Goal: Task Accomplishment & Management: Manage account settings

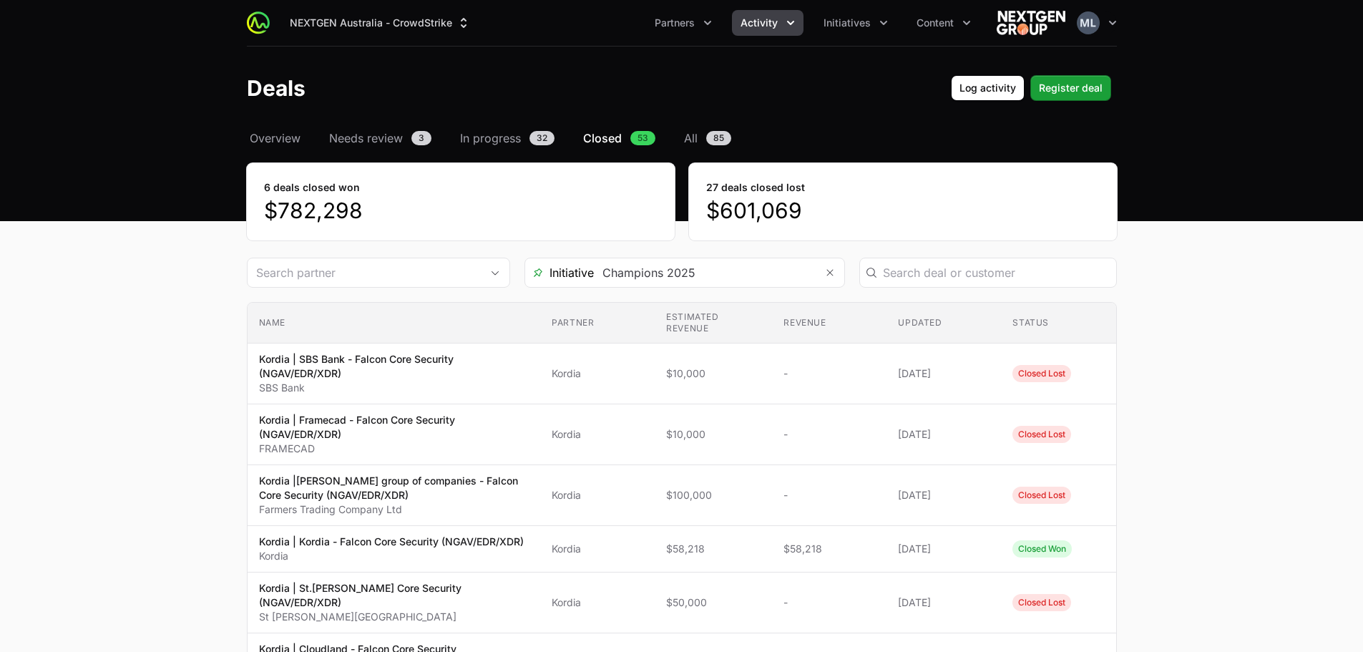
scroll to position [59, 0]
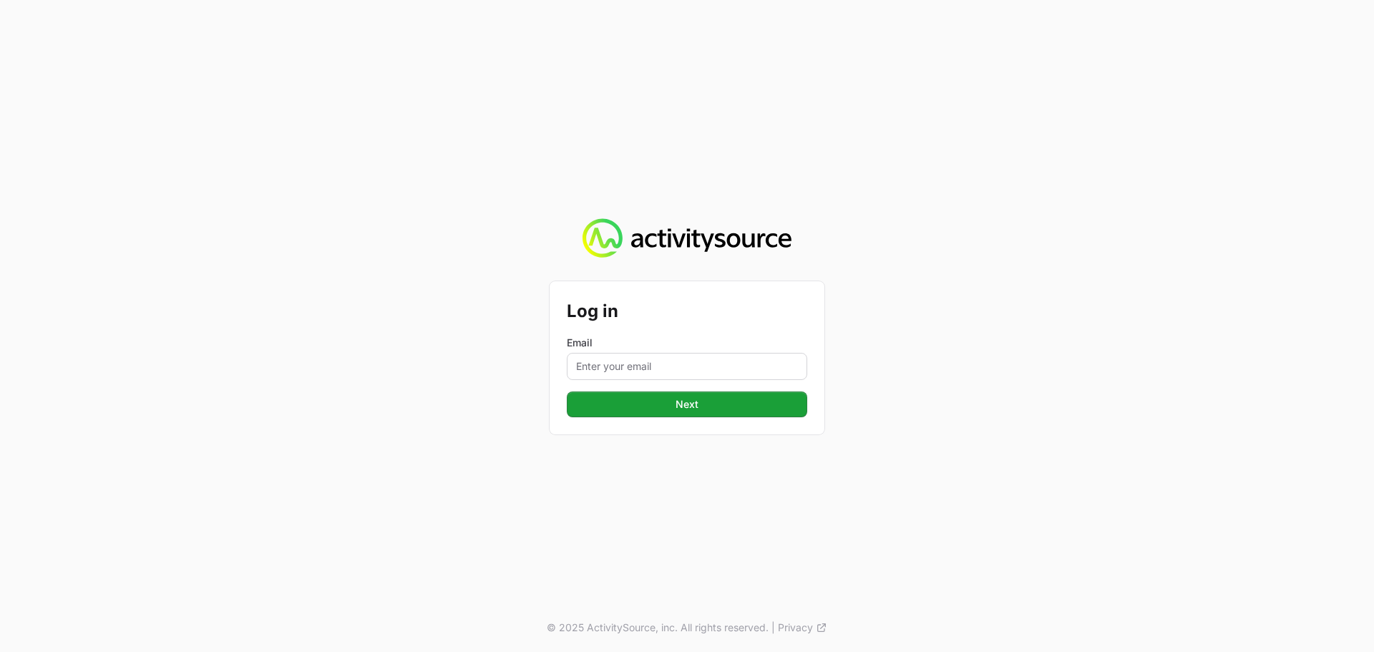
drag, startPoint x: 683, startPoint y: 326, endPoint x: 691, endPoint y: 364, distance: 39.4
click at [683, 327] on form "Log in Email Next" at bounding box center [687, 357] width 240 height 119
click at [691, 367] on input "Email" at bounding box center [687, 366] width 240 height 27
type input "Mustafa.larki@nextgen.group"
click at [713, 406] on button "Next" at bounding box center [687, 404] width 240 height 26
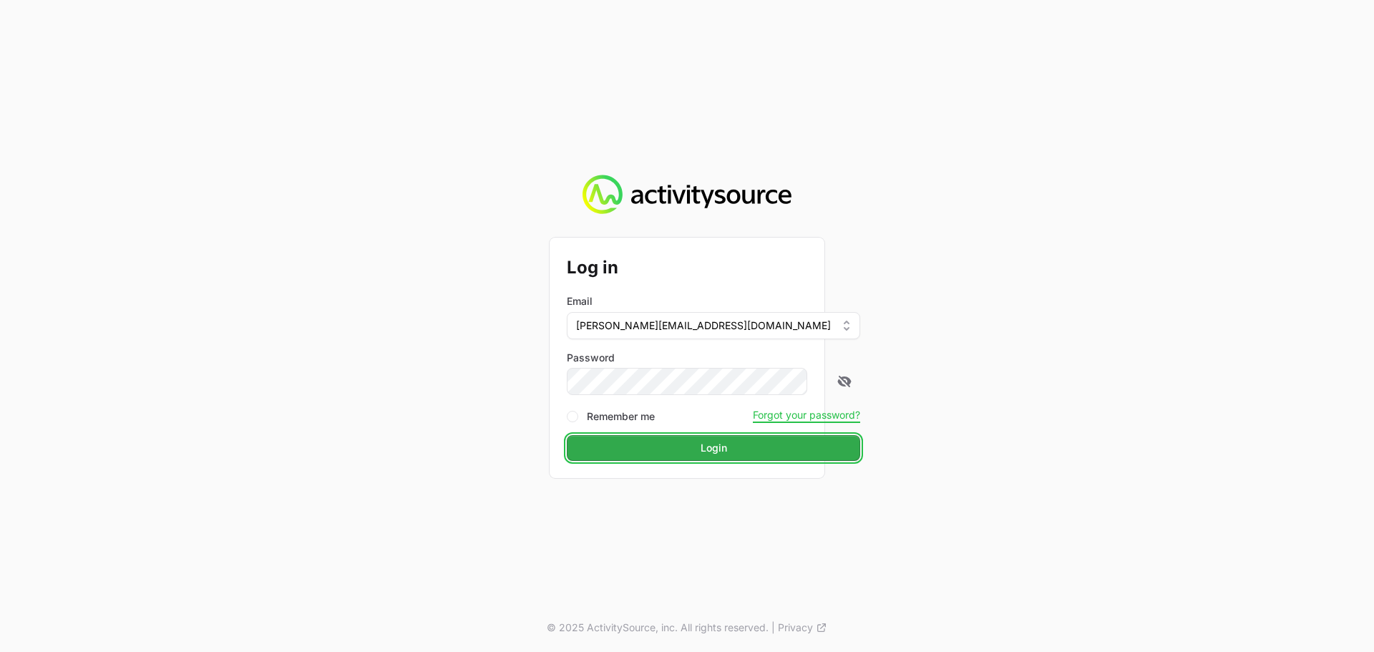
click at [701, 439] on span "Login" at bounding box center [714, 447] width 26 height 17
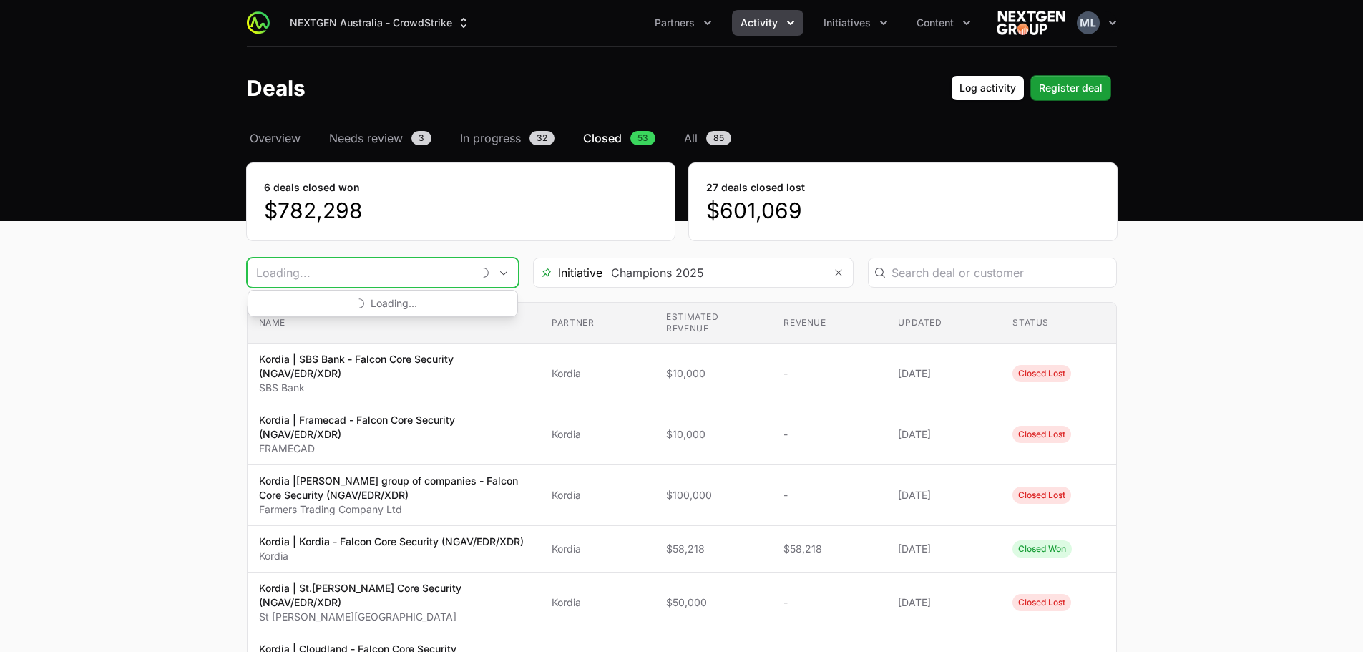
click at [425, 277] on input "Deals Filters" at bounding box center [360, 272] width 225 height 29
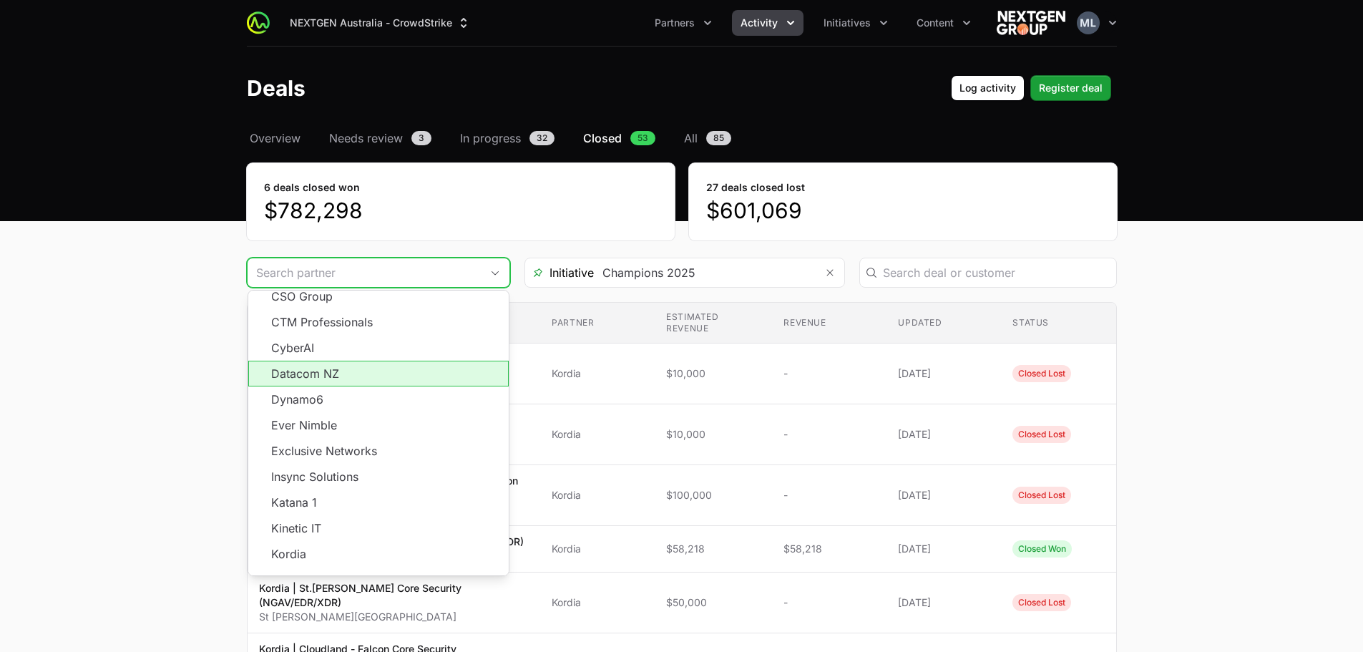
scroll to position [186, 0]
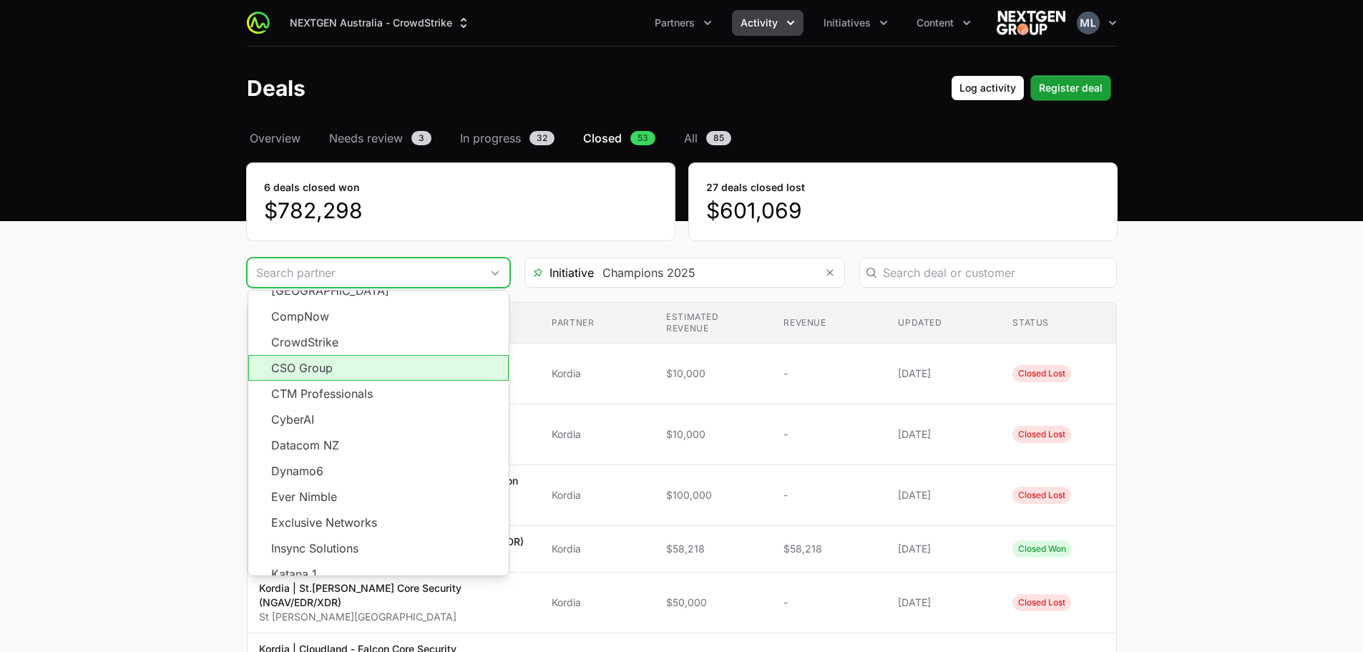
click at [377, 355] on li "CSO Group" at bounding box center [378, 368] width 260 height 26
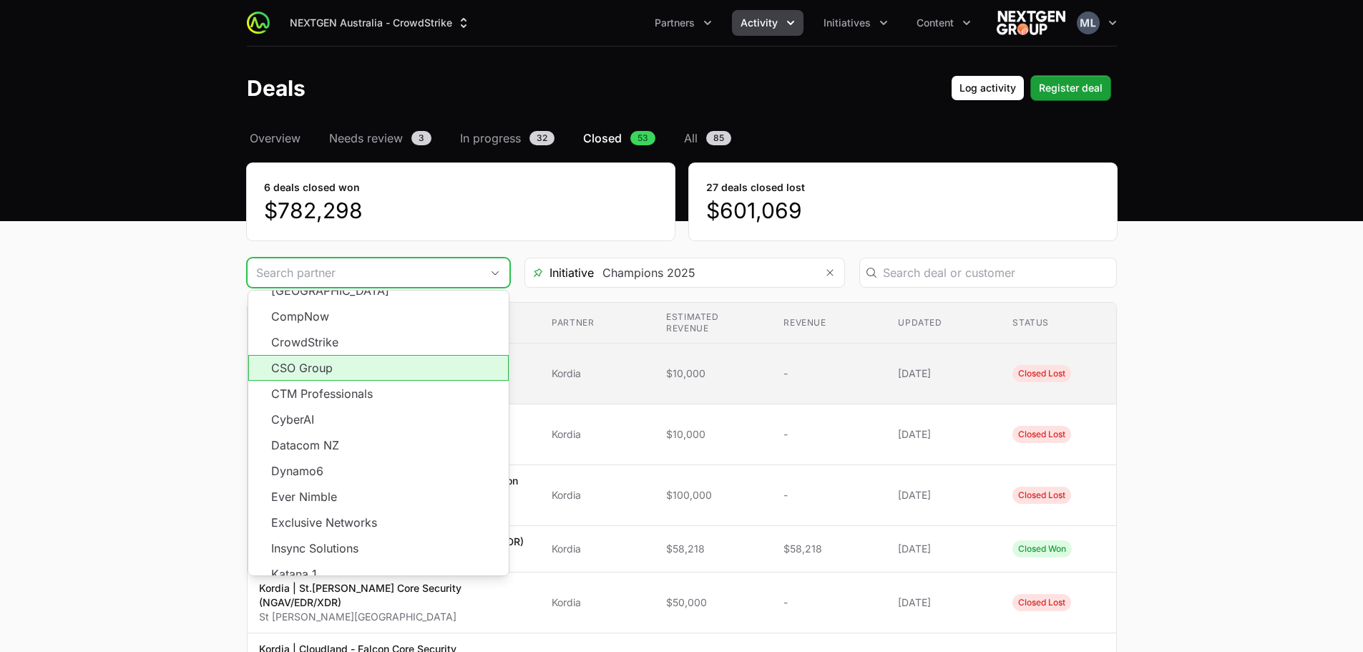
type input "CSO Group"
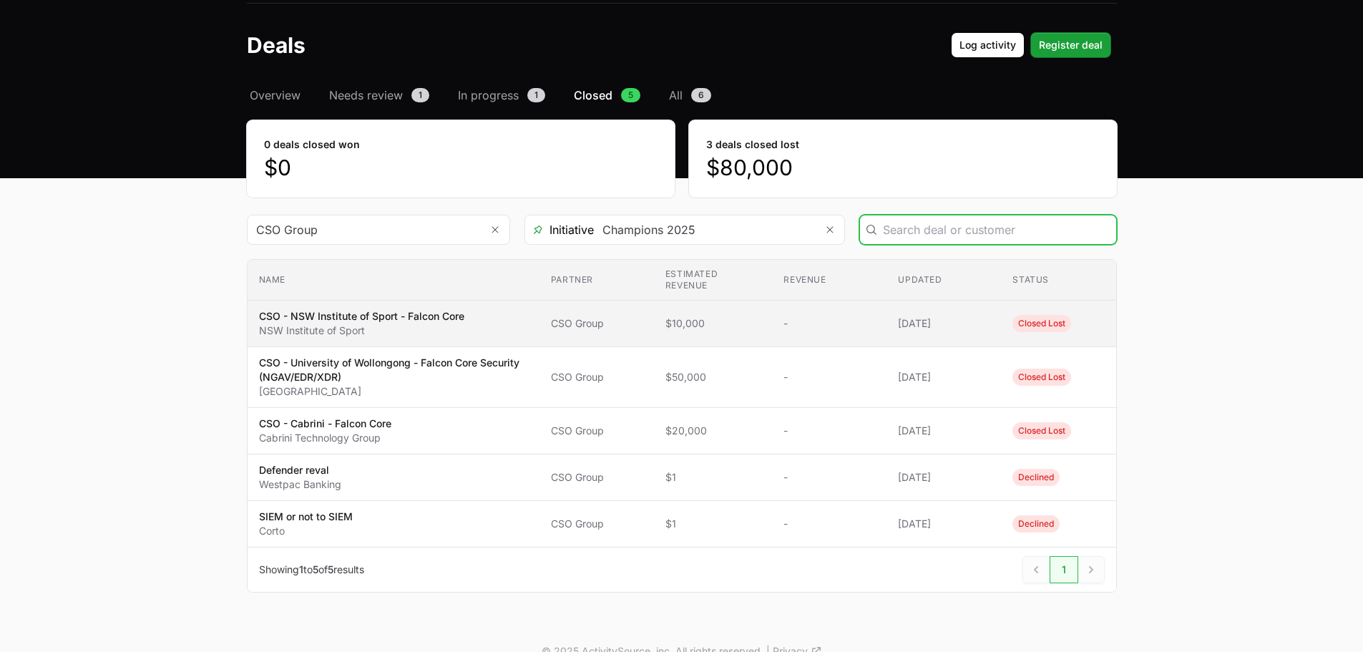
scroll to position [67, 0]
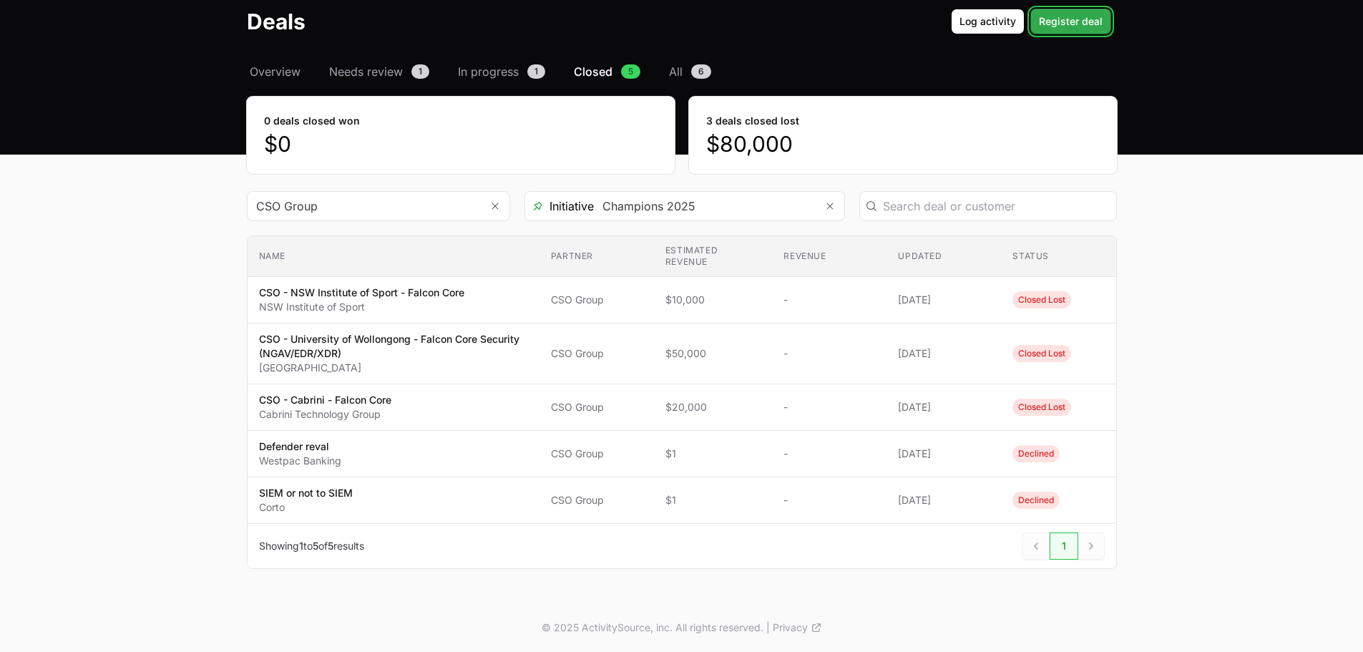
click at [1095, 16] on span "Register deal" at bounding box center [1071, 21] width 64 height 17
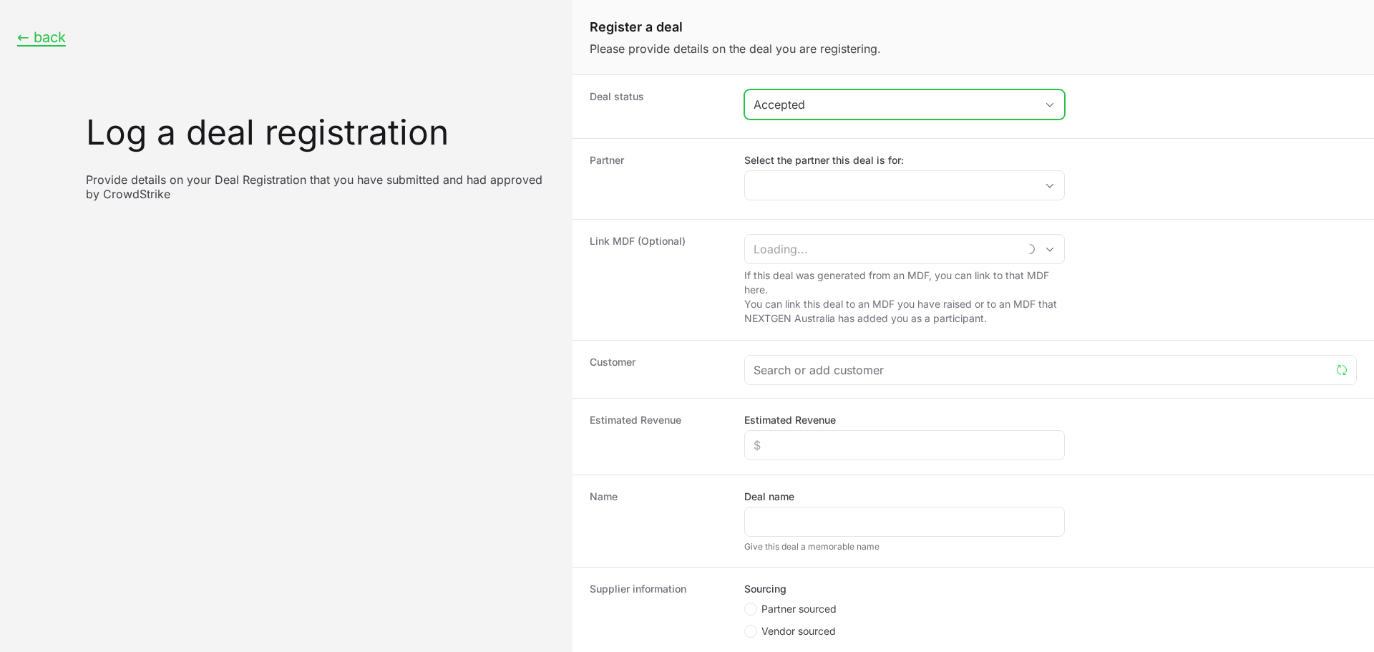
click at [844, 107] on div "Accepted" at bounding box center [894, 104] width 282 height 17
click at [710, 106] on dt "Deal status" at bounding box center [658, 106] width 137 height 34
click at [765, 162] on label "Select the partner this deal is for:" at bounding box center [904, 160] width 321 height 14
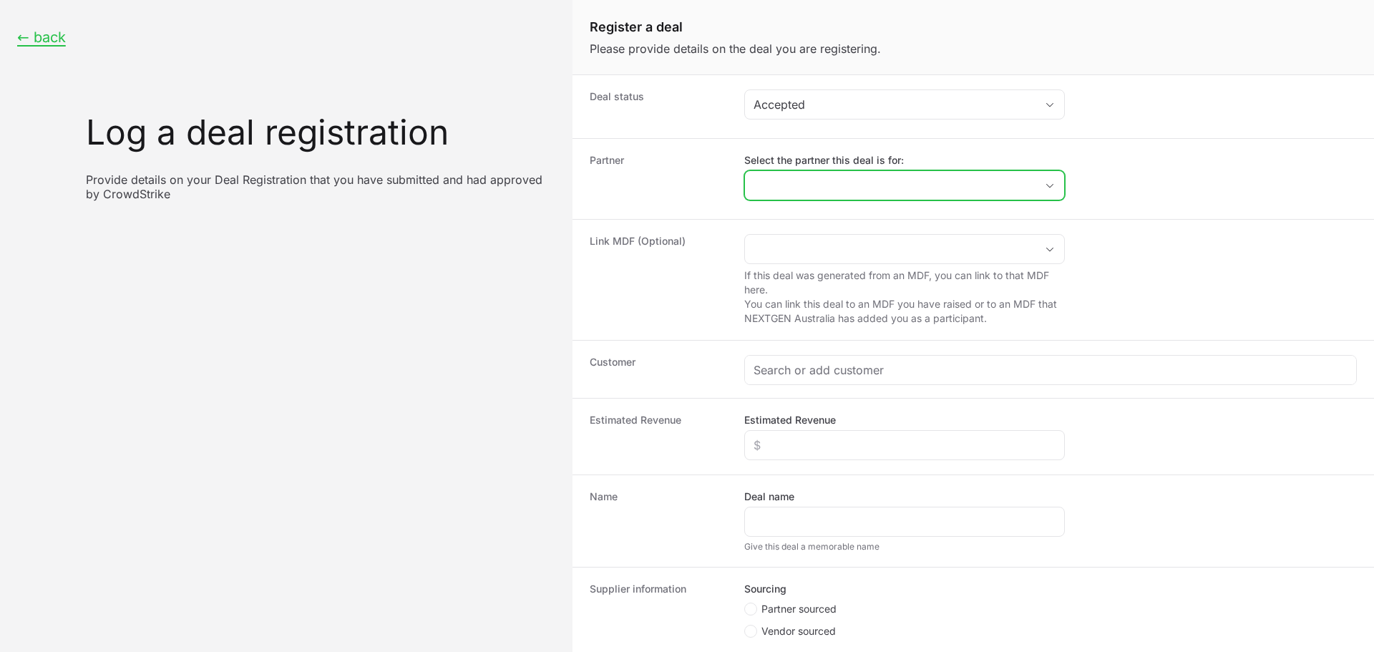
click at [765, 171] on input "Select the partner this deal is for:" at bounding box center [890, 185] width 291 height 29
click at [779, 191] on input "Select the partner this deal is for:" at bounding box center [881, 185] width 273 height 29
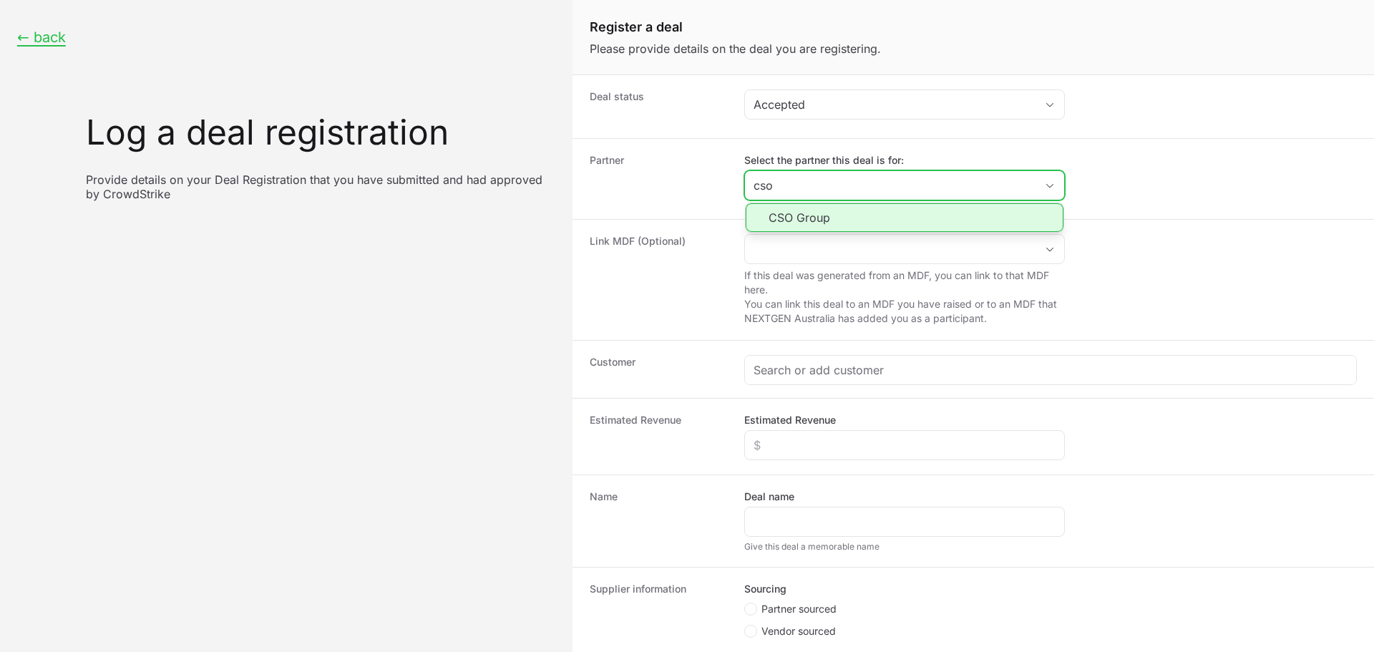
click at [792, 220] on li "CSO Group" at bounding box center [905, 217] width 318 height 29
type input "CSO Group"
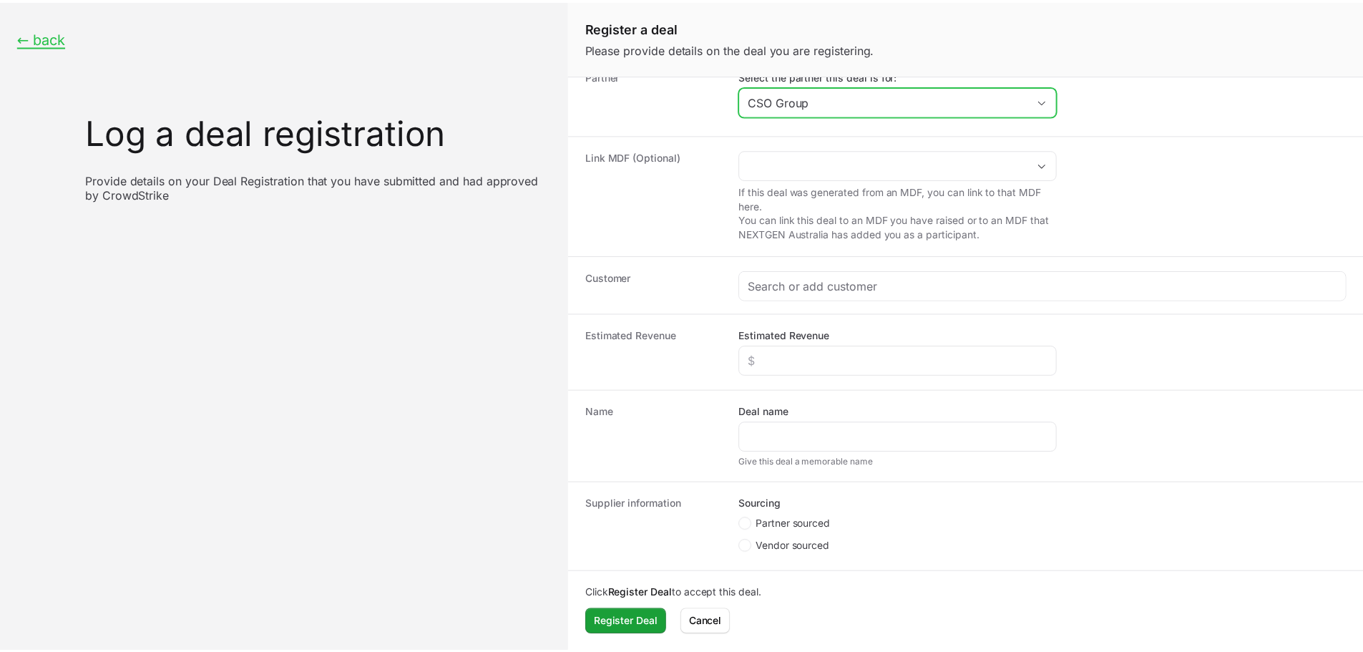
scroll to position [85, 0]
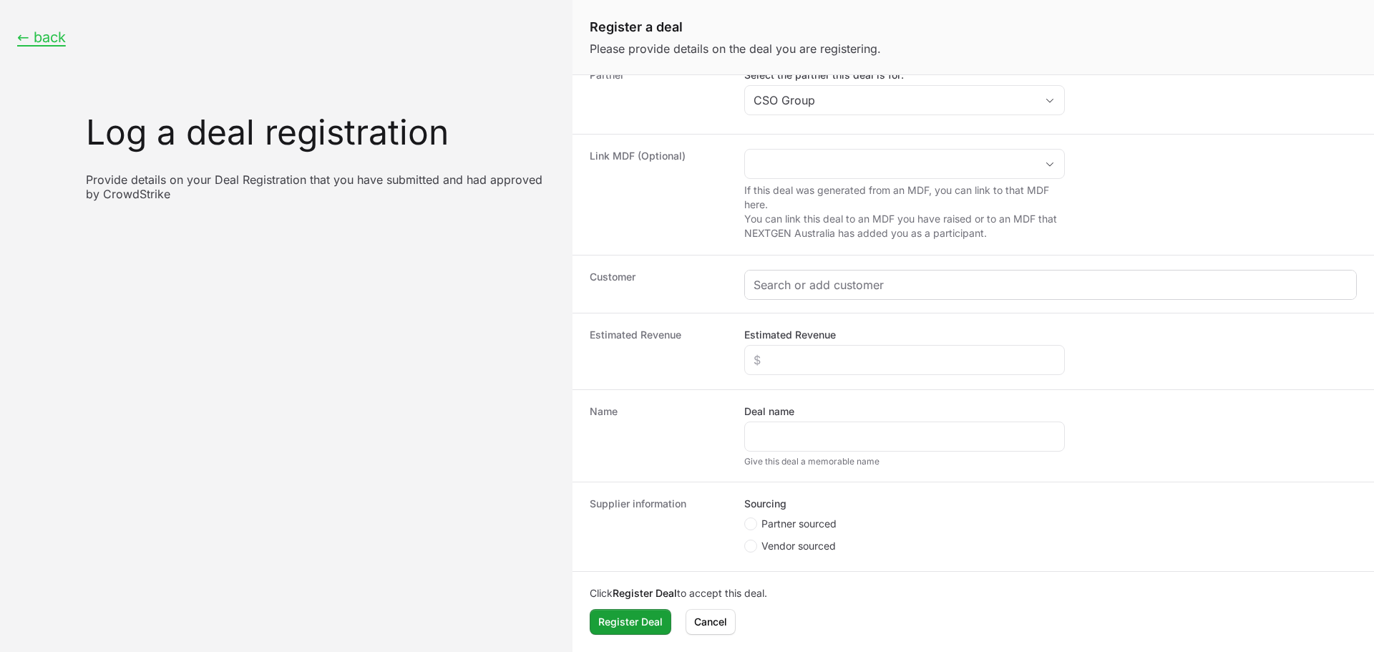
click at [909, 293] on div "Create activity form" at bounding box center [1050, 284] width 611 height 29
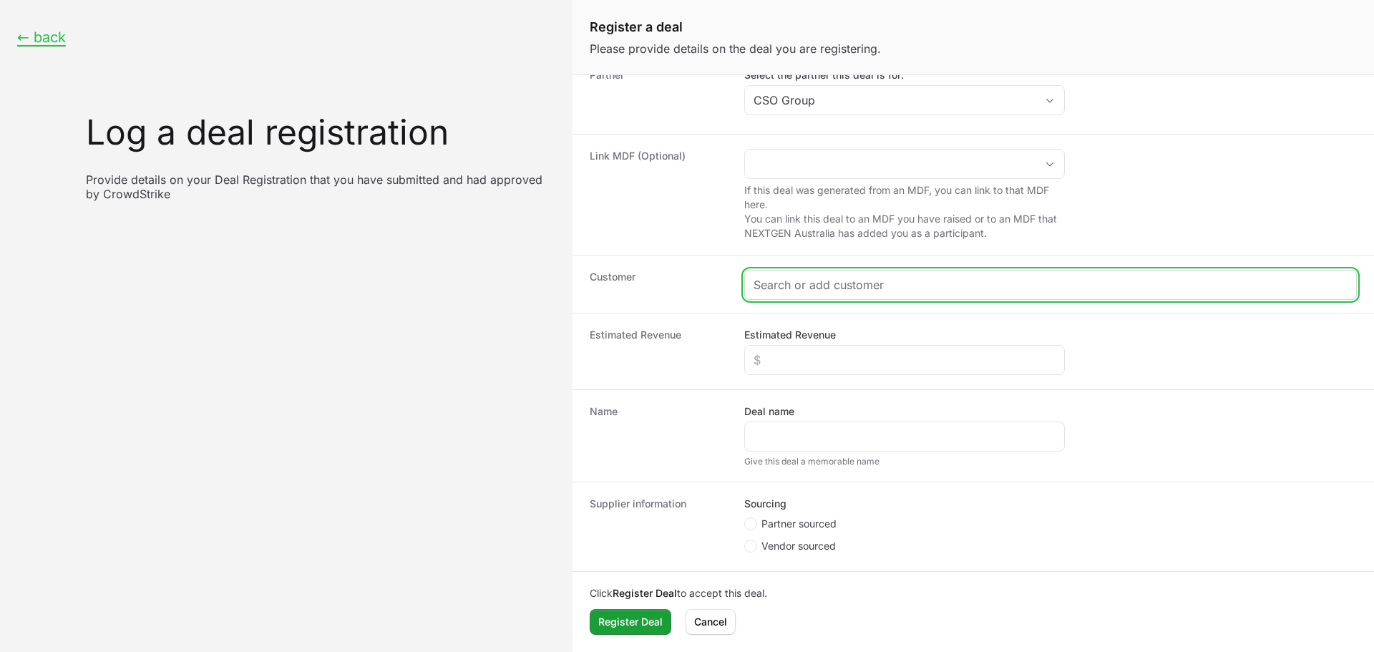
click at [910, 292] on input "Create activity form" at bounding box center [1050, 284] width 594 height 17
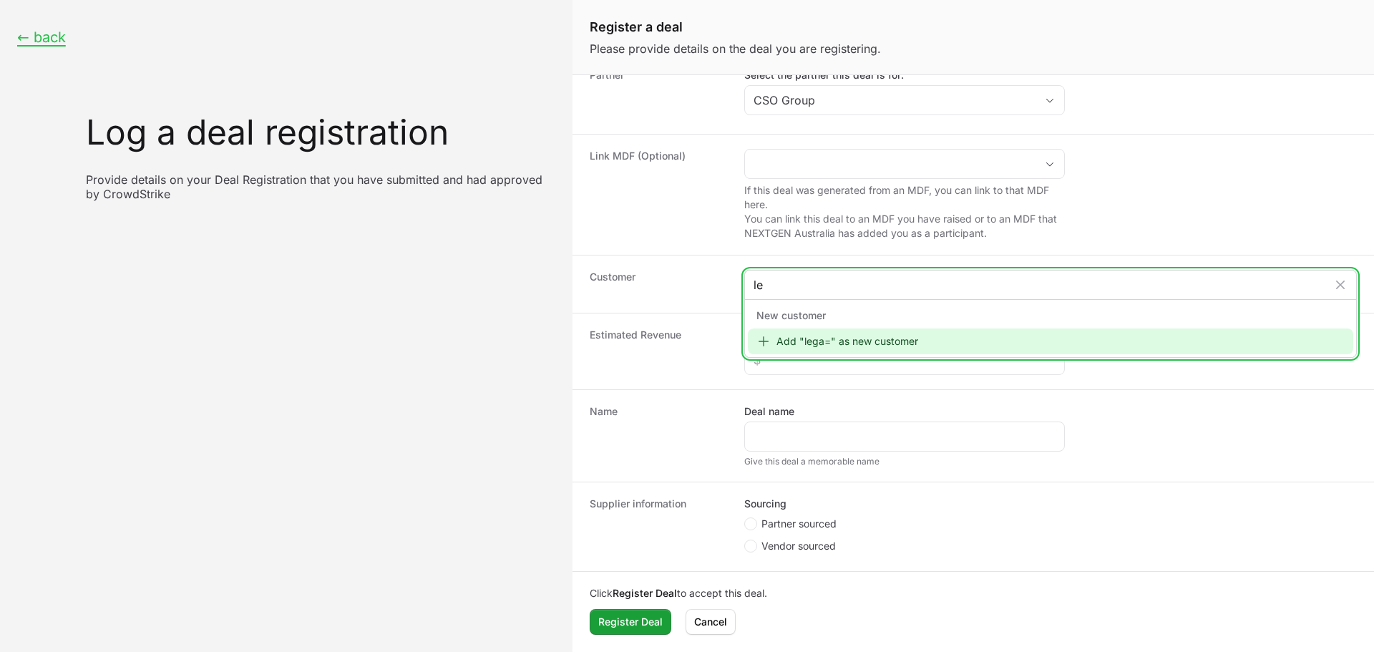
type input "l"
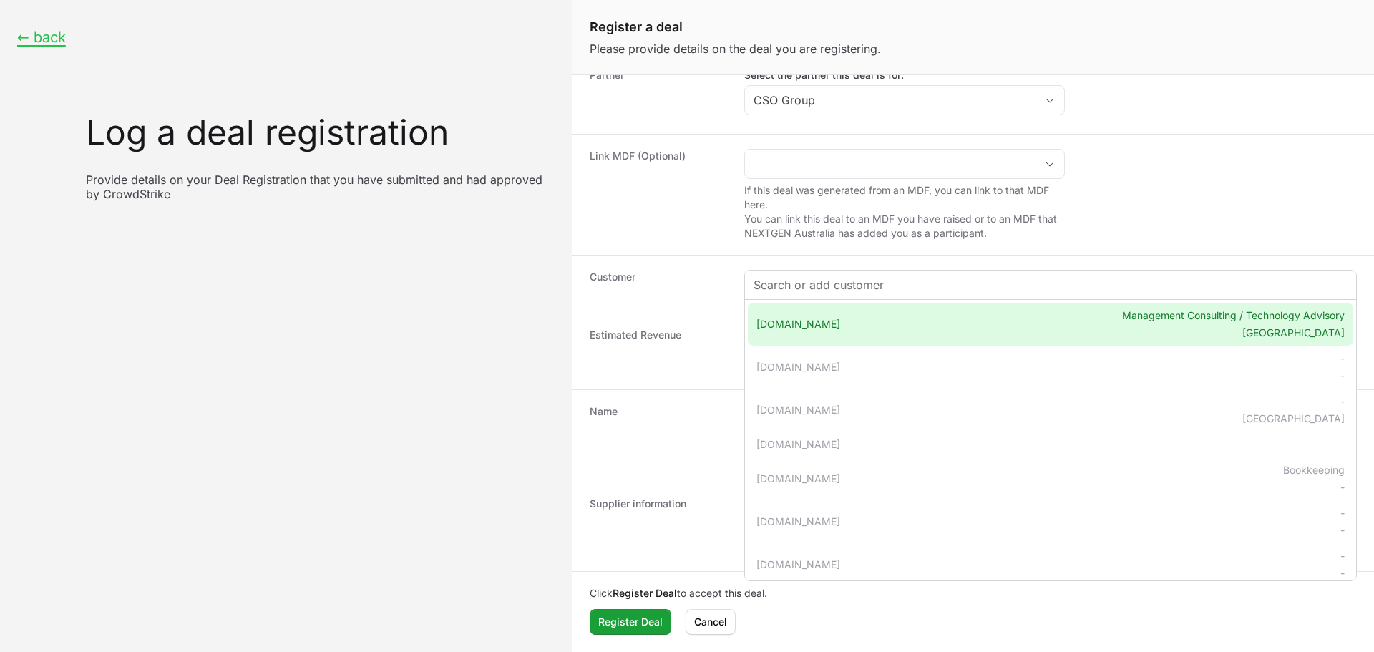
click at [854, 270] on div "Create activity form" at bounding box center [1050, 284] width 611 height 29
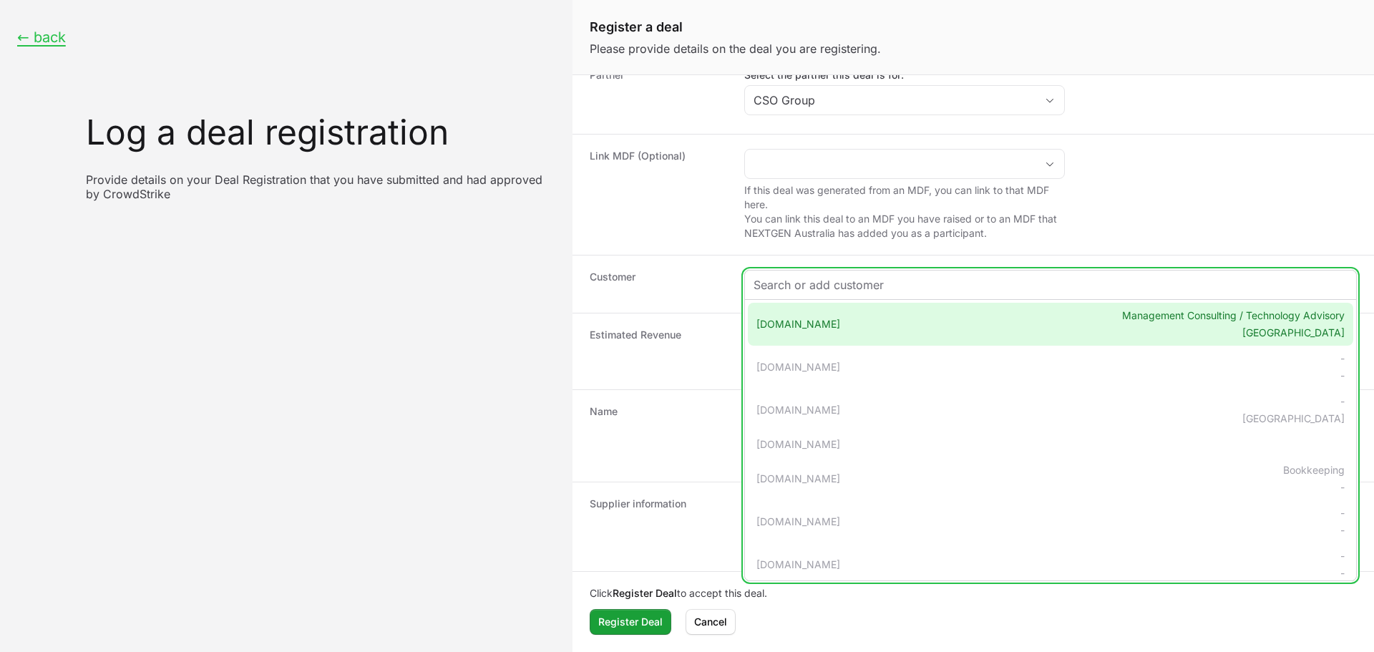
click at [864, 284] on input "Create activity form" at bounding box center [1050, 284] width 594 height 17
paste input "https://www.legalaid.nsw.gov.au/"
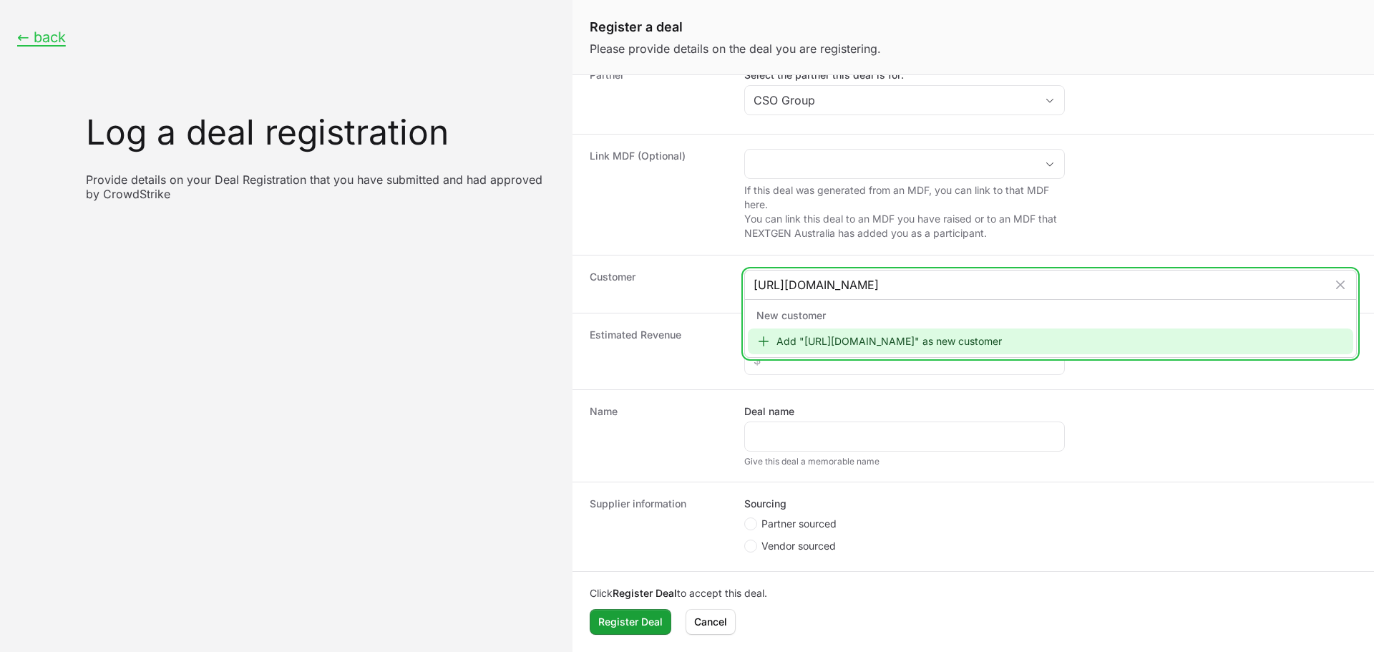
type input "https://www.legalaid.nsw.gov.au/"
click at [864, 349] on div "Add "https://www.legalaid.nsw.gov.au/" as new customer" at bounding box center [1050, 341] width 605 height 26
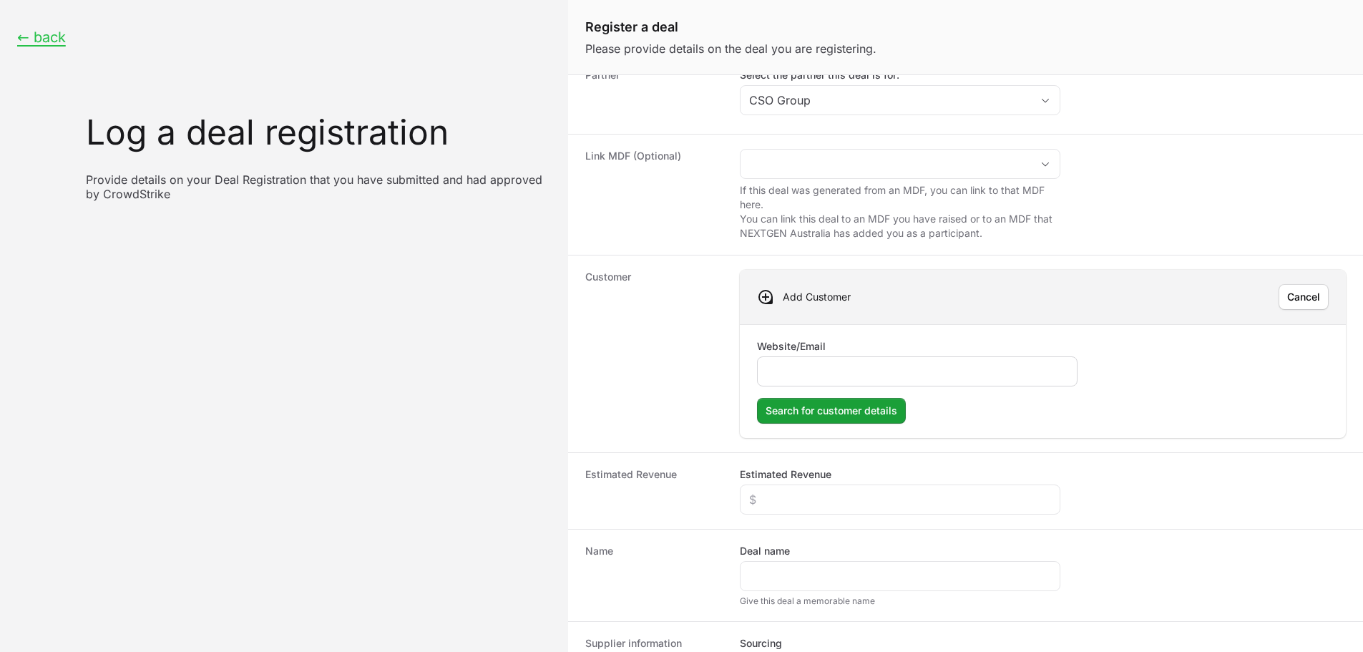
click at [858, 364] on input "Website/Email" at bounding box center [917, 371] width 302 height 17
type input "https://www.legalaid.nsw.gov.au/"
click at [834, 414] on span "Search for customer details" at bounding box center [832, 410] width 132 height 17
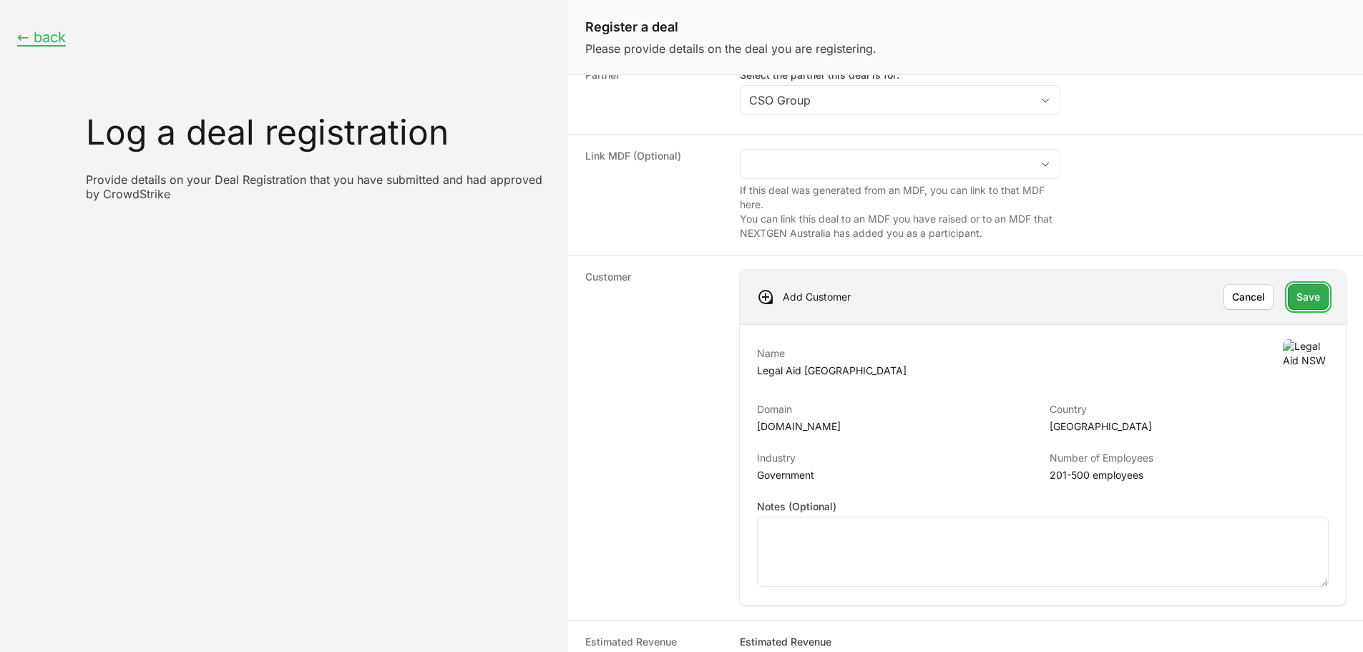
click at [1297, 302] on span "Save" at bounding box center [1309, 296] width 24 height 17
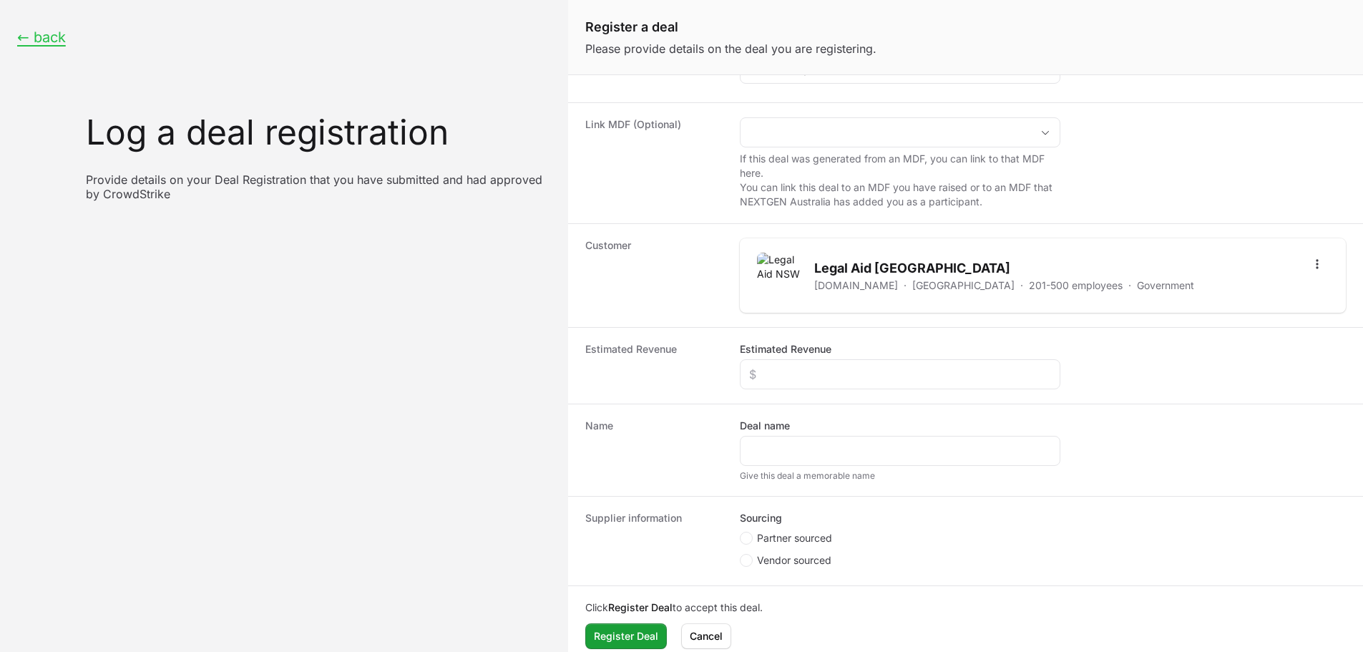
scroll to position [131, 0]
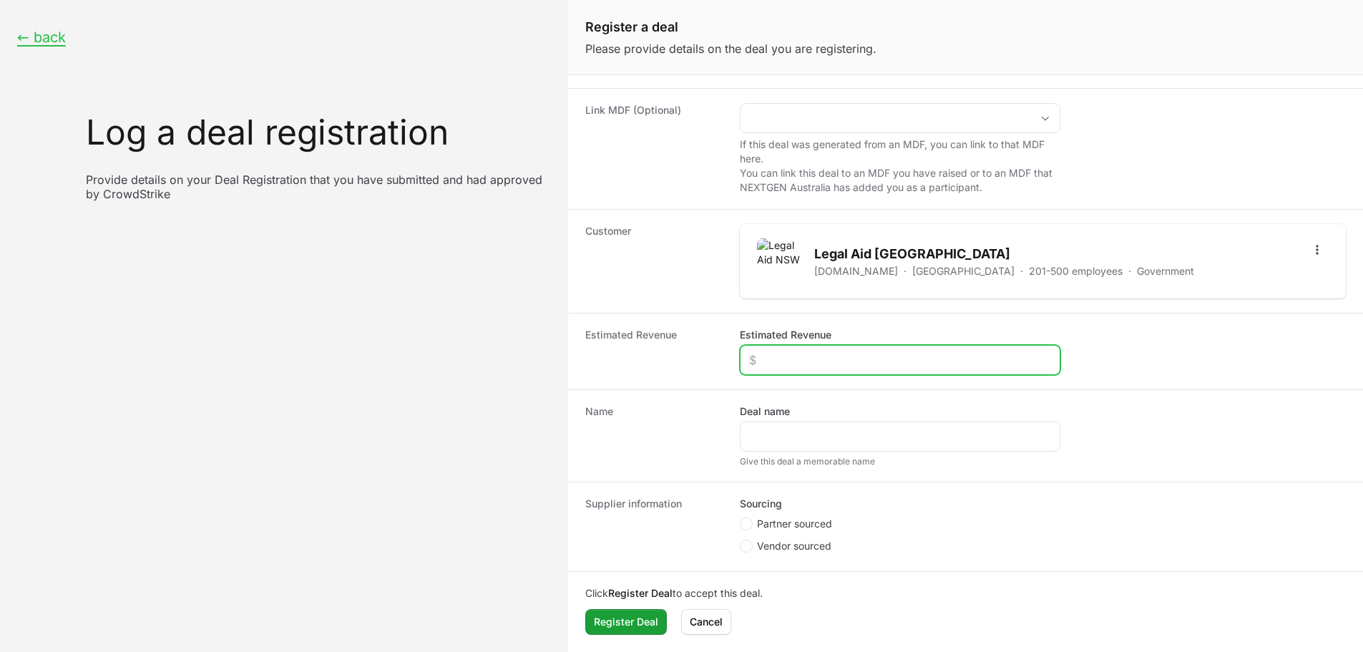
click at [838, 363] on input "Estimated Revenue" at bounding box center [900, 359] width 302 height 17
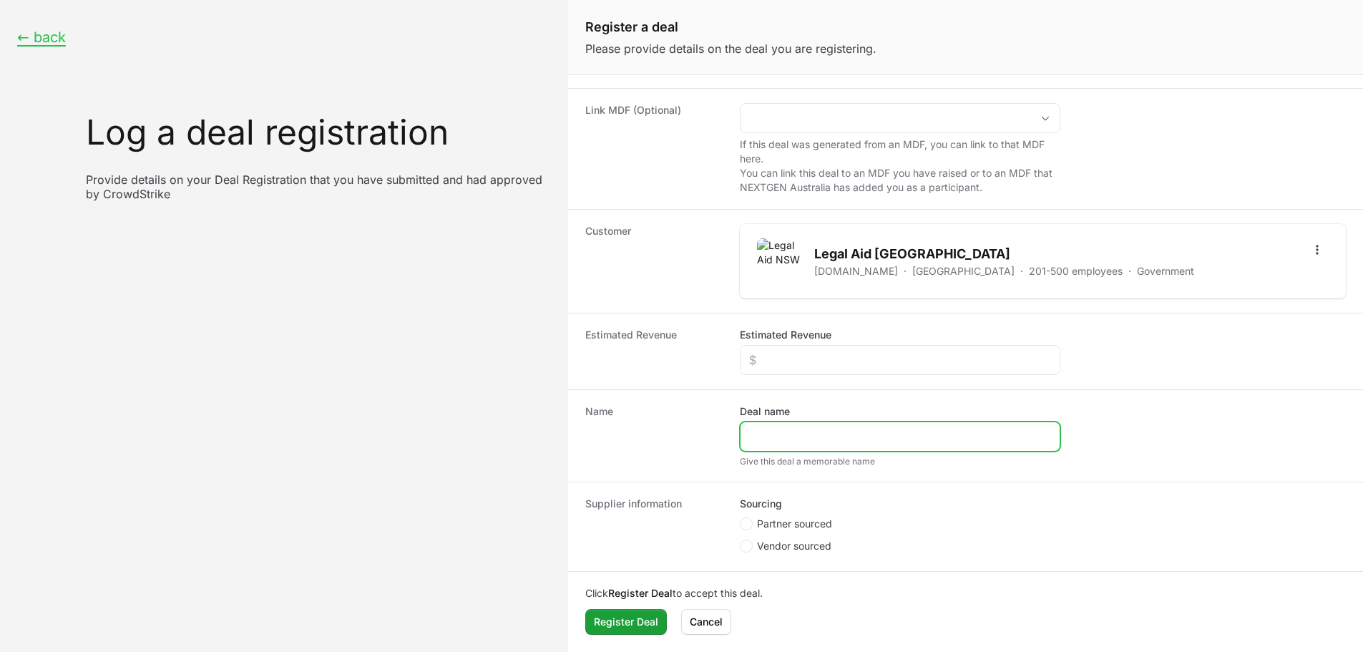
click at [789, 443] on input "Deal name" at bounding box center [900, 436] width 302 height 17
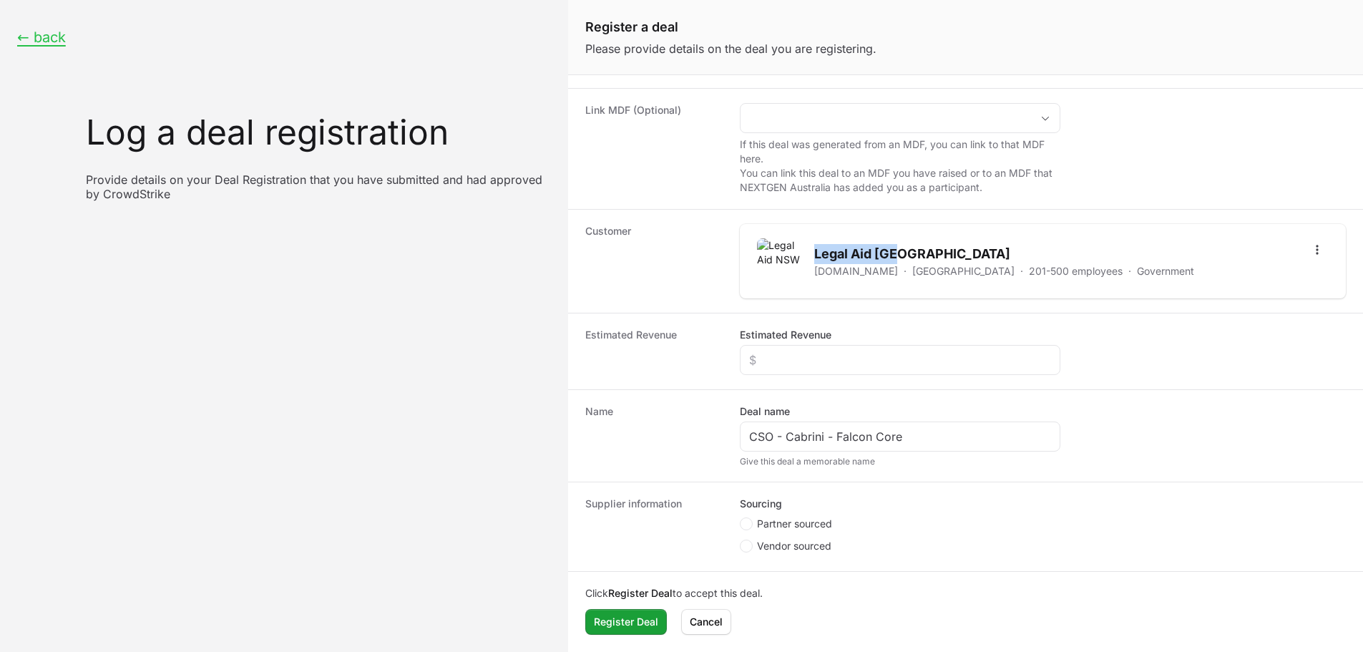
drag, startPoint x: 917, startPoint y: 251, endPoint x: 816, endPoint y: 244, distance: 101.1
click at [816, 244] on h2 "Legal Aid NSW" at bounding box center [1004, 254] width 380 height 20
copy h2 "Legal Aid NSW"
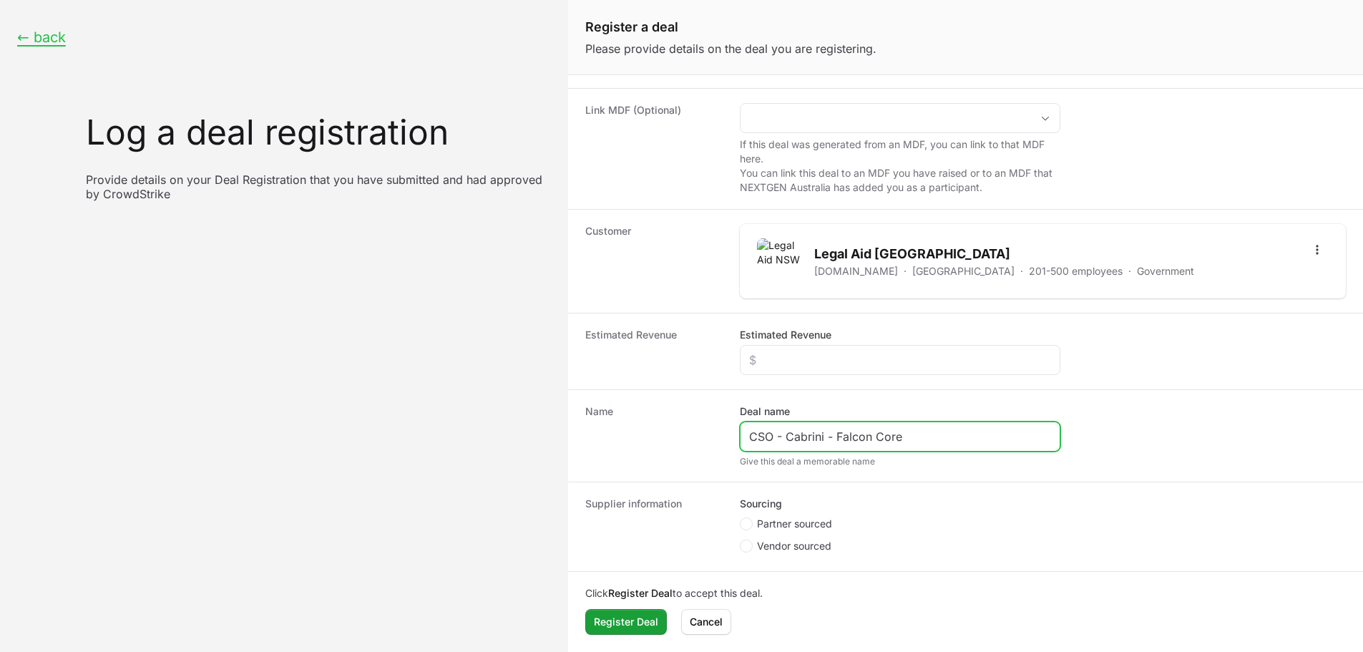
click at [799, 430] on input "CSO - Cabrini - Falcon Core" at bounding box center [900, 436] width 302 height 17
paste input "Legal Aid NSW"
type input "CSO - Legal Aid NSW - Falcon Core"
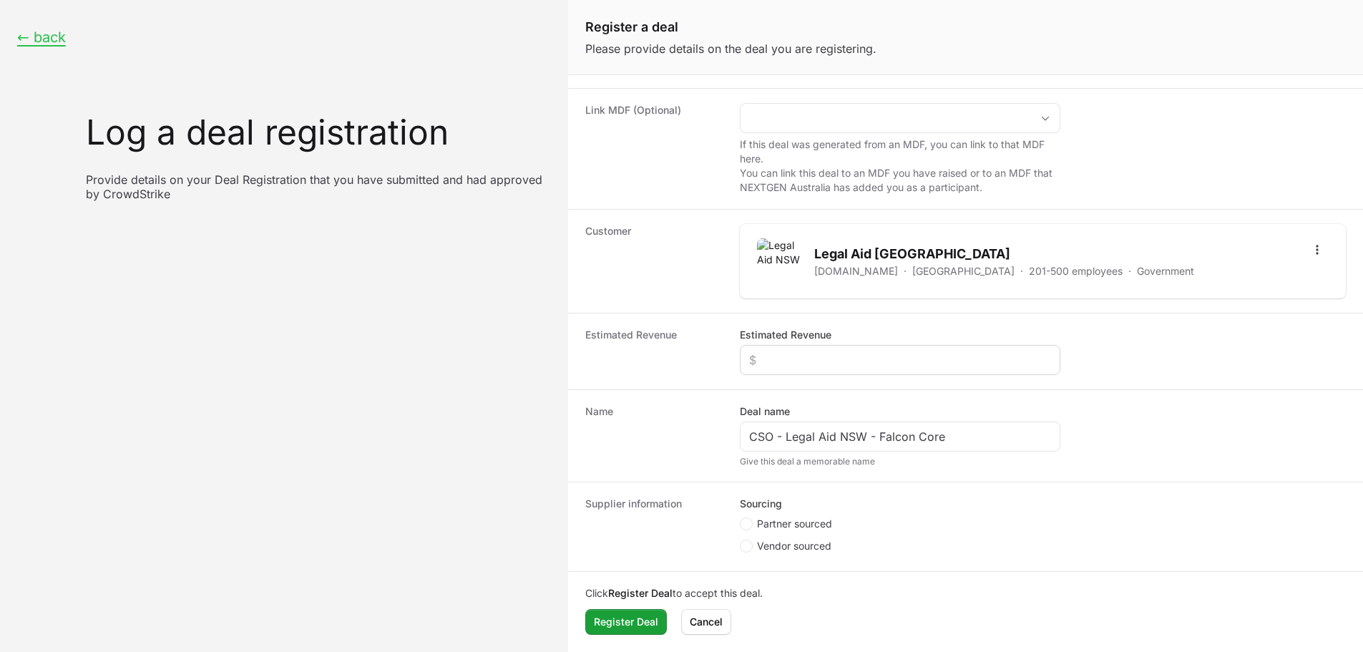
click at [835, 345] on div "Estimated Revenue" at bounding box center [900, 351] width 321 height 47
click at [834, 355] on input "Estimated Revenue" at bounding box center [900, 359] width 302 height 17
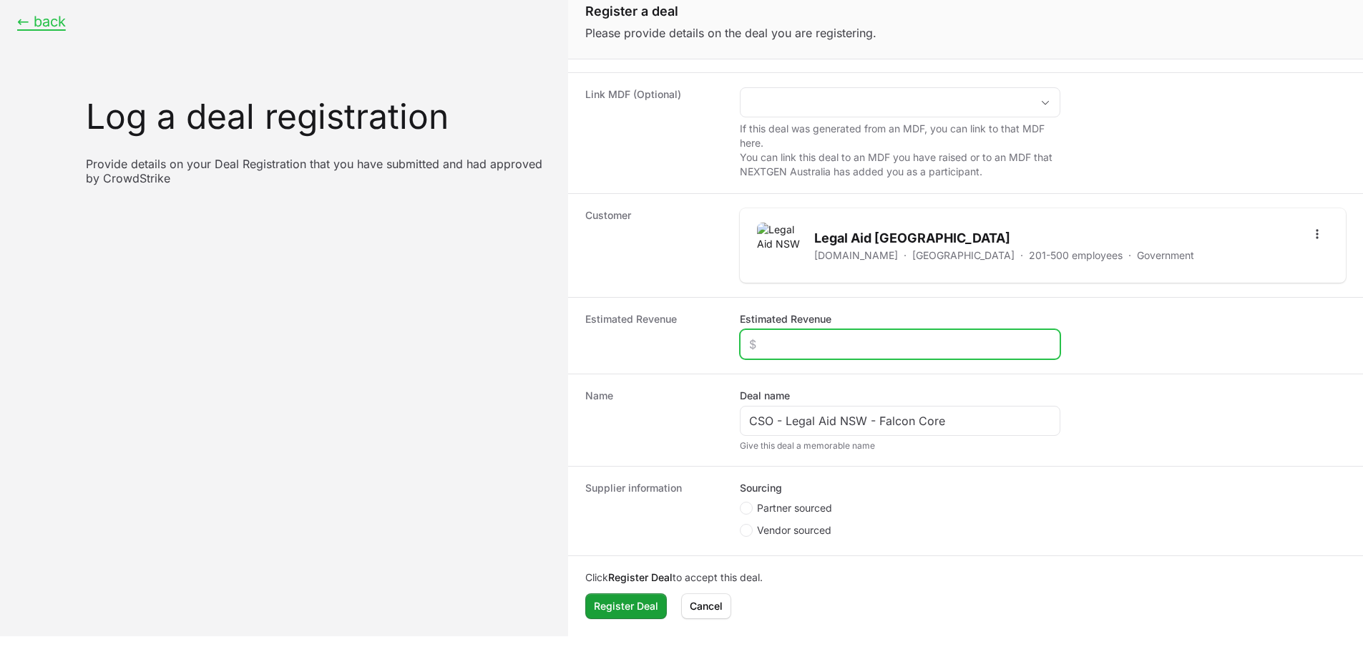
scroll to position [20, 0]
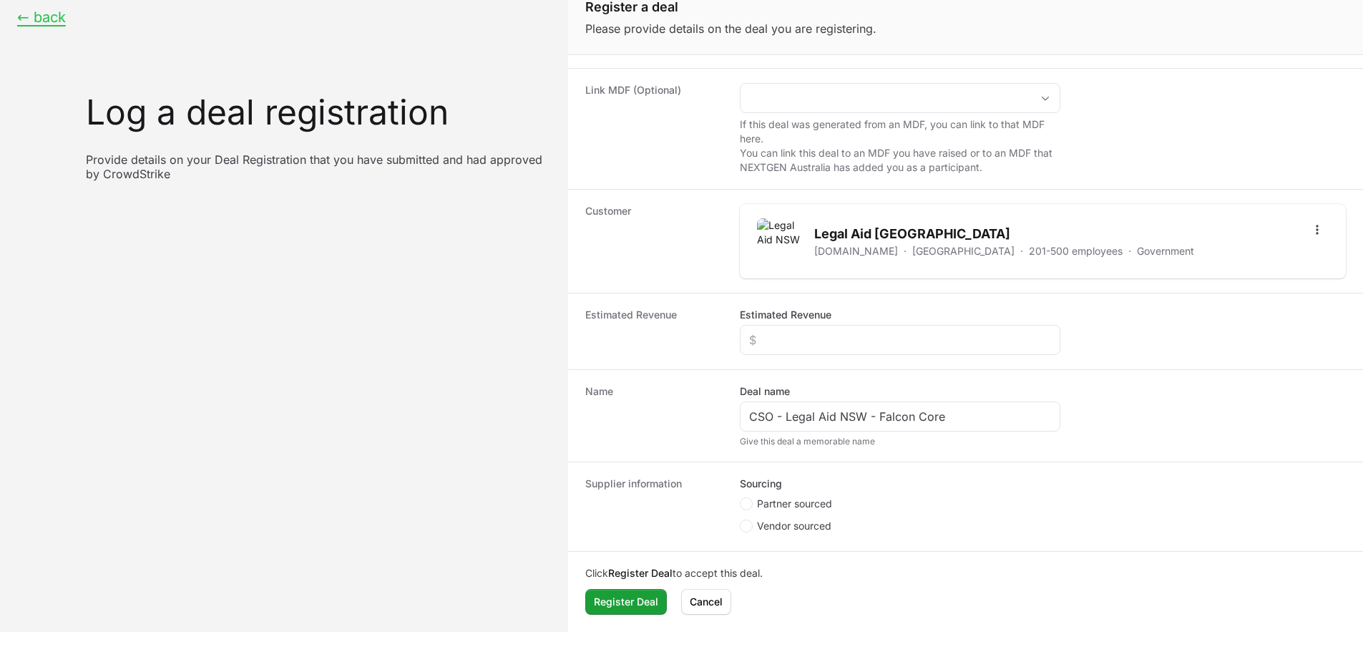
click at [776, 496] on fieldset "Sourcing Partner sourced Vendor sourced" at bounding box center [900, 507] width 321 height 60
click at [778, 505] on span "Partner sourced" at bounding box center [794, 504] width 75 height 14
click at [741, 628] on input "Partner sourced" at bounding box center [740, 628] width 1 height 1
radio input "true"
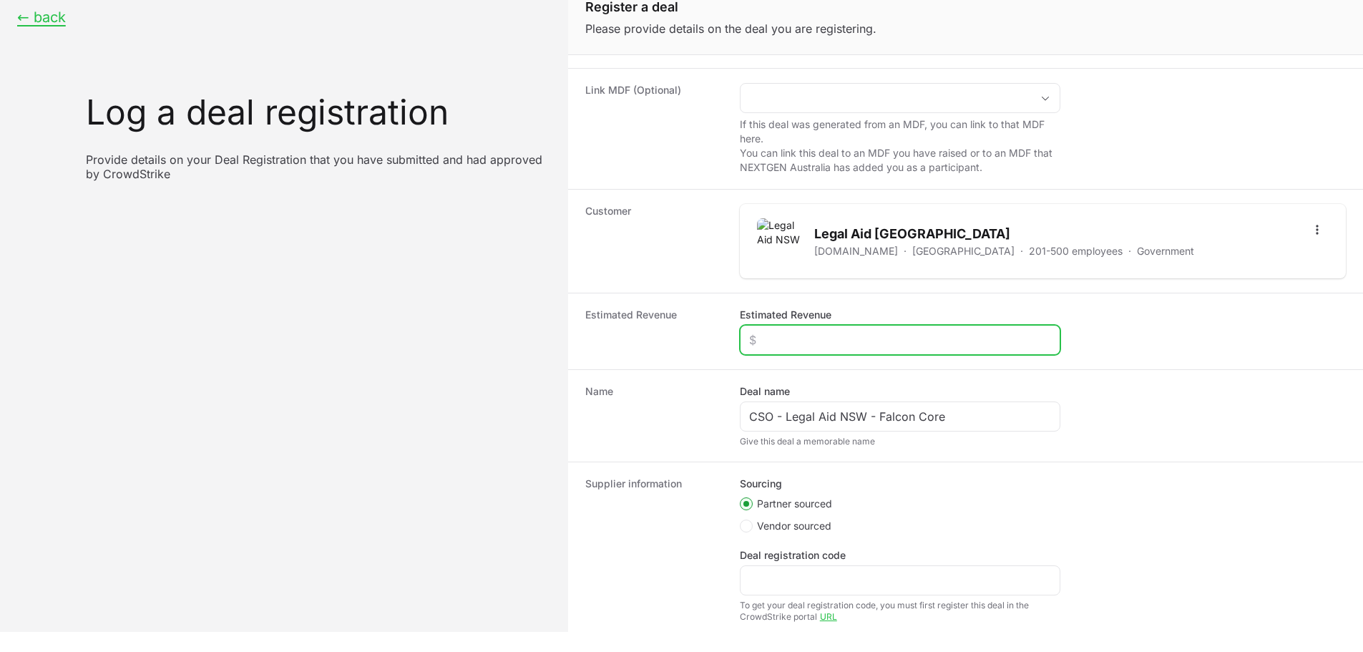
click at [808, 333] on input "Estimated Revenue" at bounding box center [900, 339] width 302 height 17
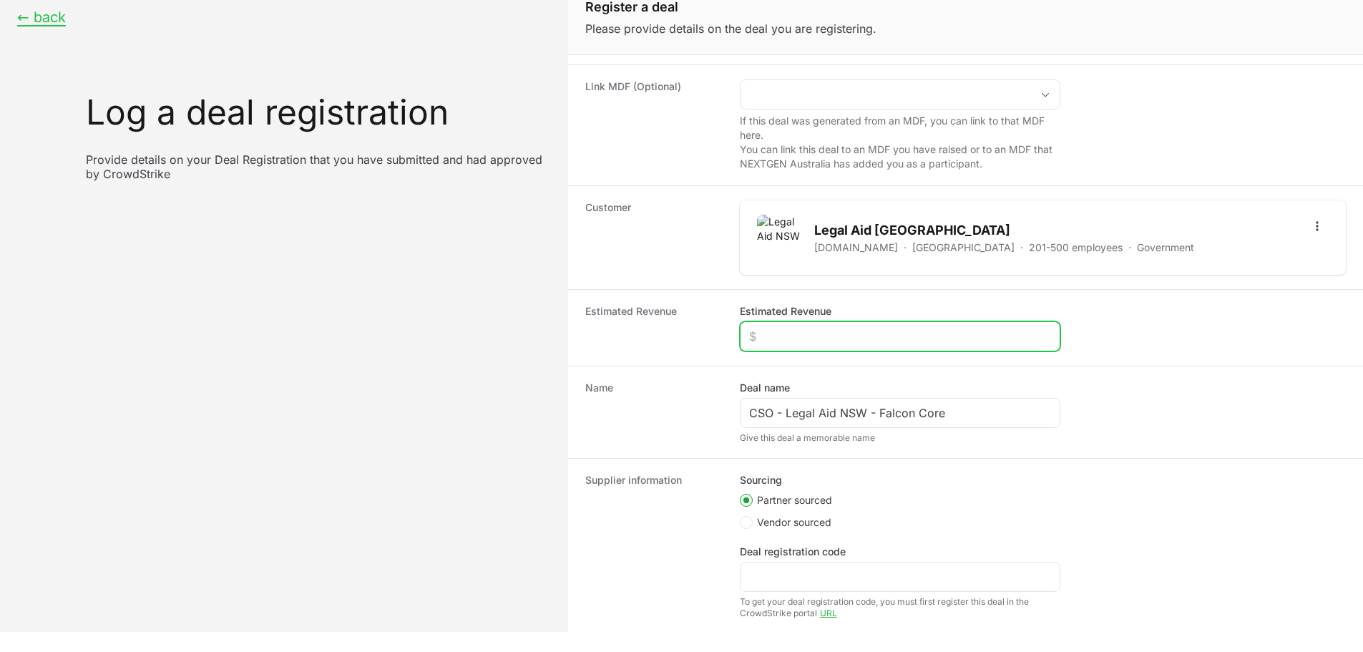
scroll to position [143, 0]
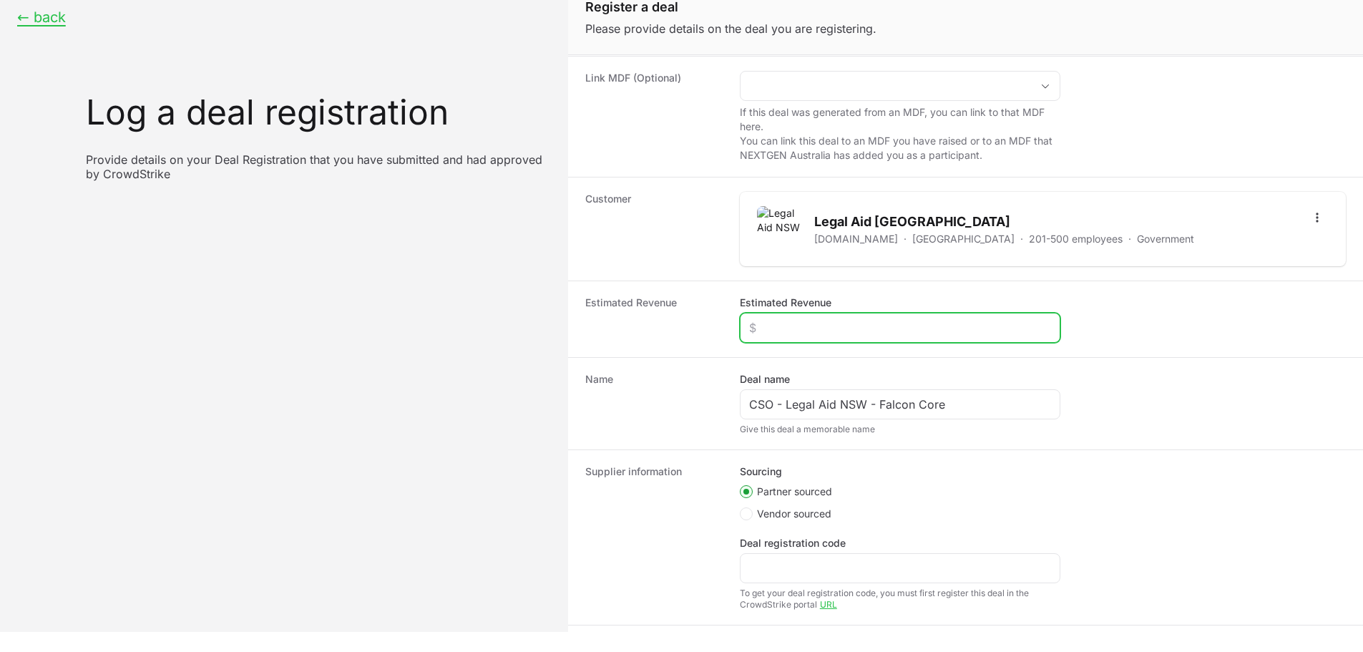
paste input "$181,206"
type input "$181,206"
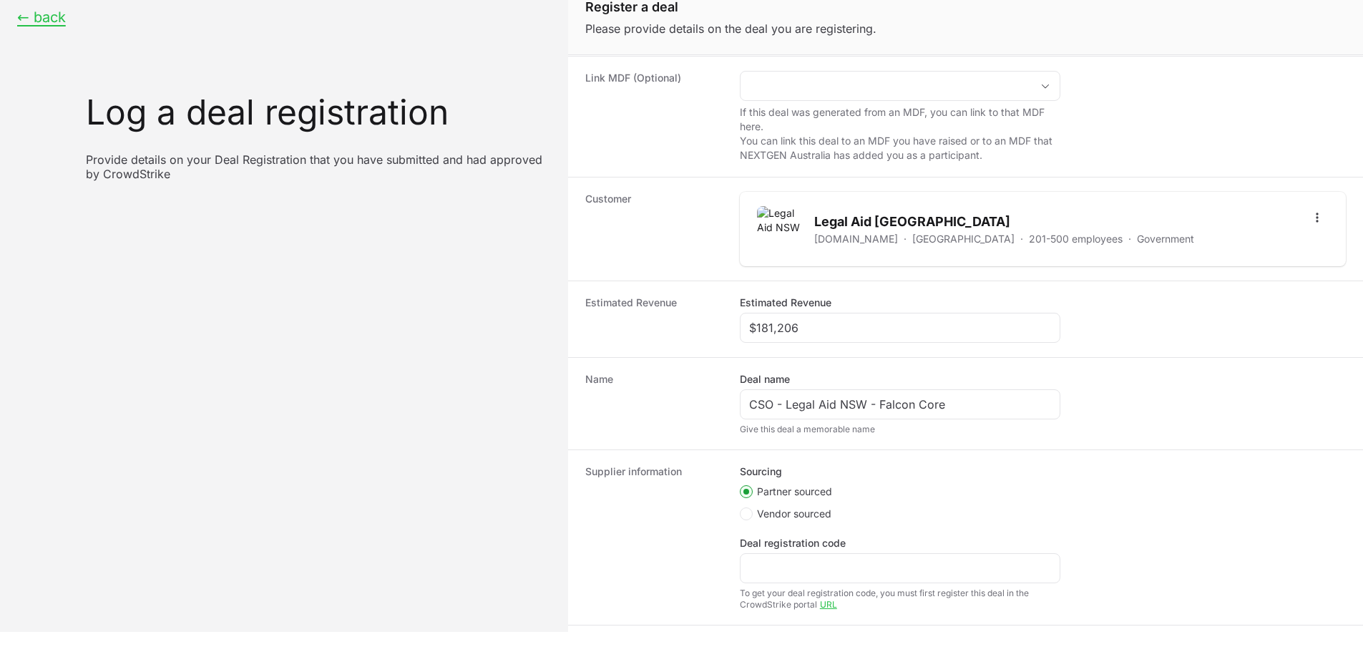
click at [680, 368] on div "Name Deal name CSO - Legal Aid NSW - Falcon Core Give this deal a memorable name" at bounding box center [965, 403] width 795 height 92
click at [809, 551] on div "Deal registration code" at bounding box center [900, 559] width 321 height 47
click at [811, 564] on input "Deal registration code" at bounding box center [900, 568] width 302 height 17
click at [863, 570] on input "Deal registration code" at bounding box center [900, 568] width 302 height 17
paste input ": DR-b63e7c00"
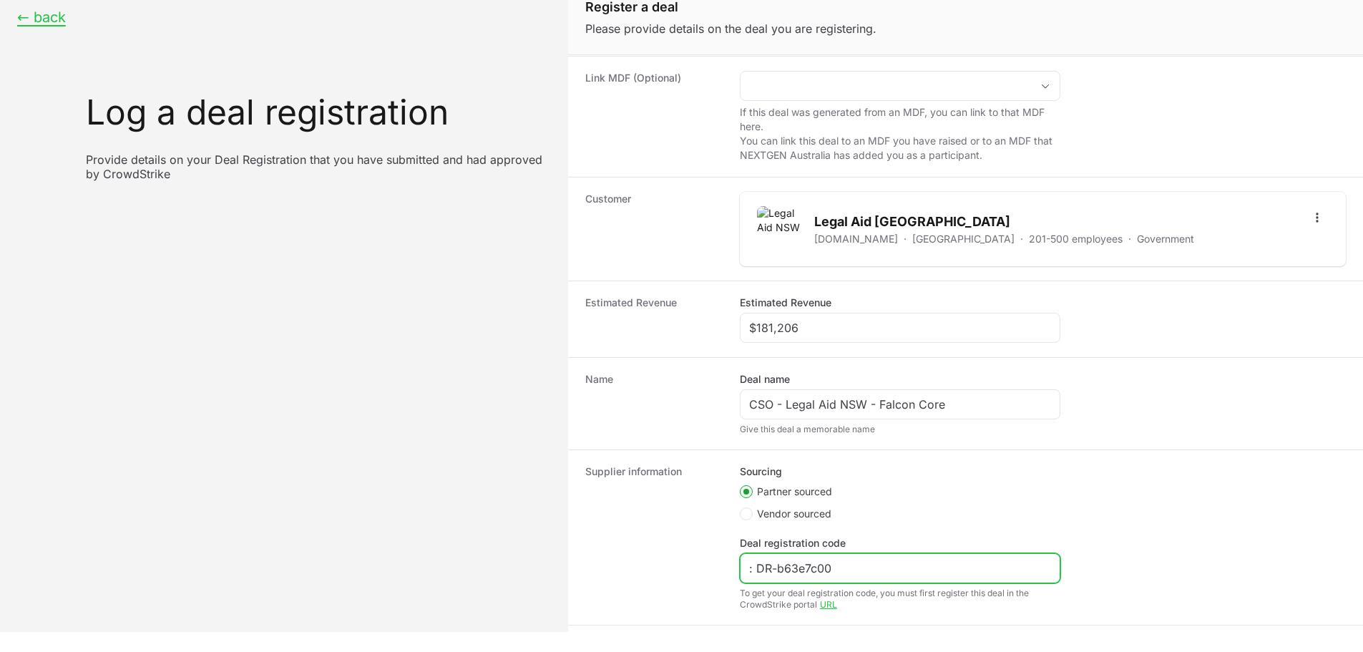
drag, startPoint x: 757, startPoint y: 568, endPoint x: 712, endPoint y: 556, distance: 46.7
click at [712, 556] on div "Supplier information Sourcing Partner sourced Vendor sourced Deal registration …" at bounding box center [965, 536] width 795 height 175
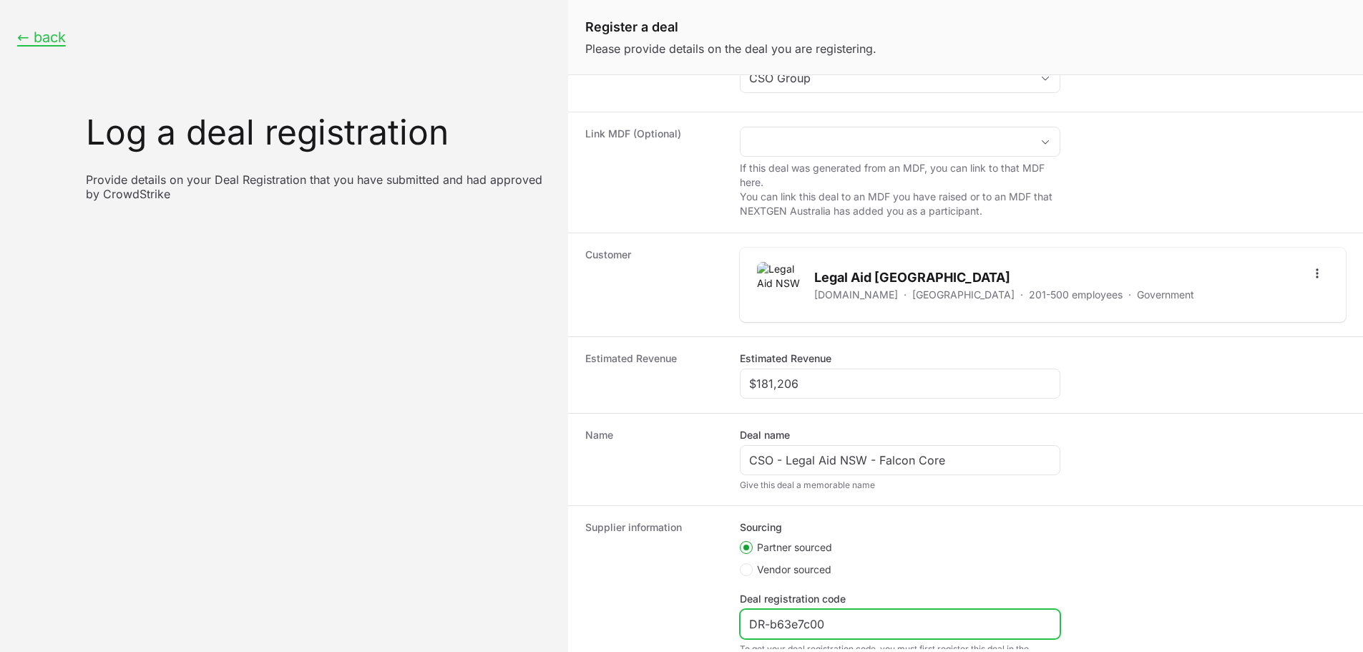
scroll to position [217, 0]
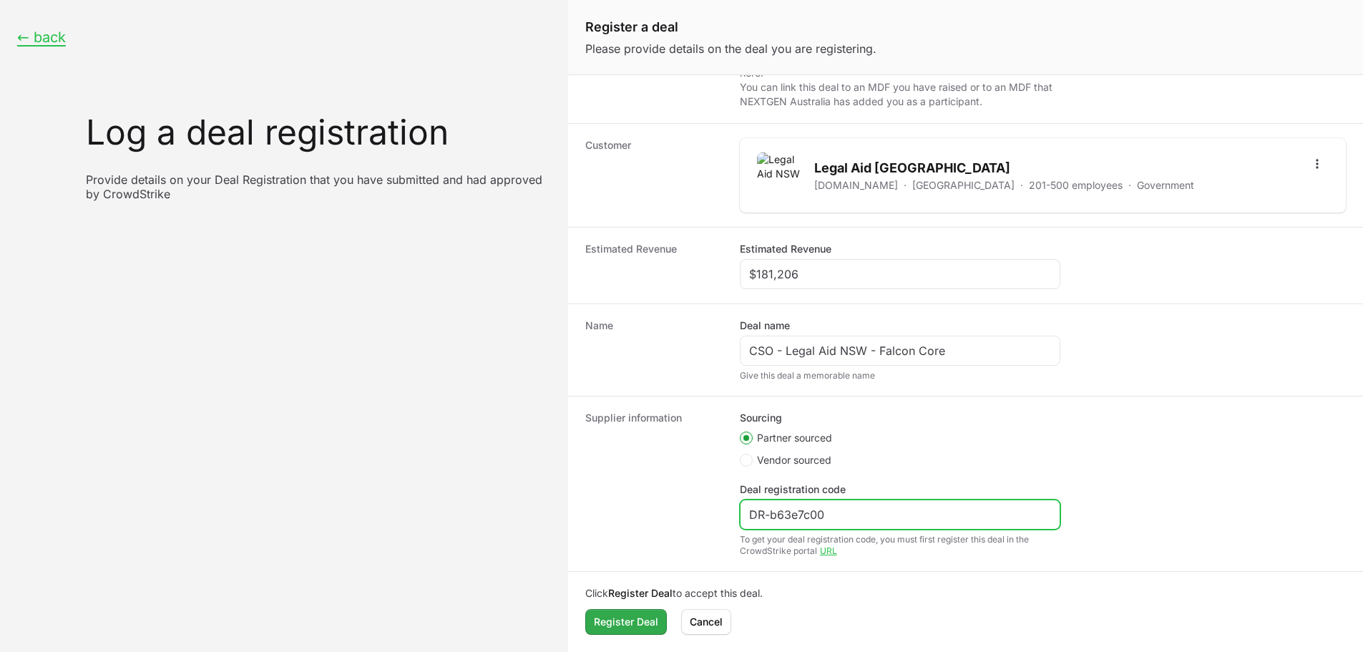
type input "DR-b63e7c00"
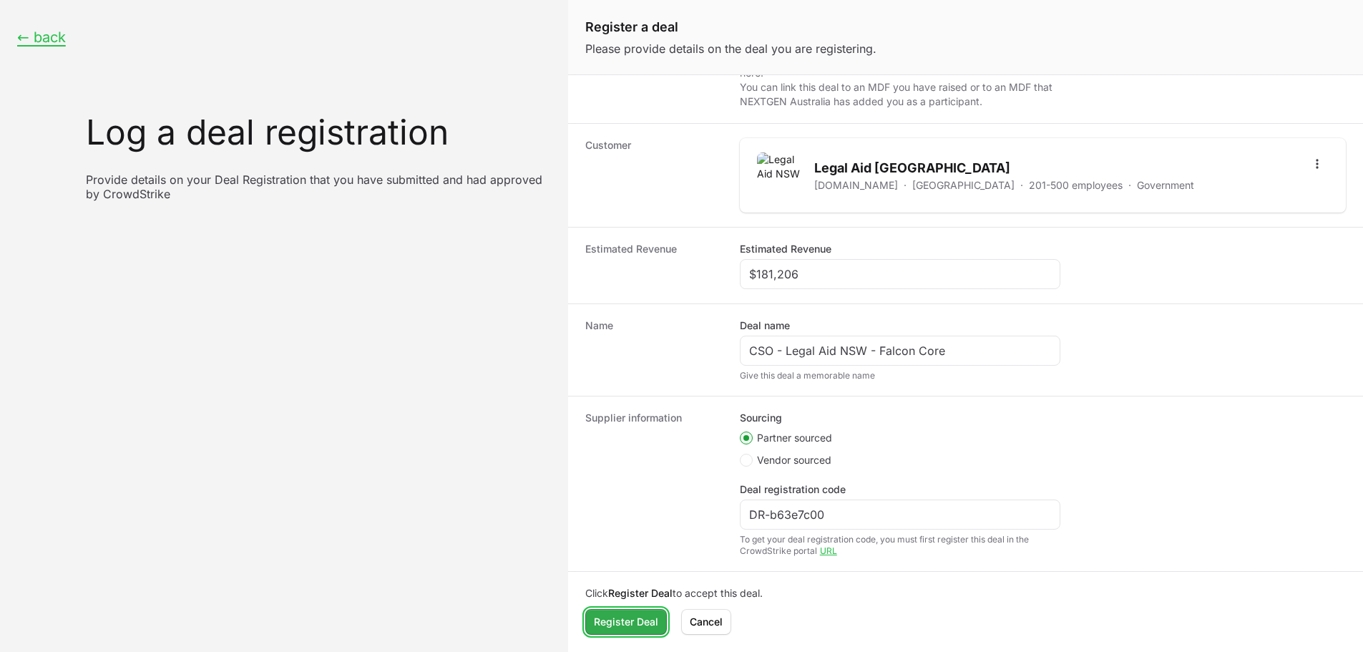
click at [640, 615] on span "Register Deal" at bounding box center [626, 621] width 64 height 17
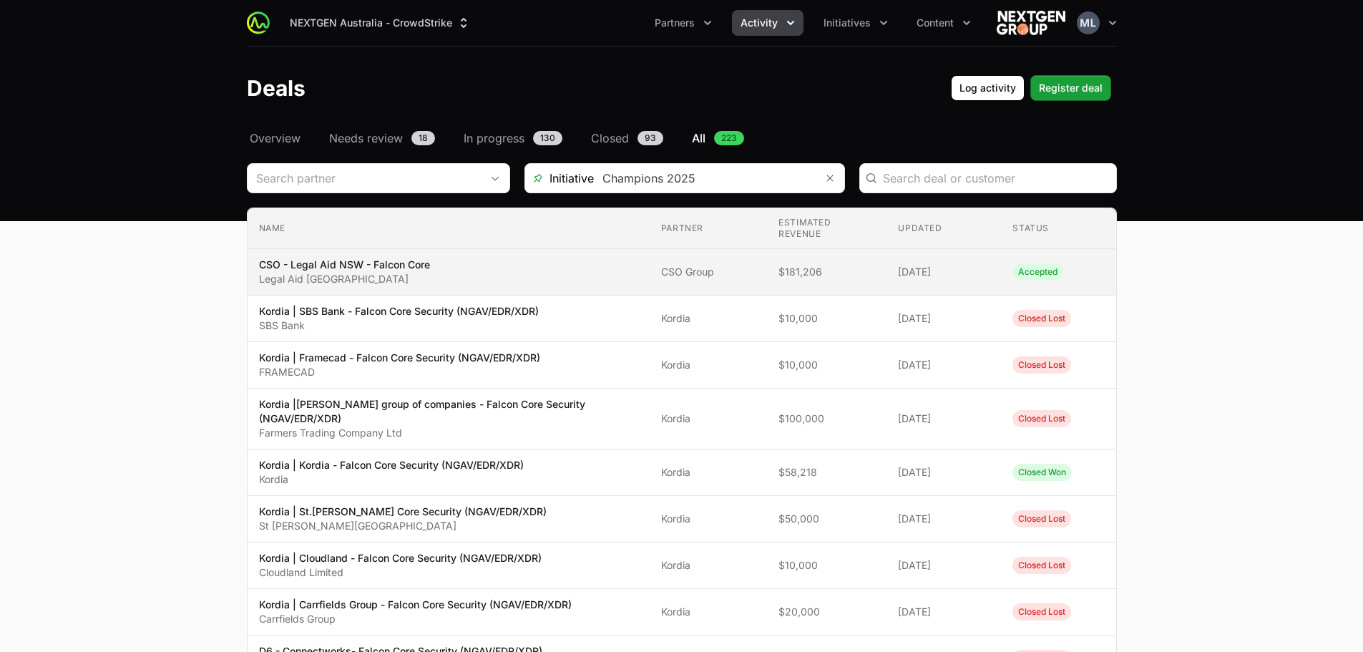
click at [826, 265] on span "$181,206" at bounding box center [827, 272] width 97 height 14
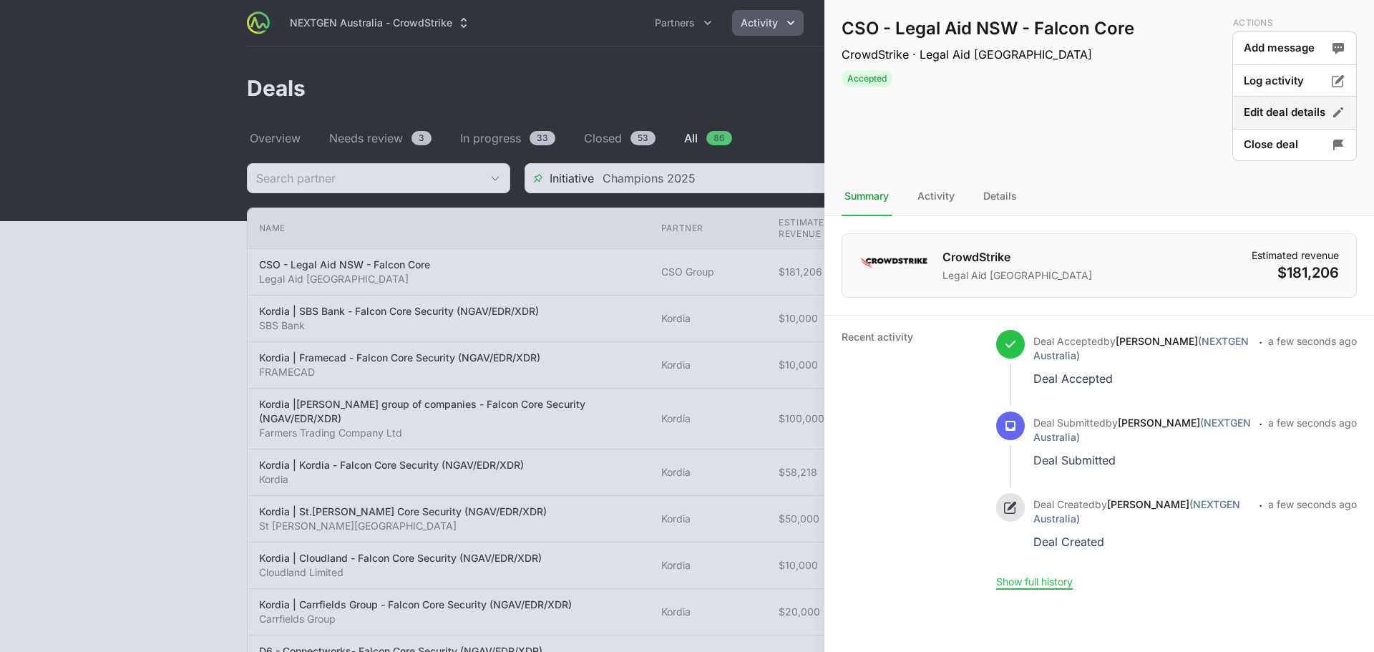
click at [1281, 109] on button "Edit deal details" at bounding box center [1294, 113] width 125 height 34
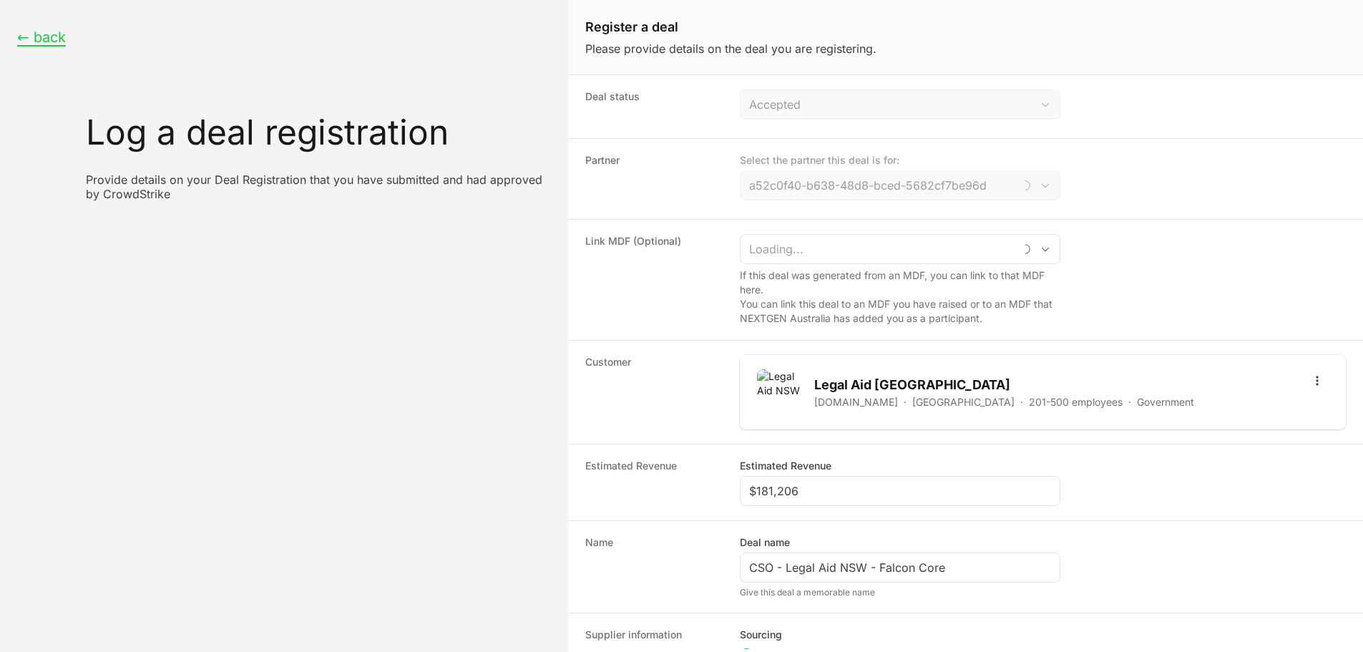
type input "CSO Group"
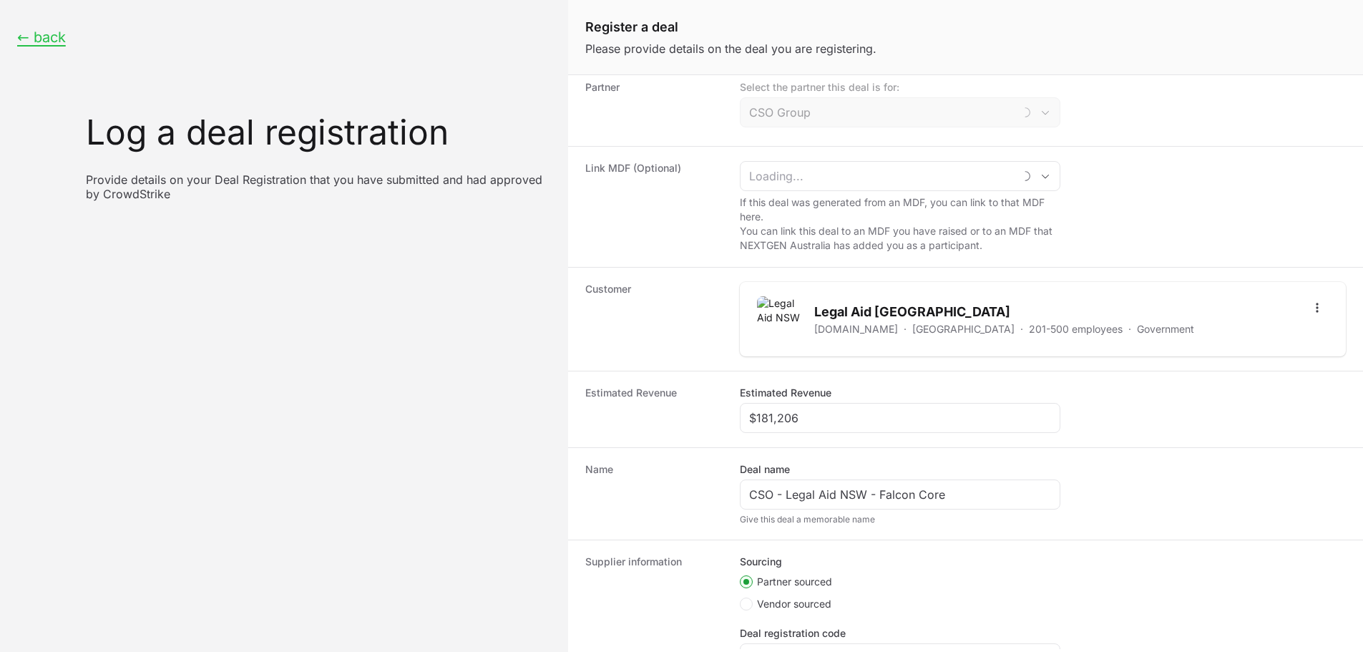
scroll to position [143, 0]
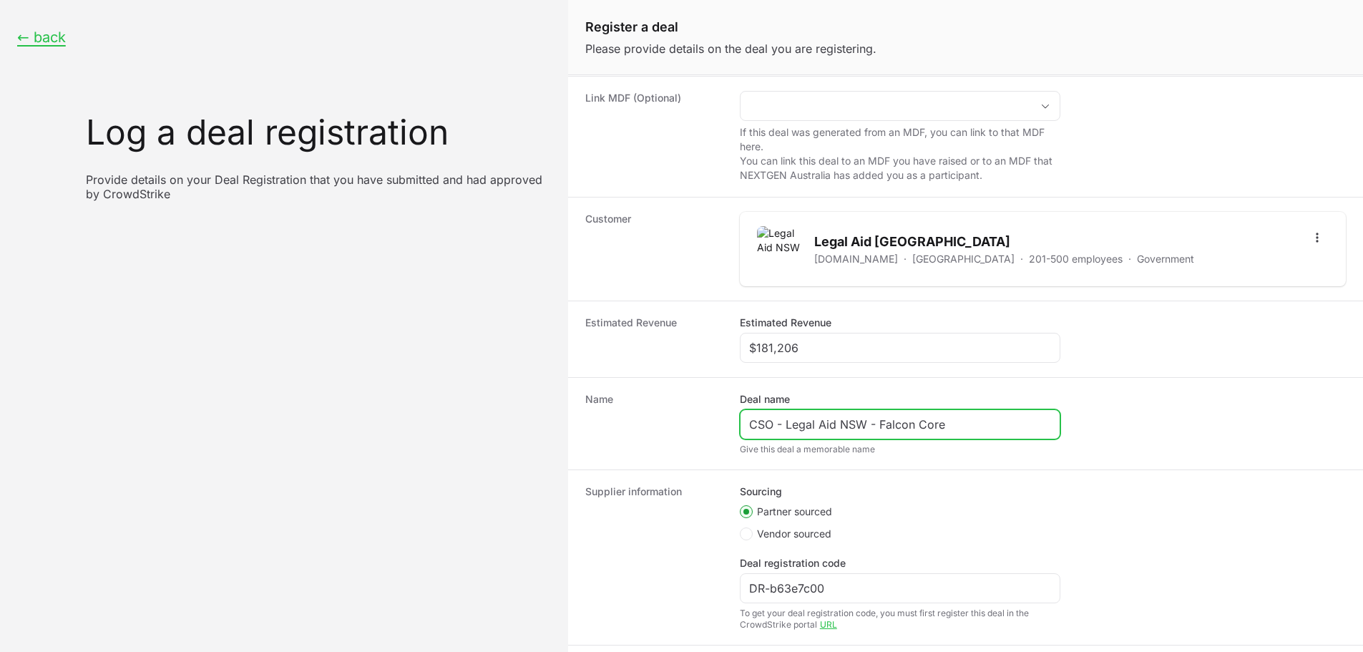
drag, startPoint x: 958, startPoint y: 420, endPoint x: 879, endPoint y: 420, distance: 78.7
click at [879, 420] on input "CSO - Legal Aid NSW - Falcon Core" at bounding box center [900, 424] width 302 height 17
paste input "Next-Gen SIEM"
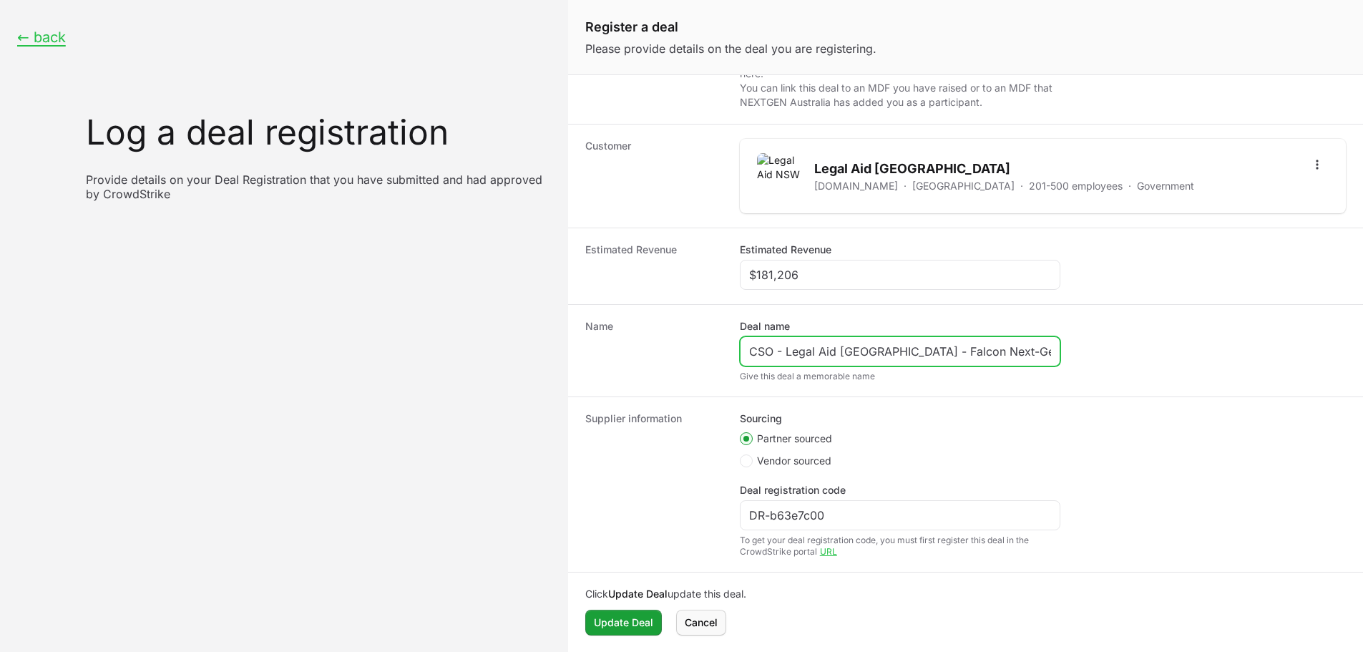
scroll to position [217, 0]
type input "CSO - Legal Aid NSW - Falcon Next-Gen SIEM"
click at [626, 618] on span "Update Deal" at bounding box center [623, 621] width 59 height 17
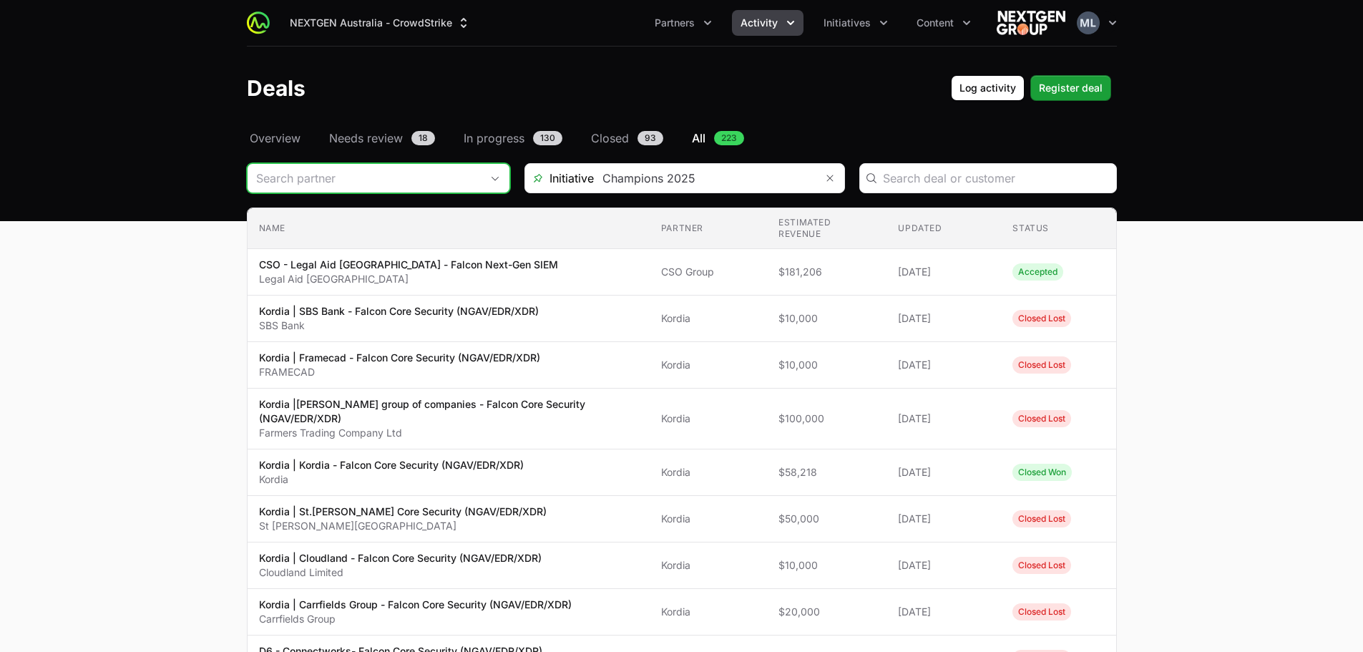
click at [361, 190] on input "Deals Filters" at bounding box center [364, 178] width 233 height 29
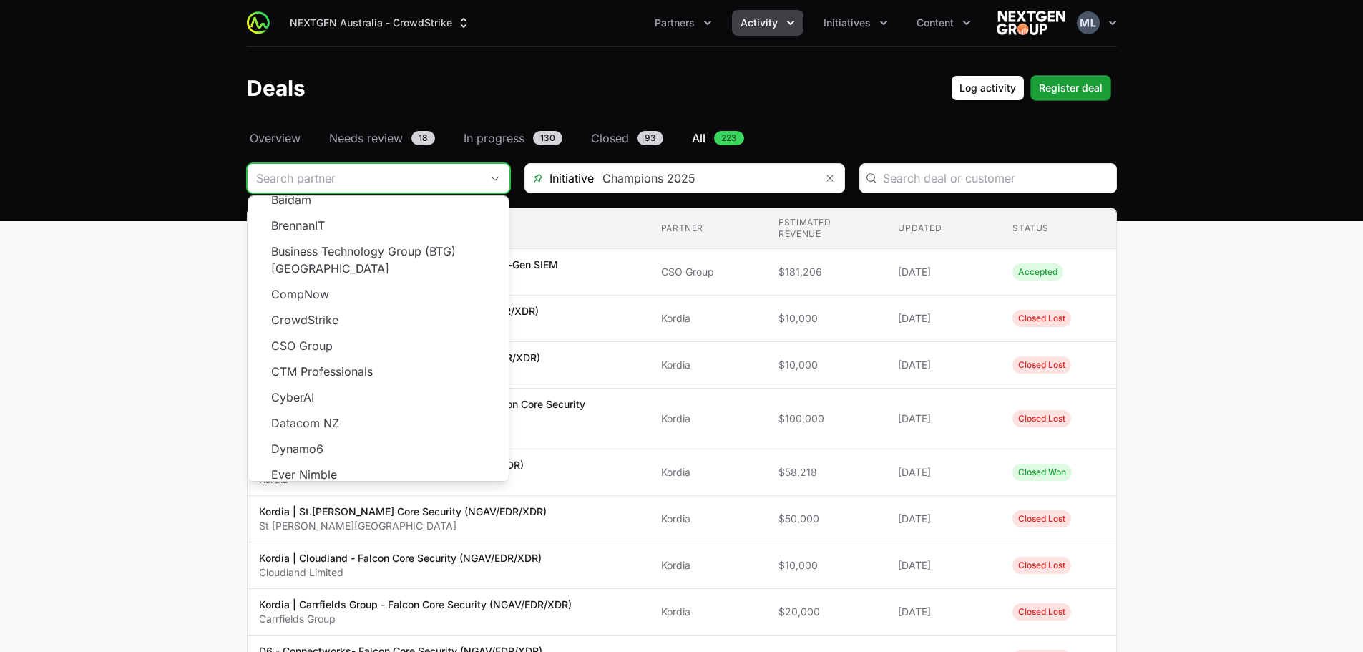
scroll to position [258, 0]
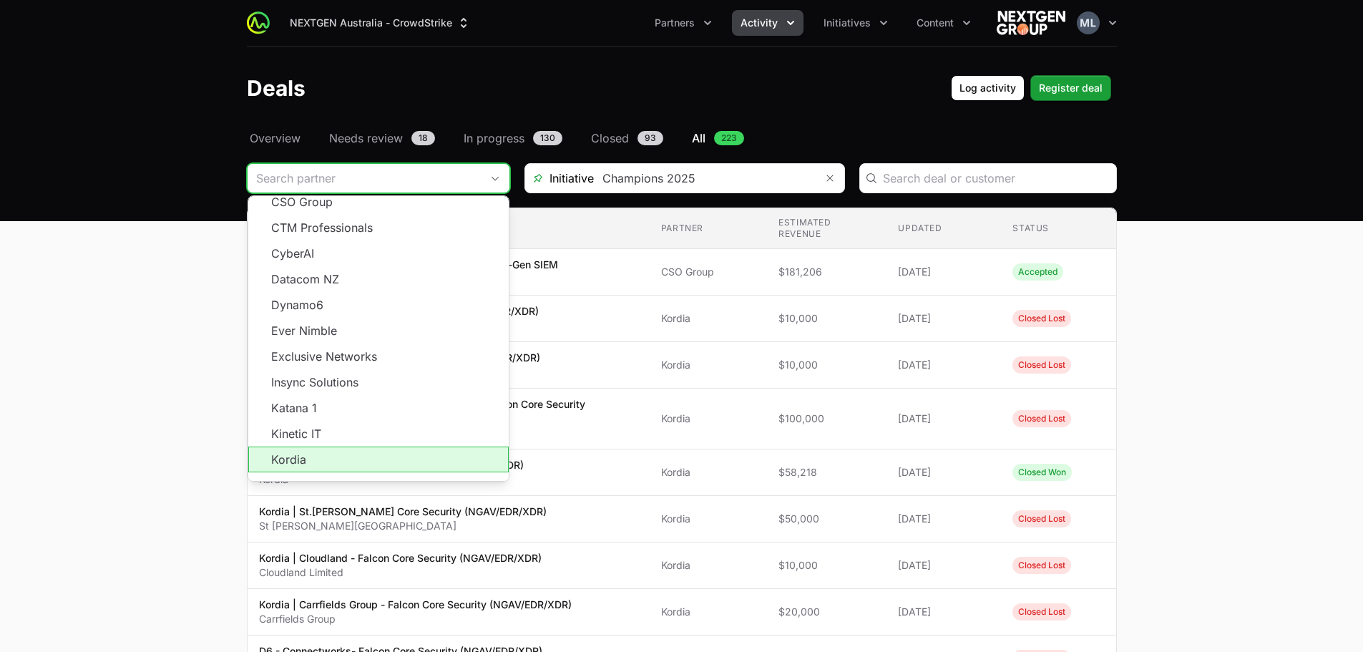
click at [341, 447] on li "Kordia" at bounding box center [378, 460] width 260 height 26
type input "Kordia"
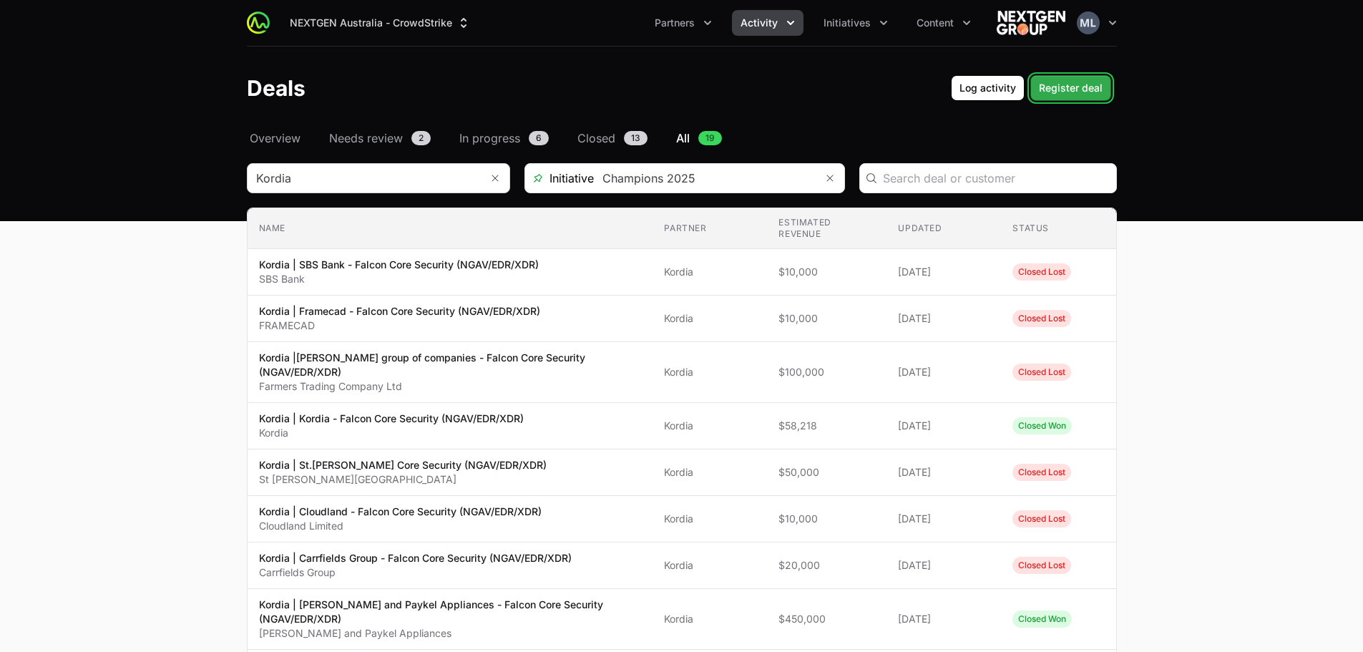
click at [1058, 97] on button "Register deal" at bounding box center [1070, 88] width 81 height 26
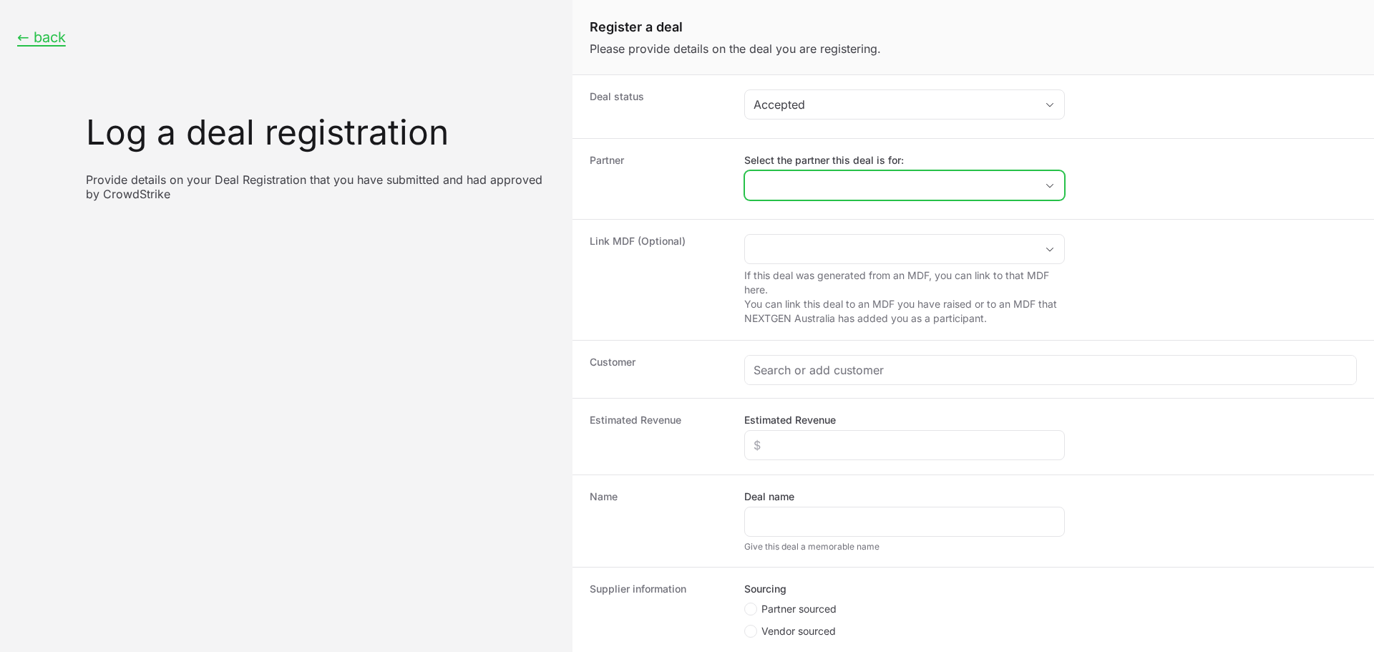
click at [824, 187] on input "Select the partner this deal is for:" at bounding box center [890, 185] width 291 height 29
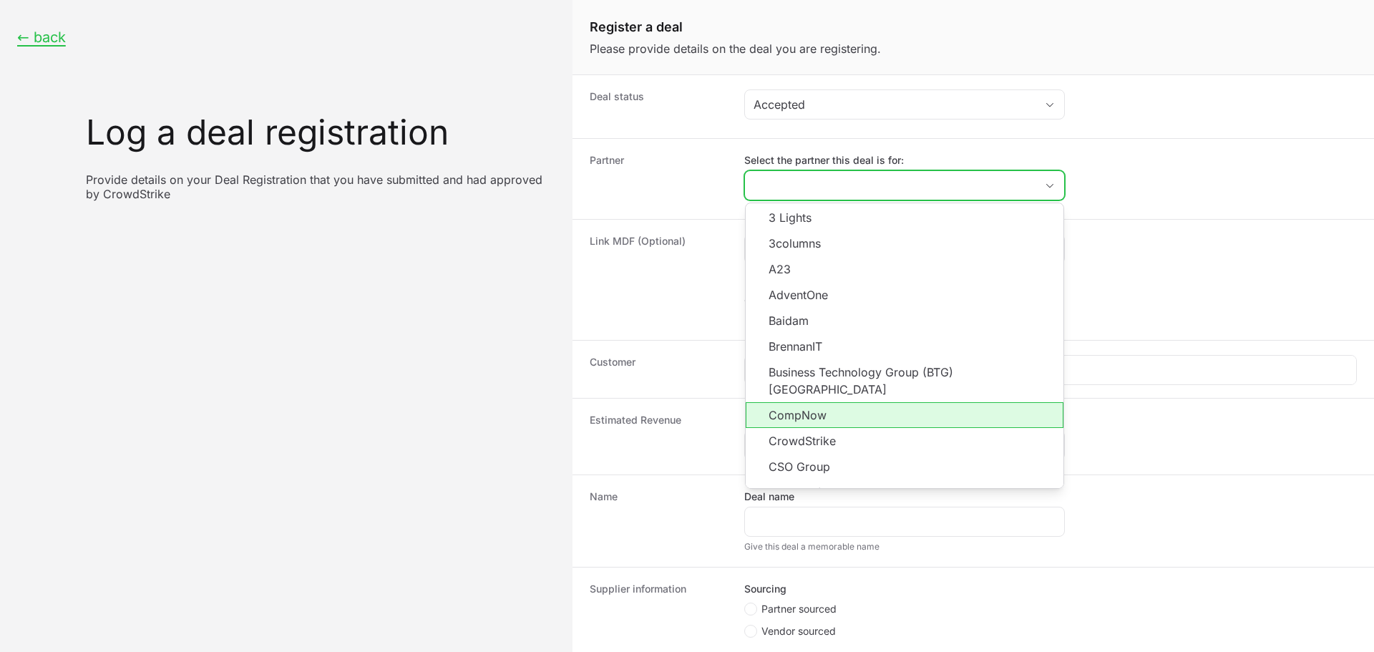
scroll to position [258, 0]
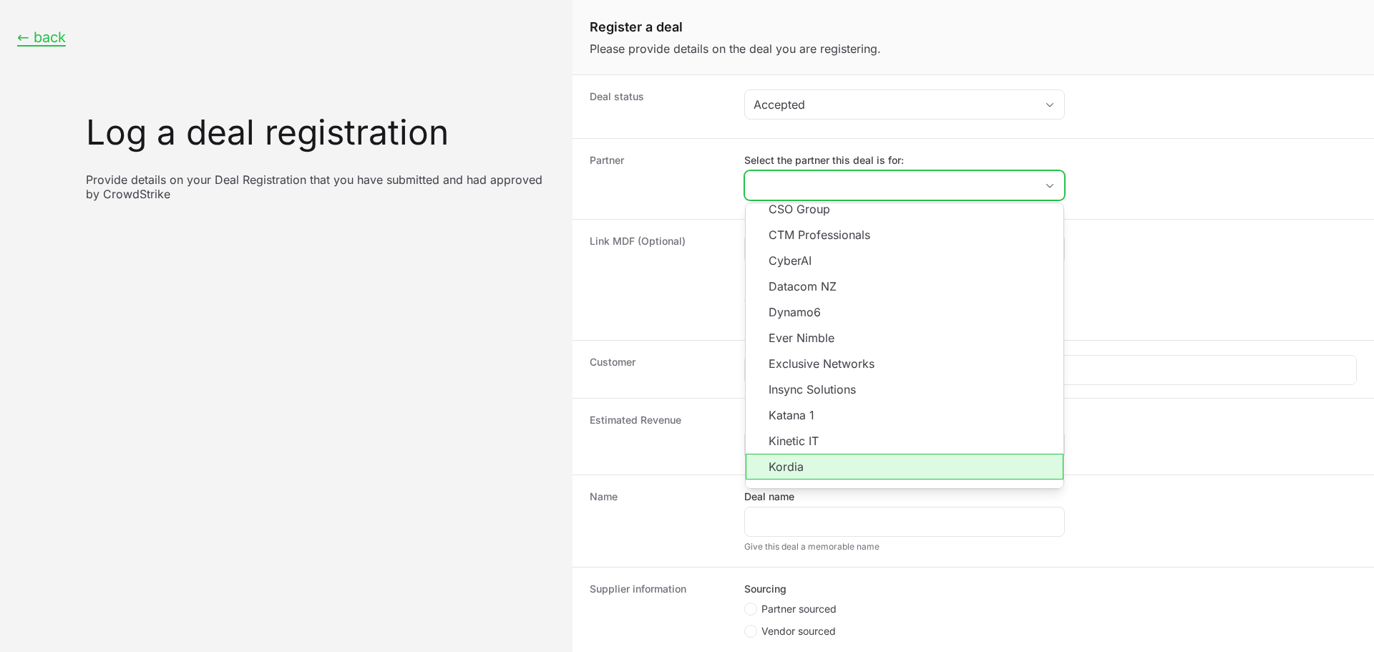
click at [840, 459] on li "Kordia" at bounding box center [905, 467] width 318 height 26
type input "Kordia"
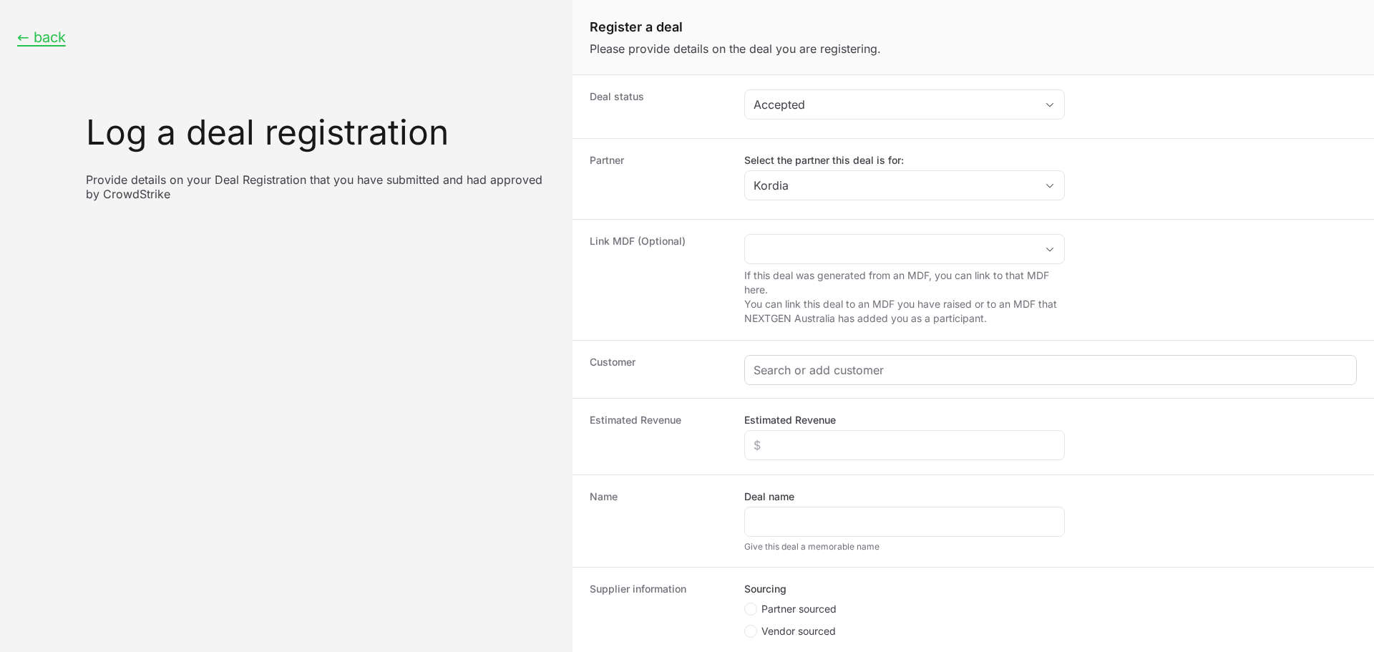
click at [806, 384] on div "Create activity form" at bounding box center [1050, 370] width 611 height 29
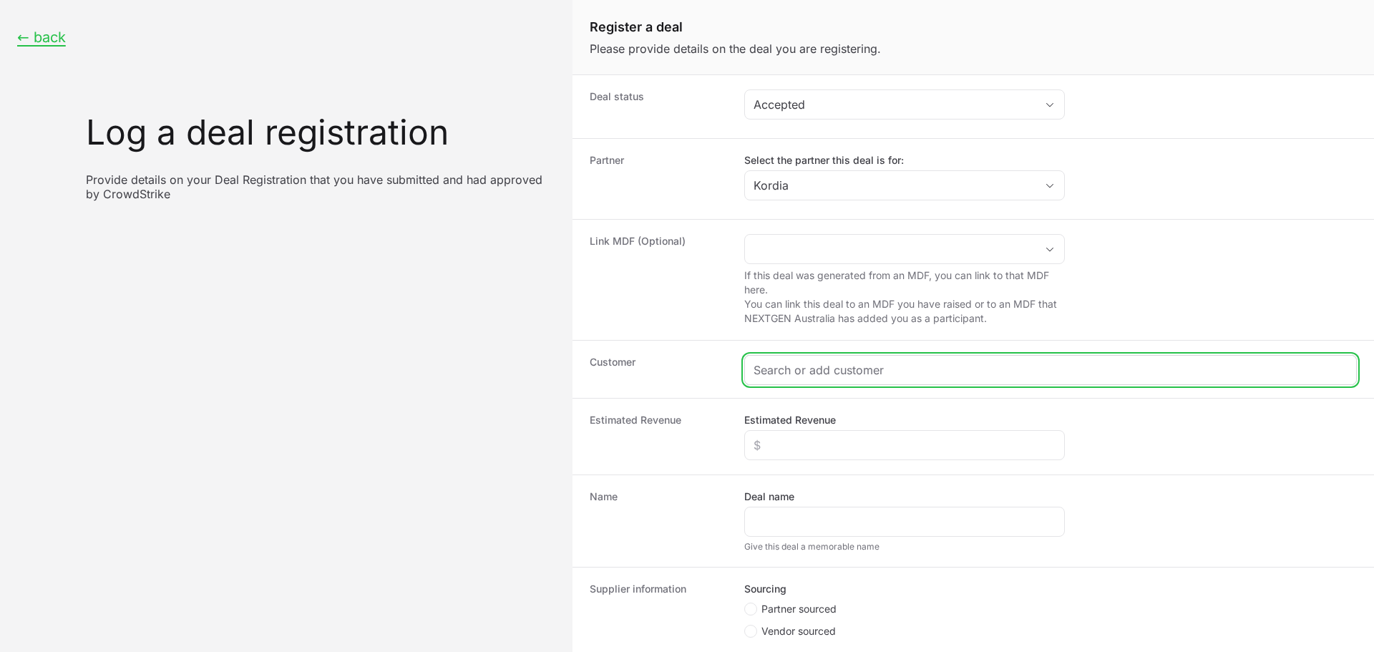
click at [821, 372] on input "Create activity form" at bounding box center [1050, 369] width 594 height 17
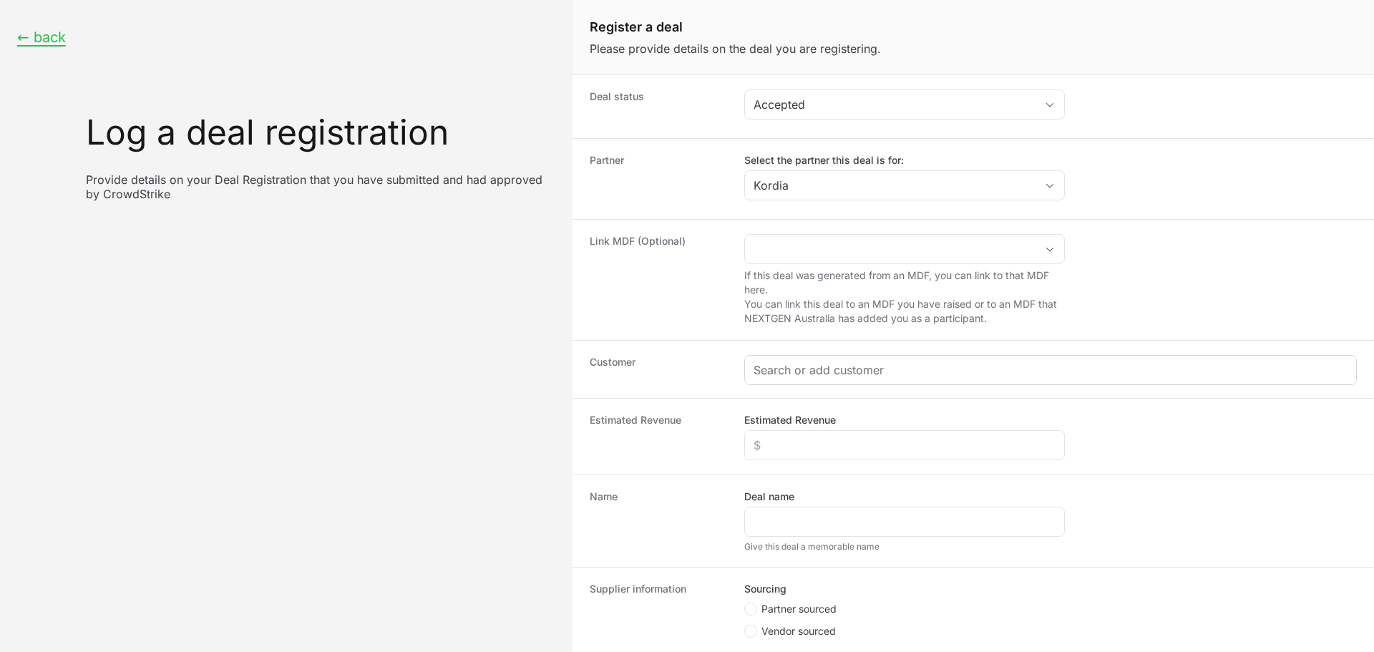
click at [844, 381] on div "Create activity form" at bounding box center [1050, 370] width 611 height 29
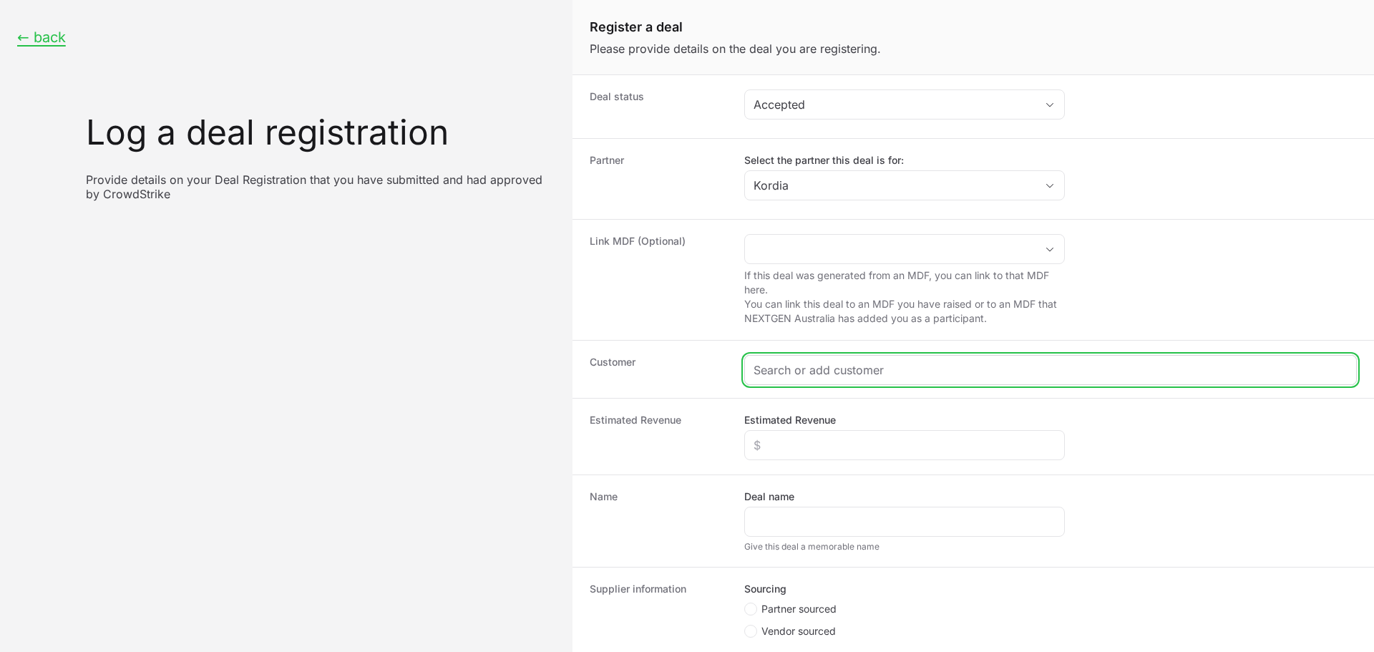
click at [847, 376] on input "Create activity form" at bounding box center [1050, 369] width 594 height 17
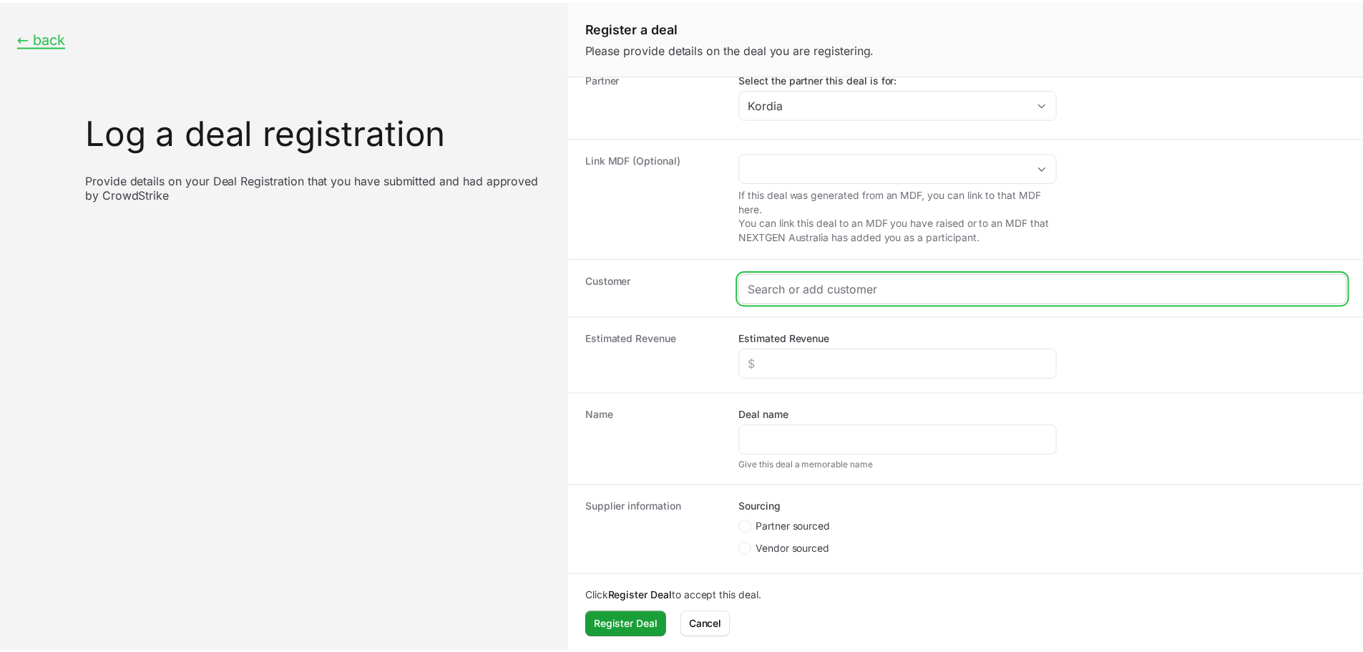
scroll to position [85, 0]
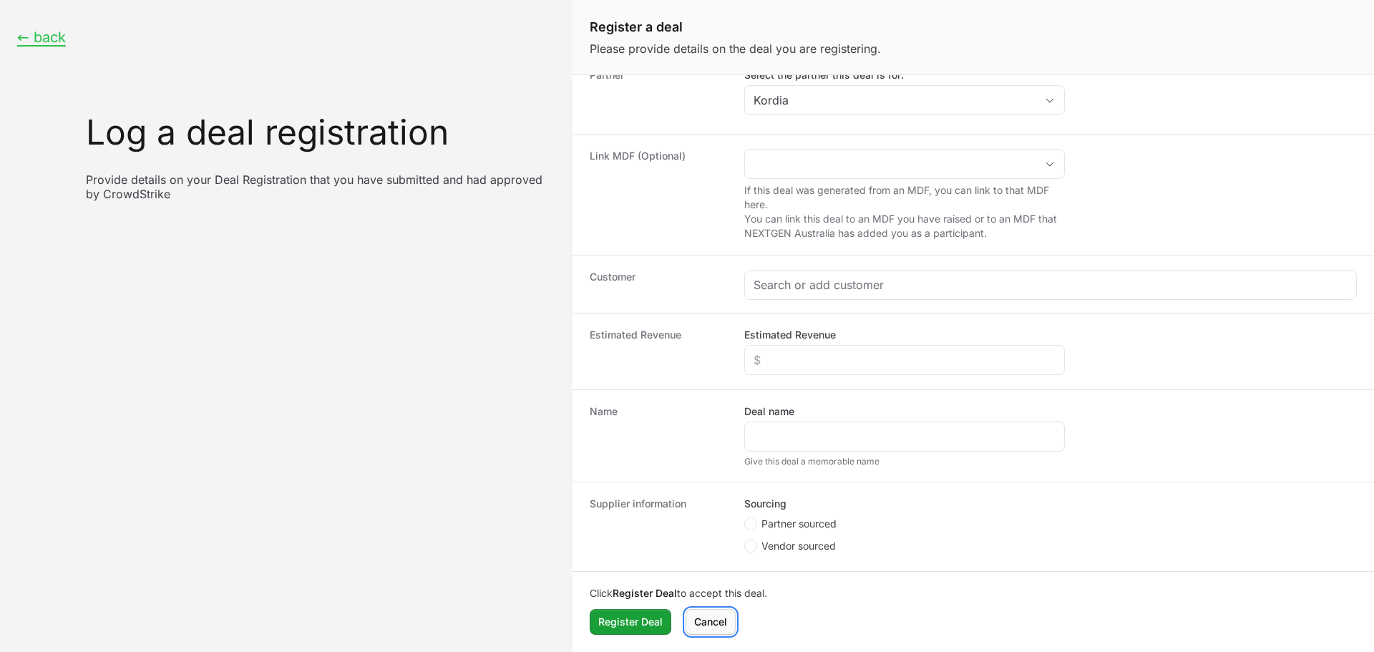
click at [712, 628] on span "Cancel" at bounding box center [710, 621] width 33 height 17
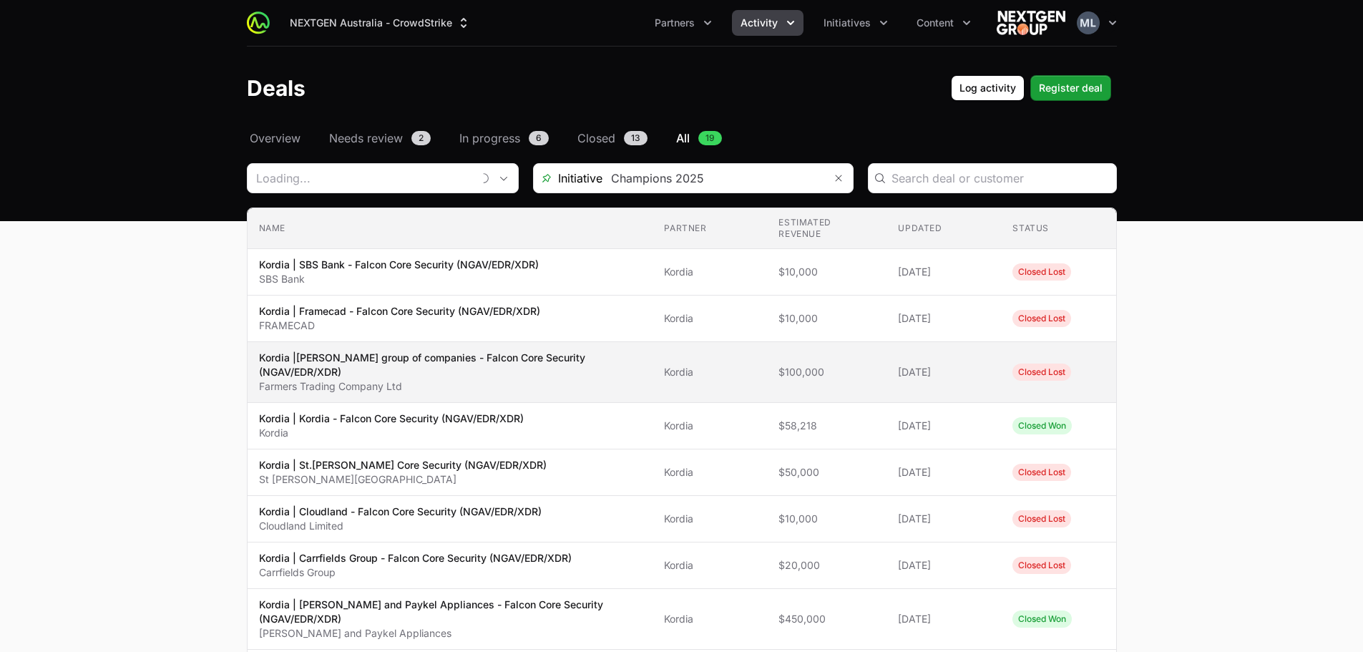
type input "Kordia"
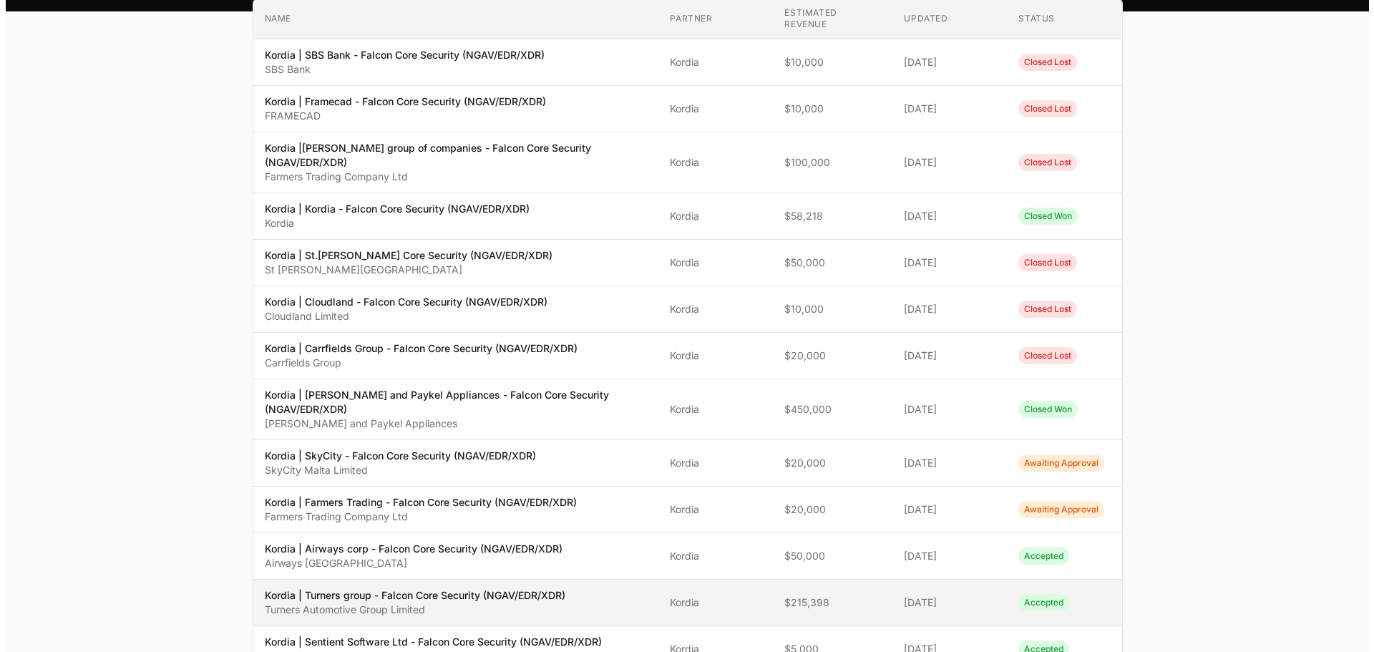
scroll to position [429, 0]
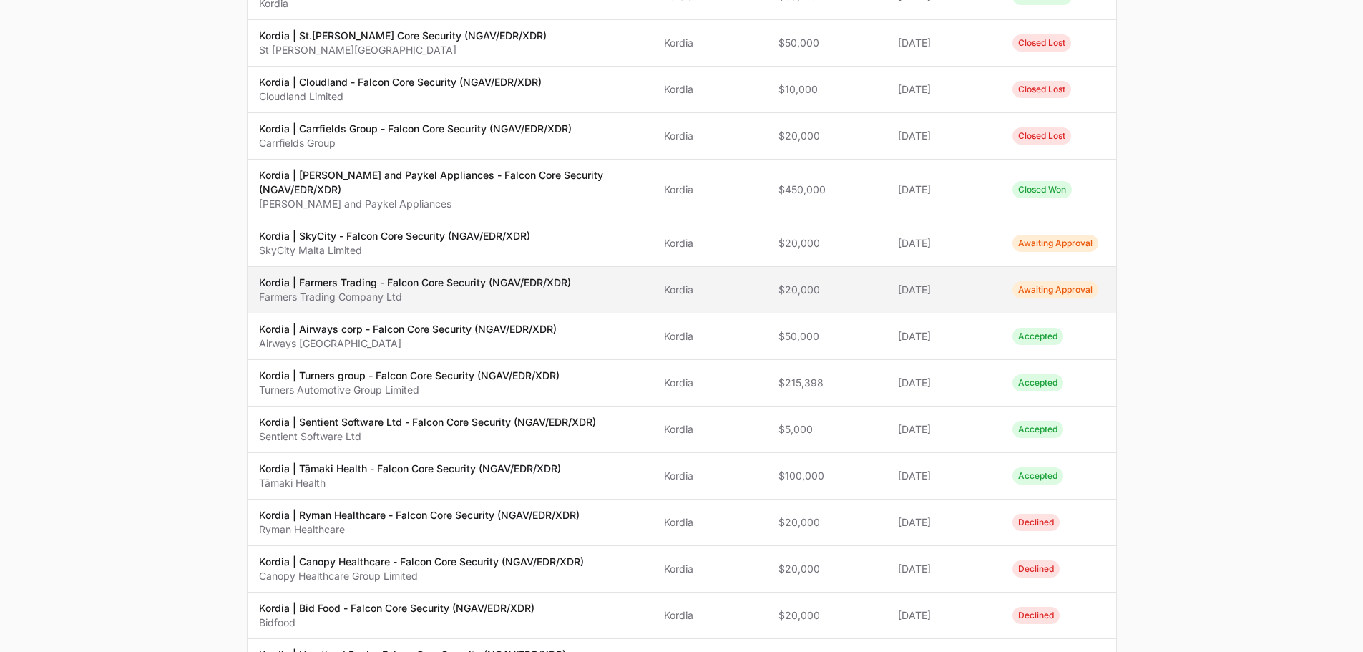
click at [479, 275] on p "Kordia | Farmers Trading - Falcon Core Security (NGAV/EDR/XDR)" at bounding box center [415, 282] width 312 height 14
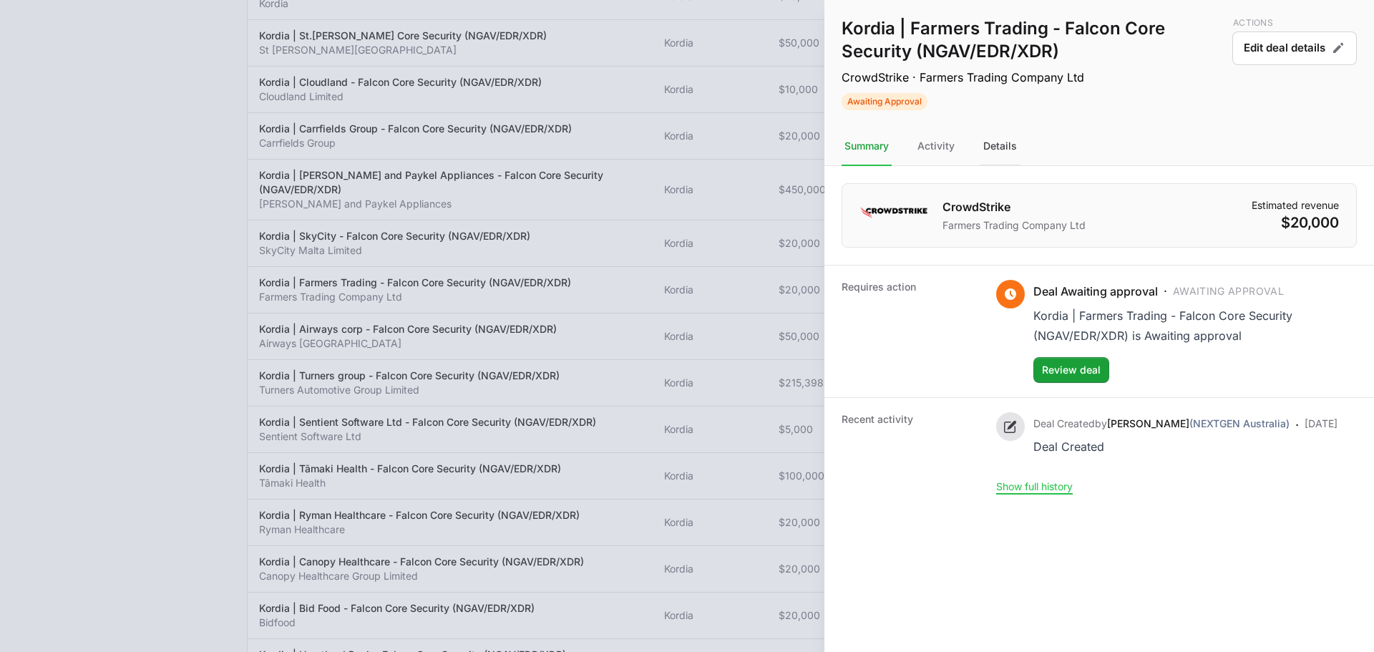
click at [999, 142] on div "Details" at bounding box center [999, 146] width 39 height 39
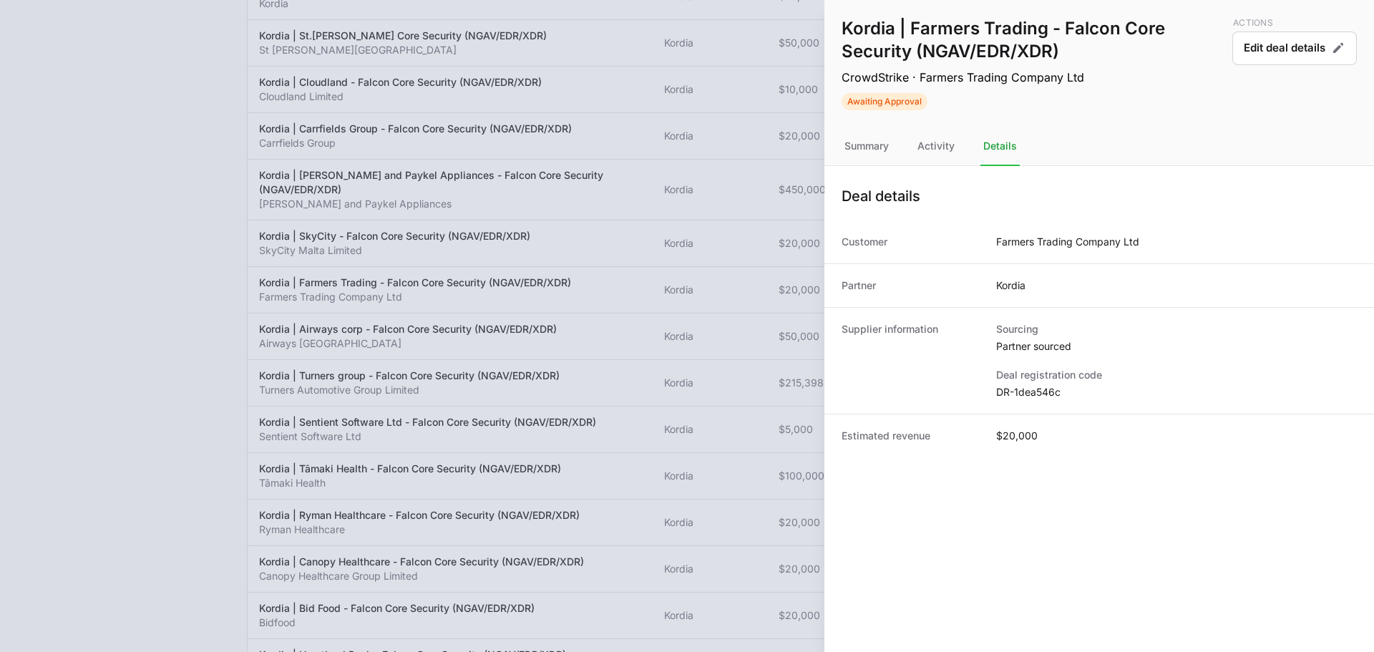
click at [1296, 66] on div "Actions Edit deal details" at bounding box center [1294, 63] width 125 height 93
click at [1294, 59] on button "Edit deal details" at bounding box center [1294, 48] width 125 height 34
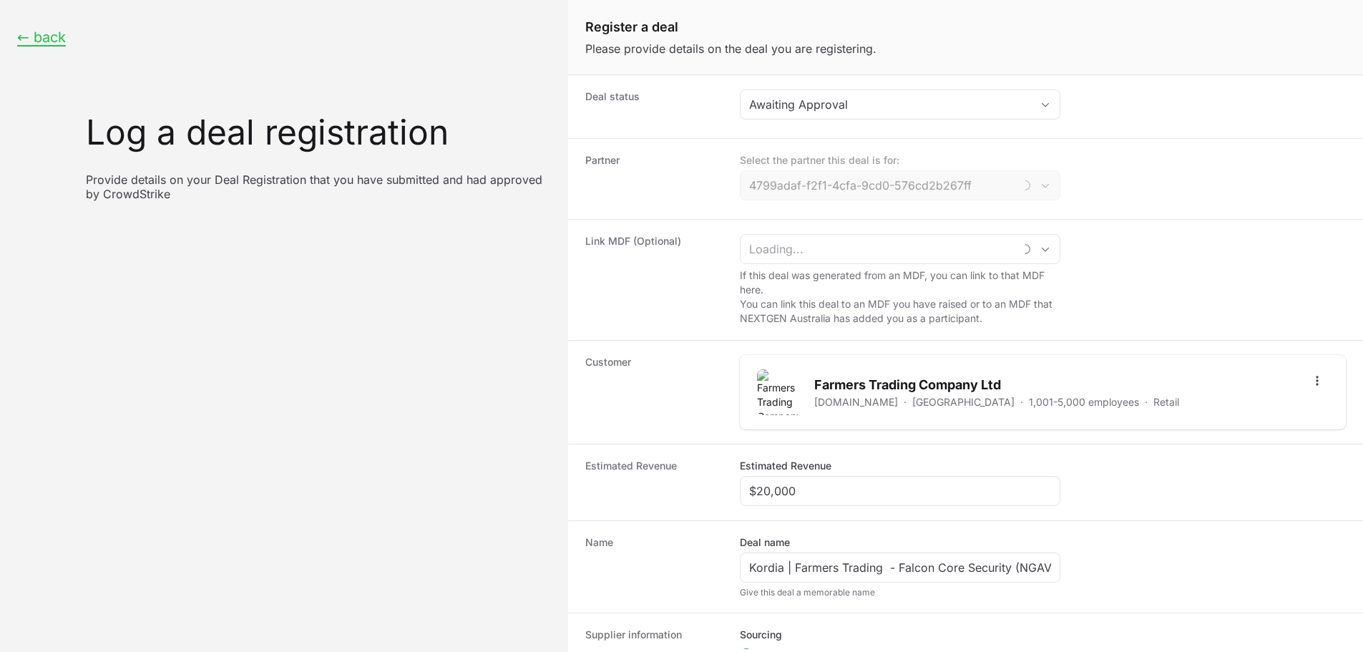
type input "Kordia"
click at [857, 502] on div "$20,000" at bounding box center [900, 491] width 321 height 30
click at [860, 499] on input "$20,000" at bounding box center [900, 490] width 302 height 17
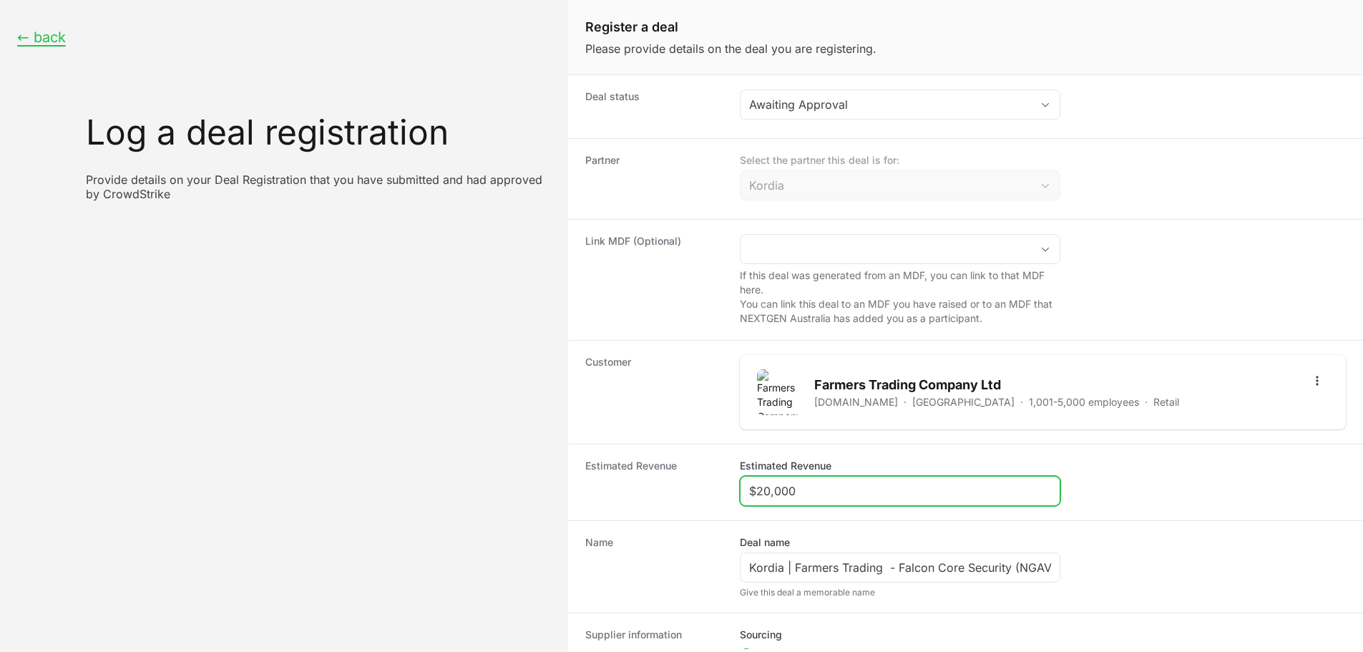
click at [860, 499] on input "$20,000" at bounding box center [900, 490] width 302 height 17
paste input "35"
type input "$35,000"
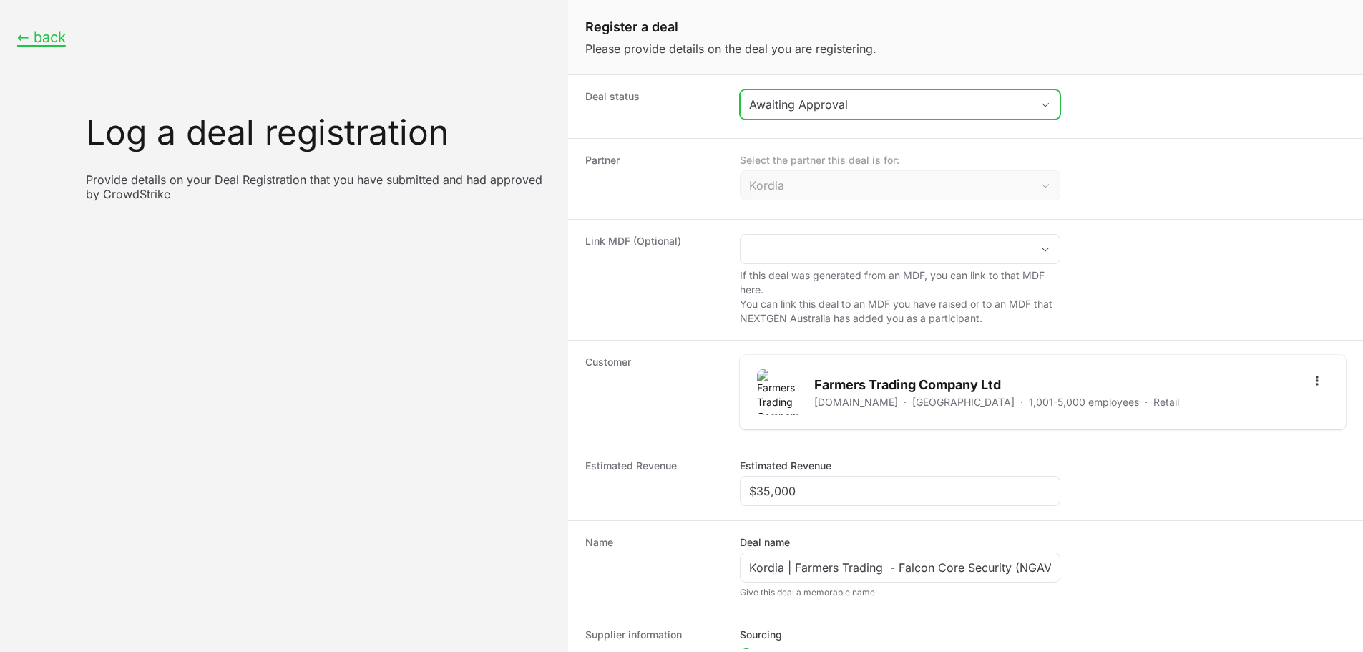
click at [813, 101] on div "Awaiting Approval" at bounding box center [890, 104] width 282 height 17
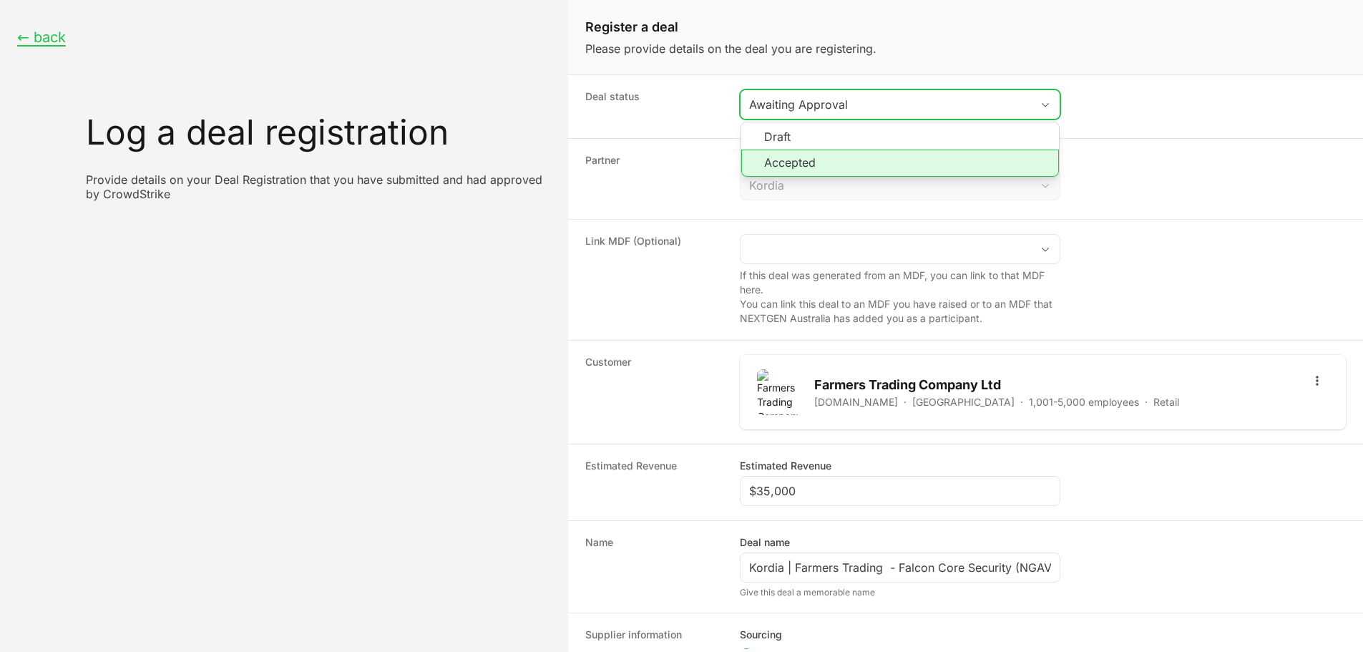
click at [806, 156] on li "Accepted" at bounding box center [900, 163] width 318 height 27
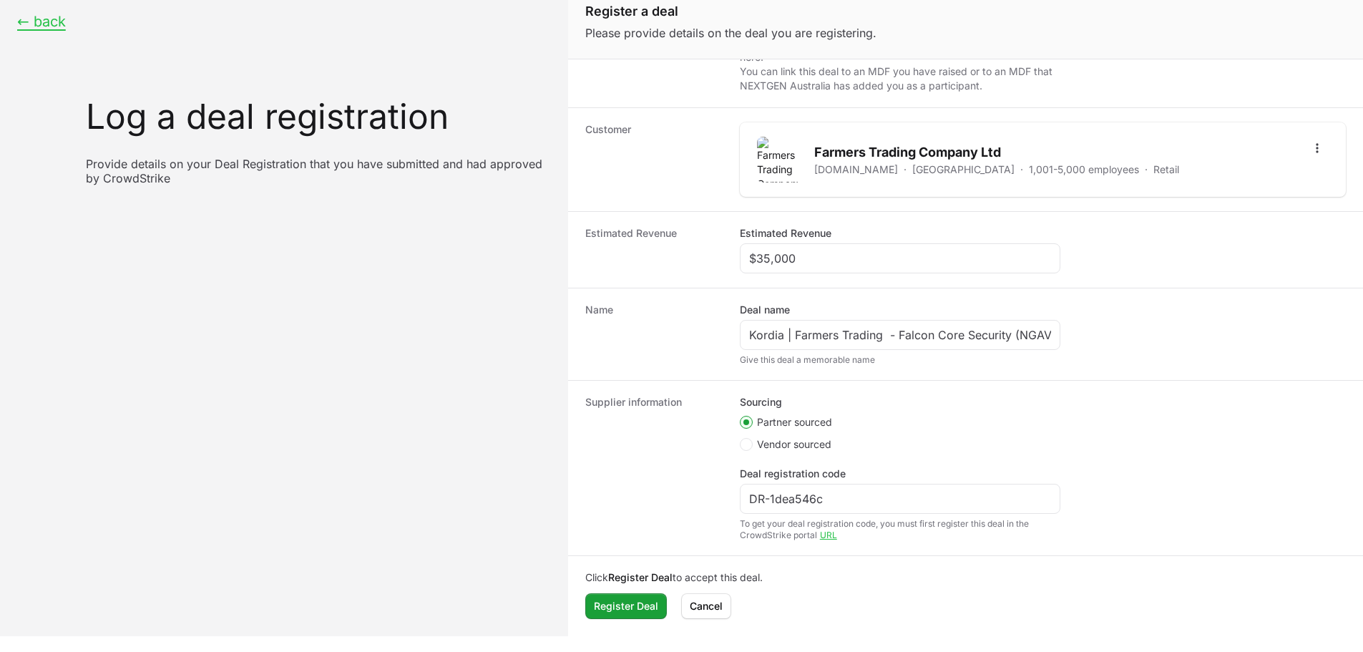
scroll to position [20, 0]
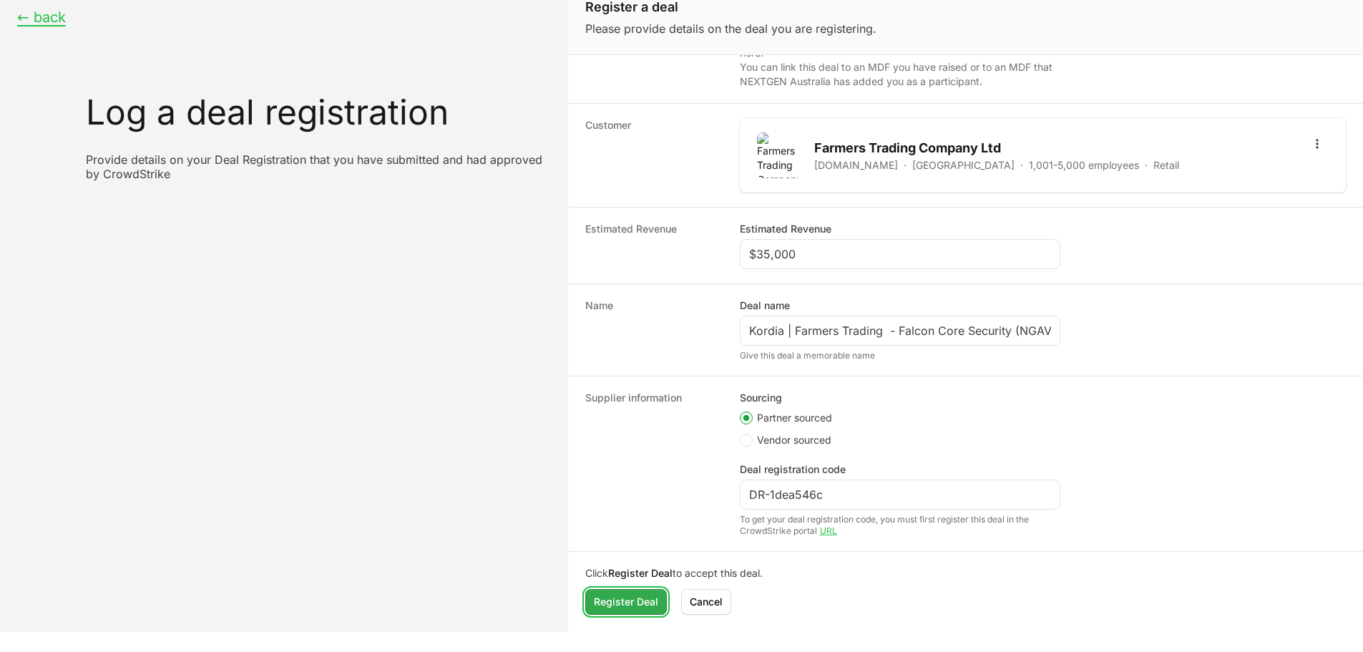
click at [610, 611] on button "Register Deal" at bounding box center [626, 602] width 82 height 26
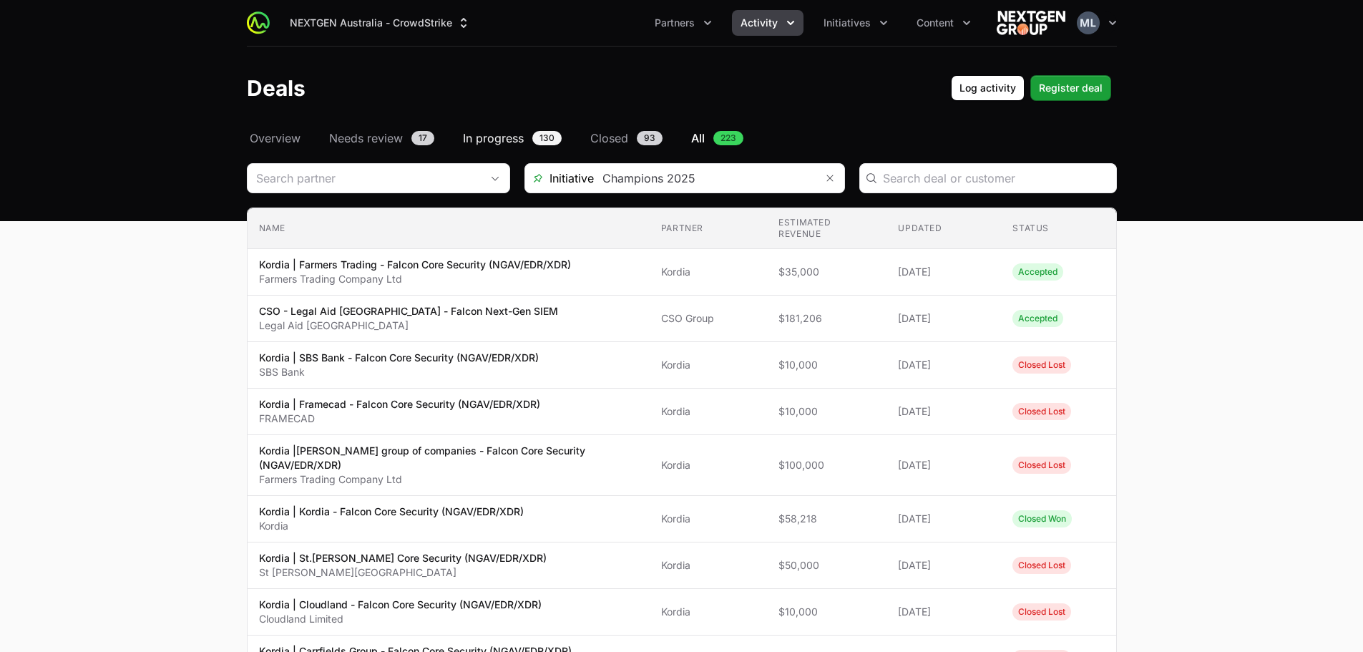
click at [508, 142] on span "In progress" at bounding box center [493, 138] width 61 height 17
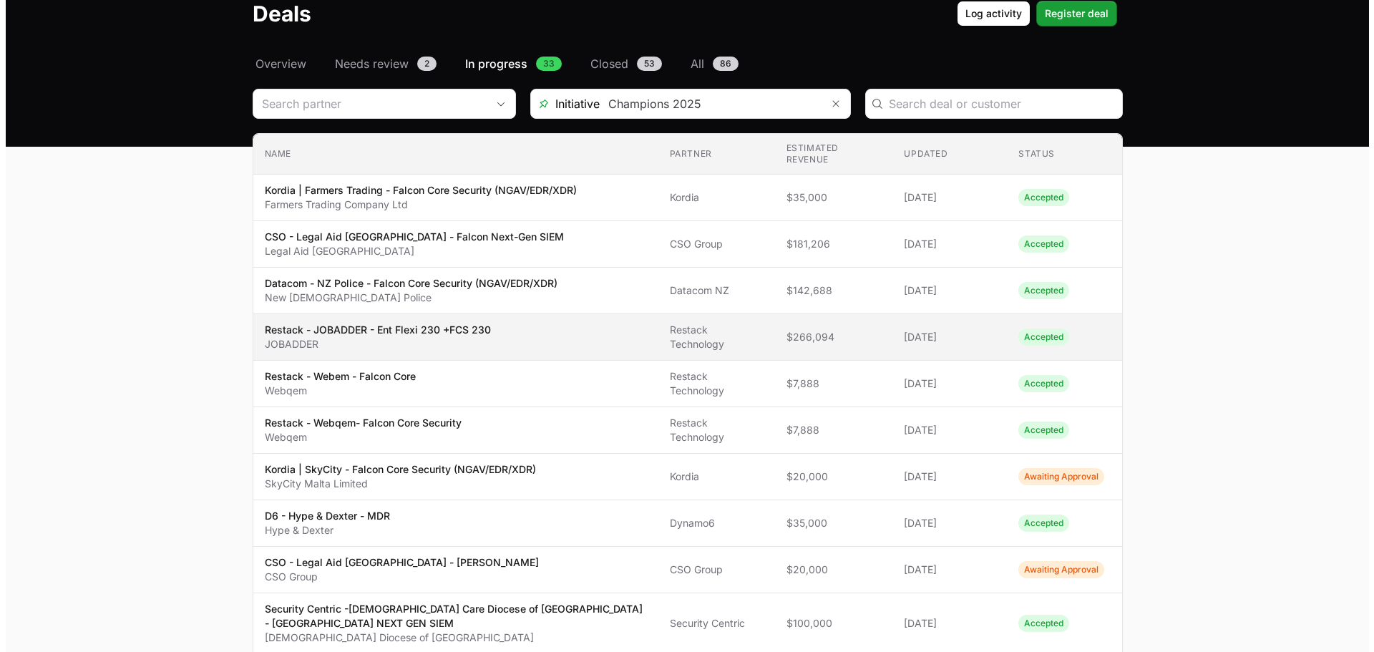
scroll to position [143, 0]
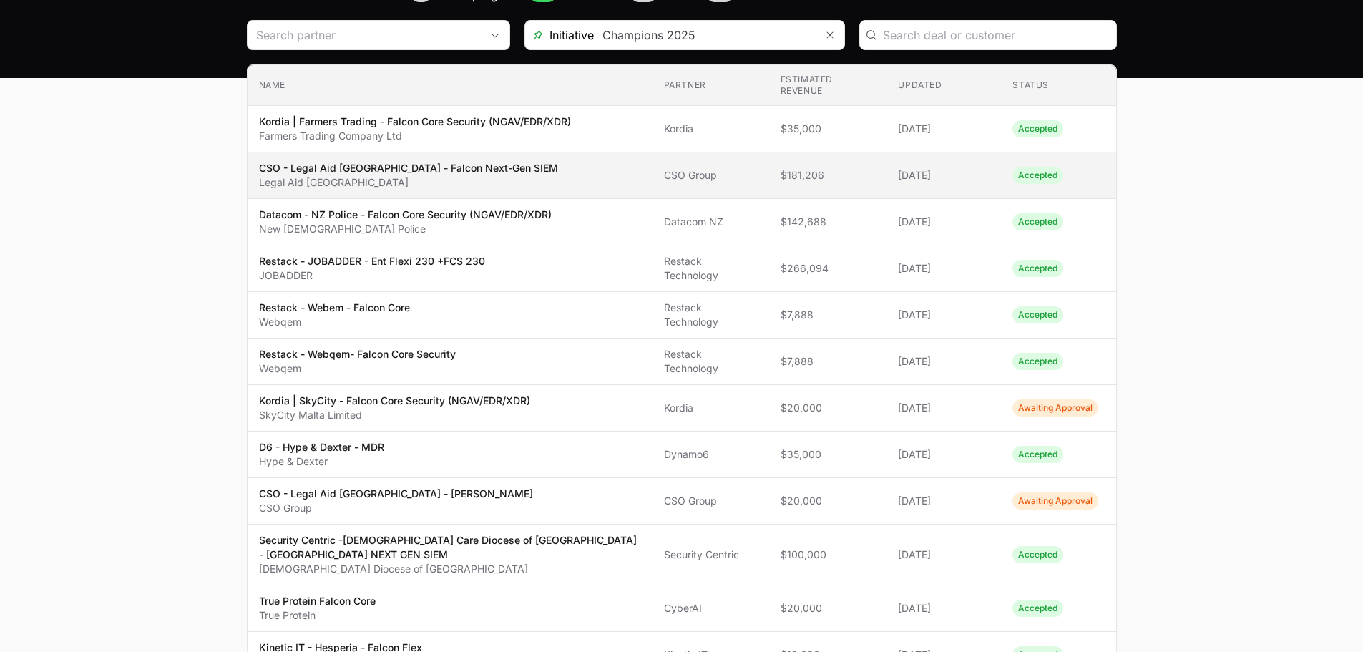
click at [503, 168] on span "CSO - Legal Aid NSW - Falcon Next-Gen SIEM Legal Aid NSW" at bounding box center [450, 175] width 382 height 29
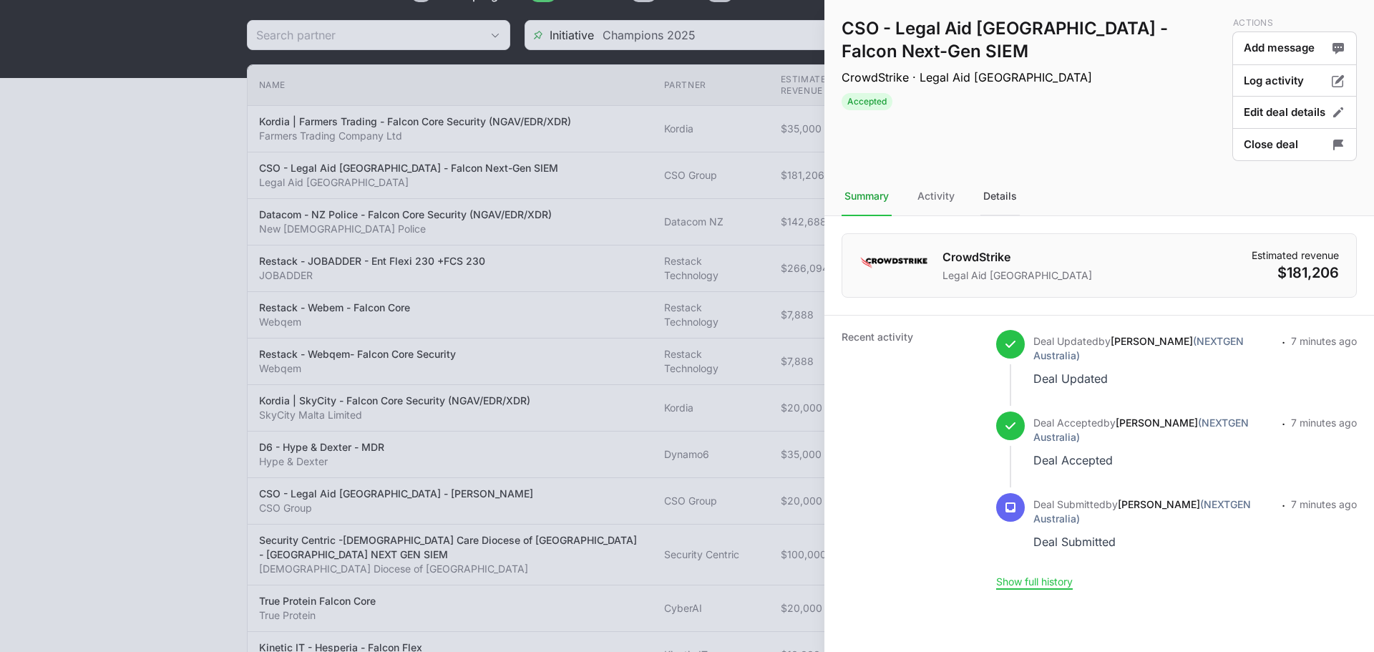
click at [998, 202] on div "Details" at bounding box center [999, 196] width 39 height 39
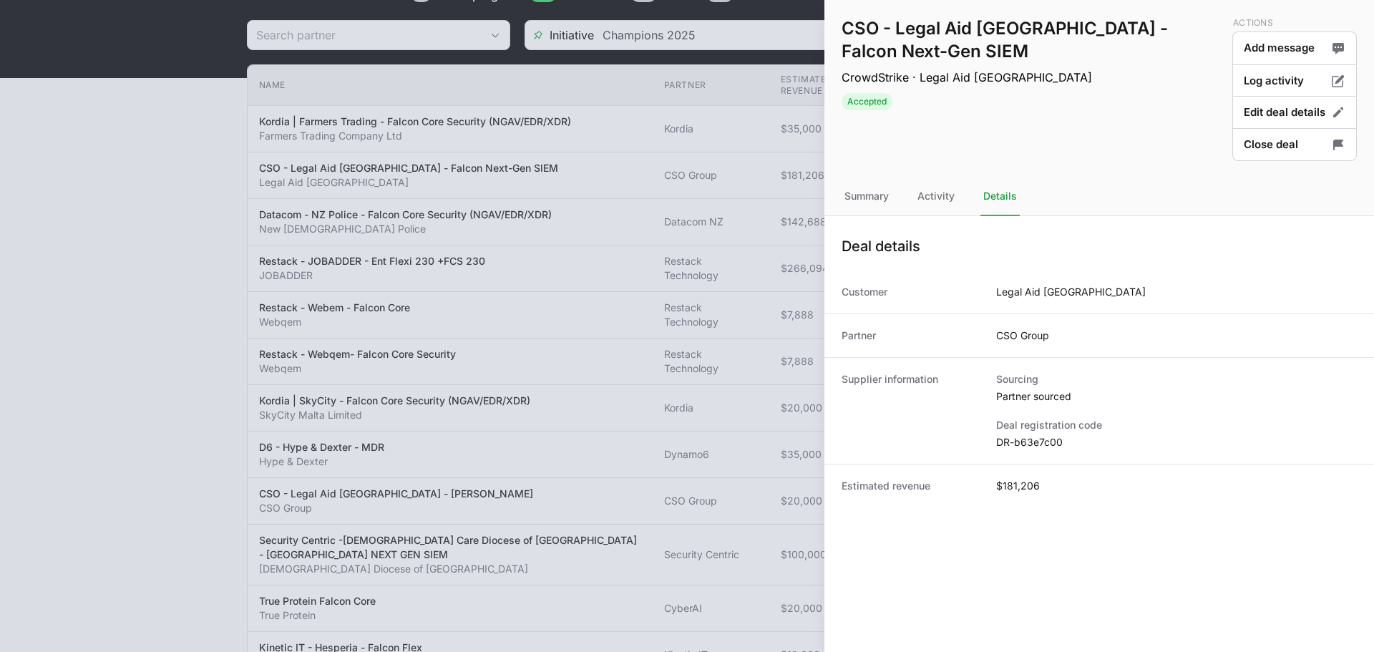
click at [1017, 487] on dd "$181,206" at bounding box center [1018, 486] width 44 height 14
copy dd "181,206"
click at [1007, 495] on div "Estimated revenue $181,206" at bounding box center [1099, 486] width 550 height 44
click at [1015, 487] on dd "$181,206" at bounding box center [1018, 486] width 44 height 14
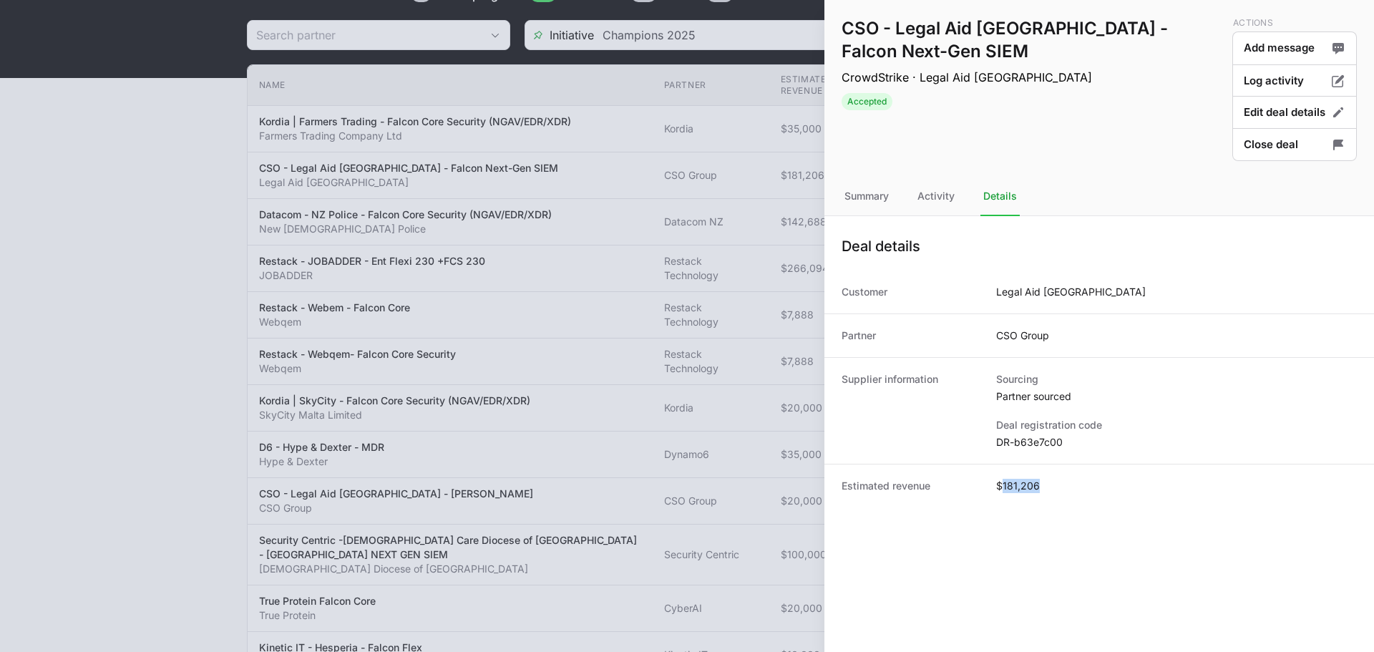
click at [1015, 487] on dd "$181,206" at bounding box center [1018, 486] width 44 height 14
copy dd "$181,206"
click at [218, 316] on div at bounding box center [687, 326] width 1374 height 652
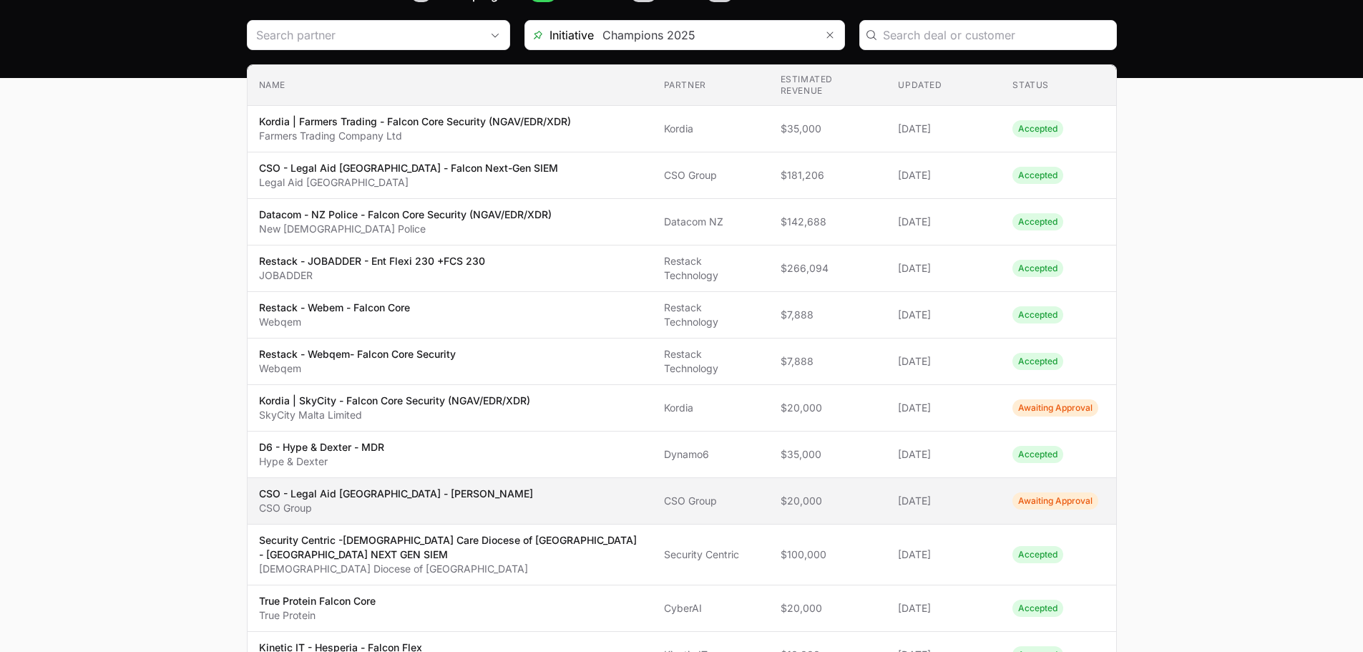
click at [370, 486] on td "Name CSO - Legal Aid NSW - NG-SEIM CSO Group" at bounding box center [450, 501] width 405 height 47
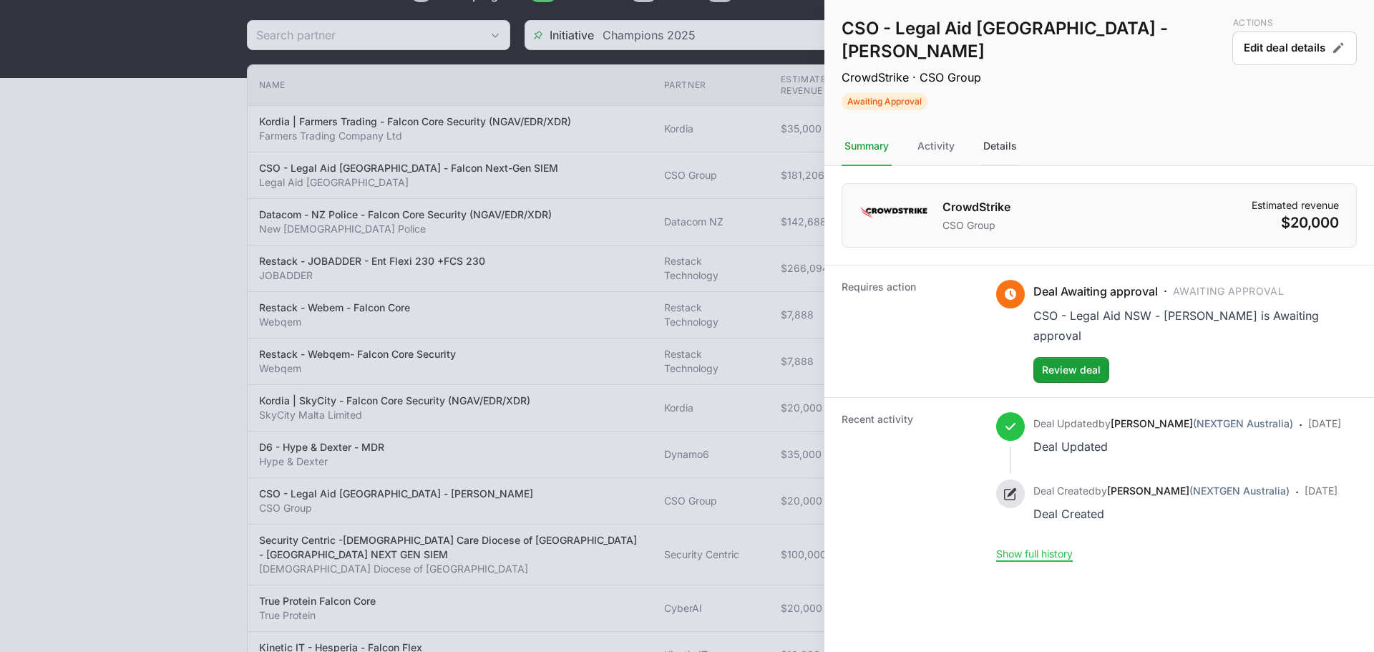
click at [1006, 128] on div "Details" at bounding box center [999, 146] width 39 height 39
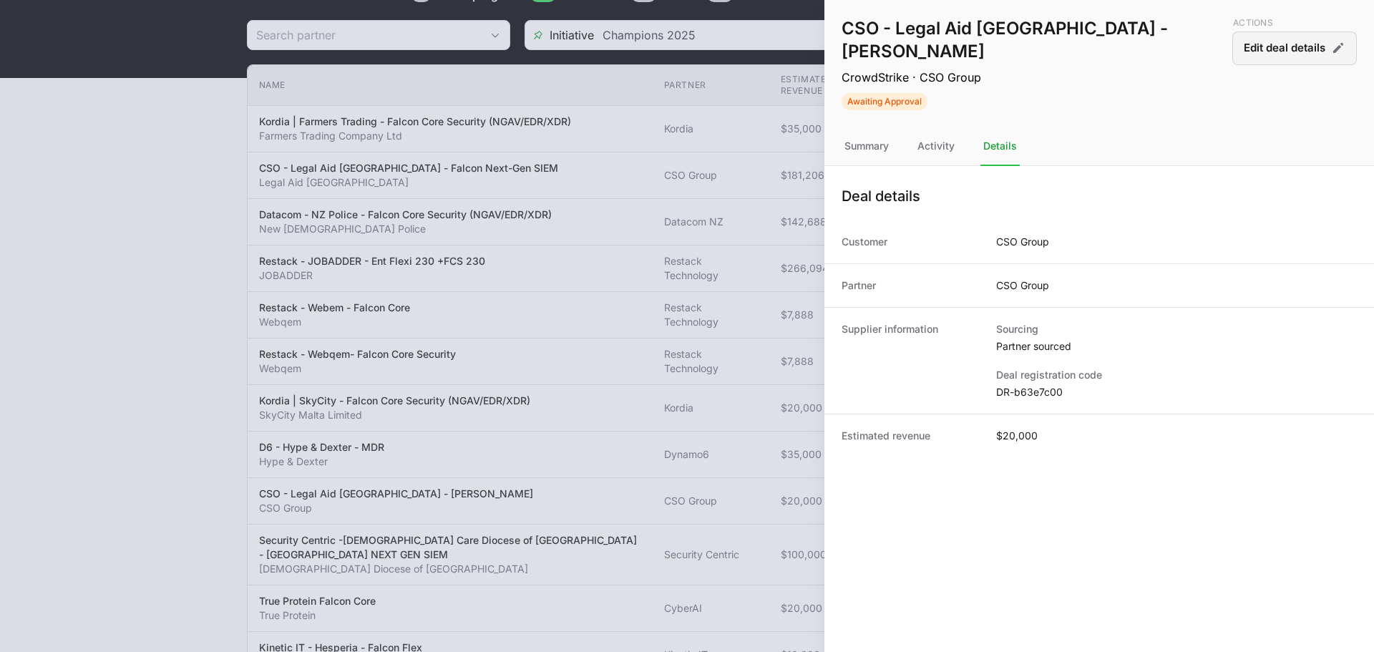
click at [1272, 62] on button "Edit deal details" at bounding box center [1294, 48] width 125 height 34
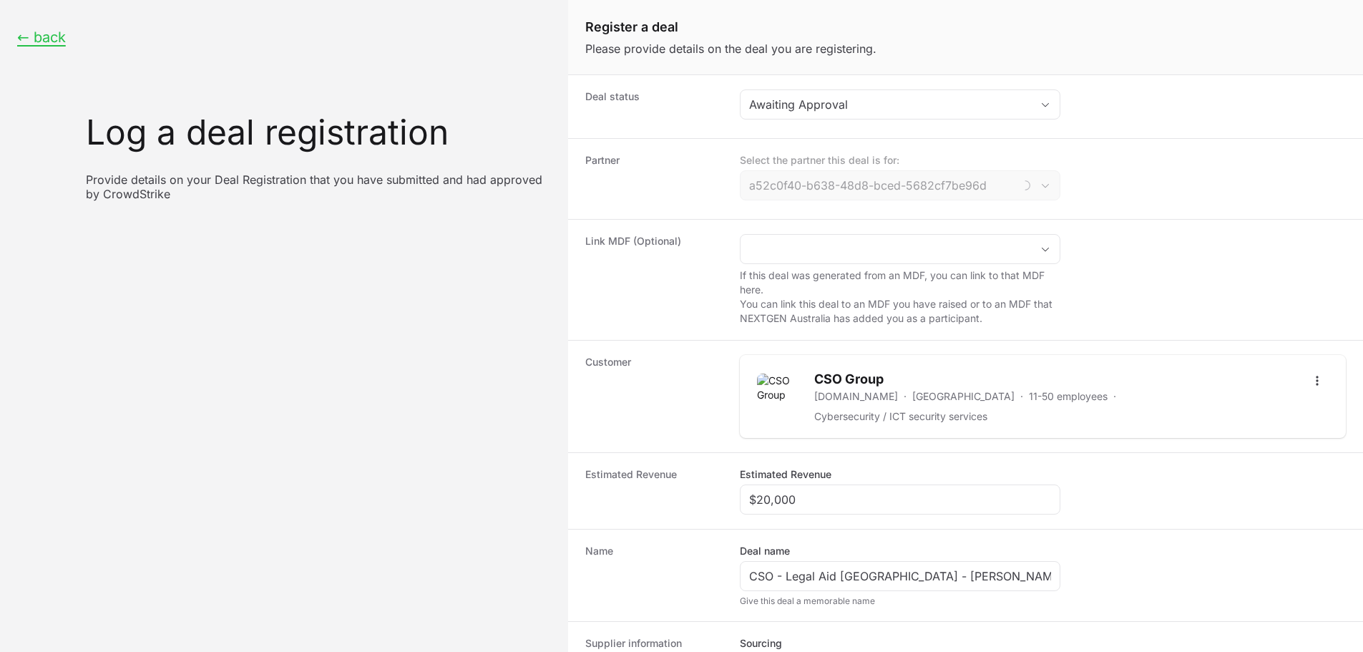
type input "CSO Group"
click at [846, 122] on dd "Awaiting Approval" at bounding box center [1043, 106] width 606 height 34
click at [848, 107] on div "Awaiting Approval" at bounding box center [890, 104] width 282 height 17
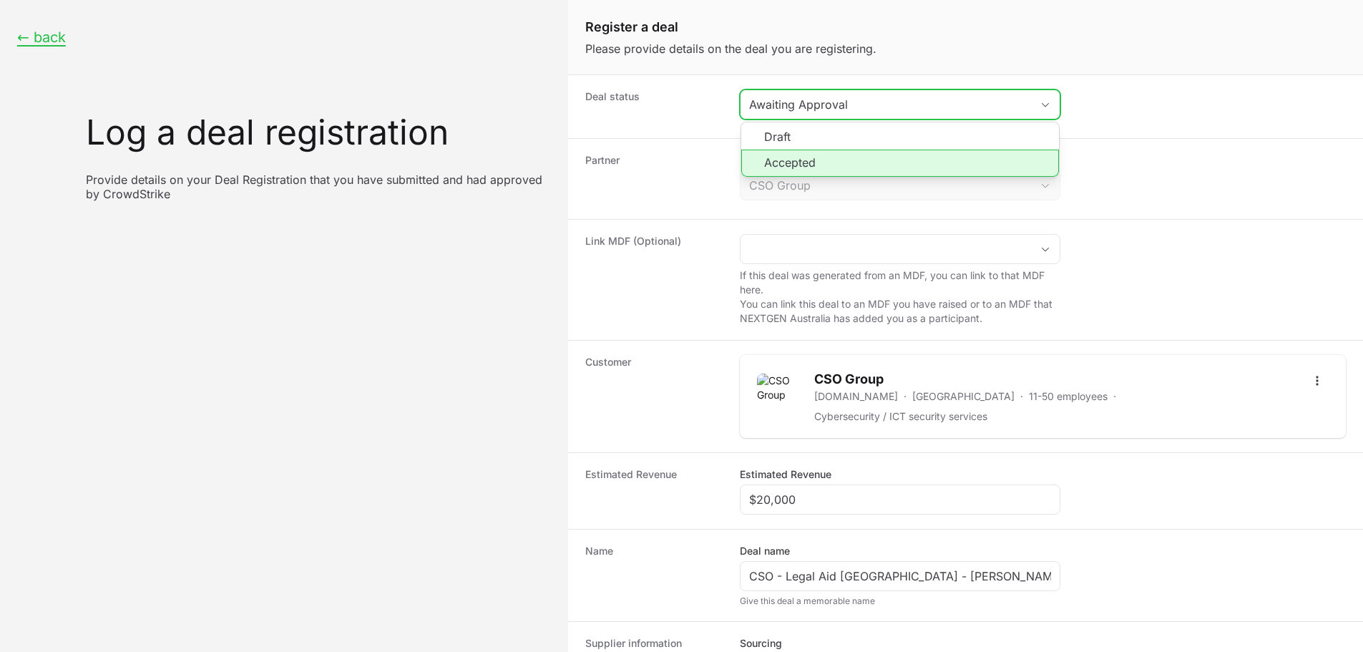
click at [834, 163] on li "Accepted" at bounding box center [900, 163] width 318 height 27
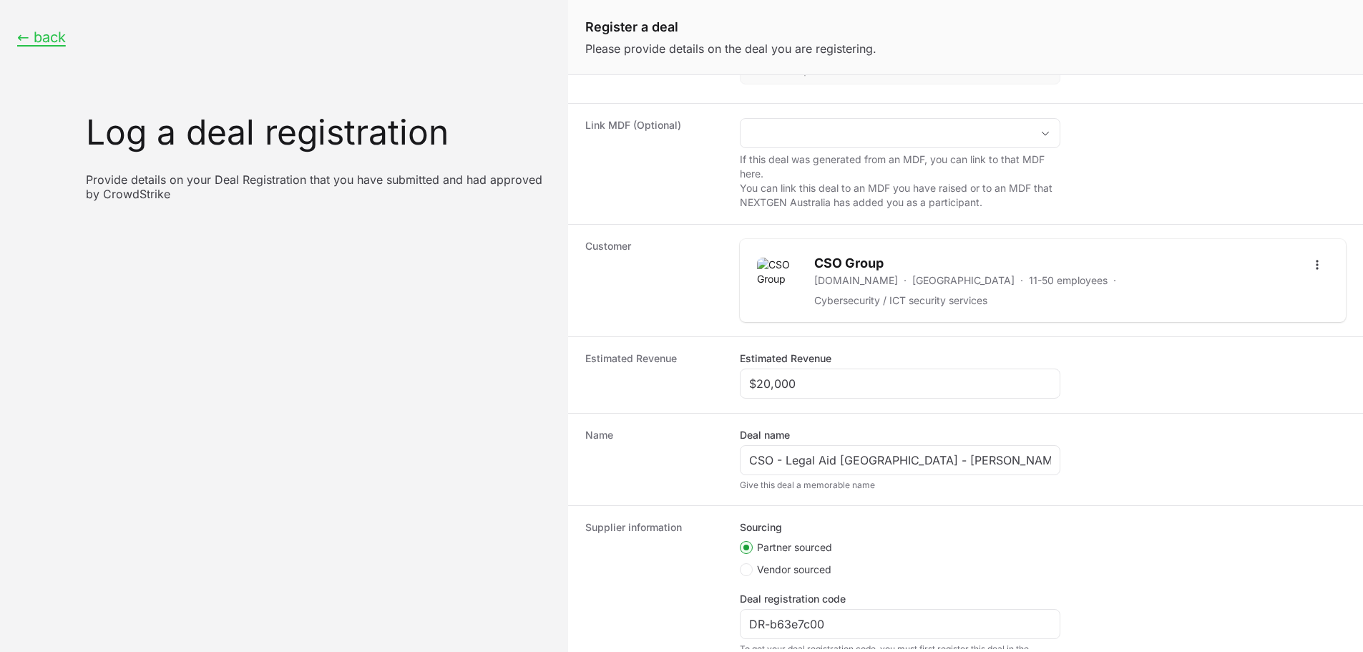
scroll to position [217, 0]
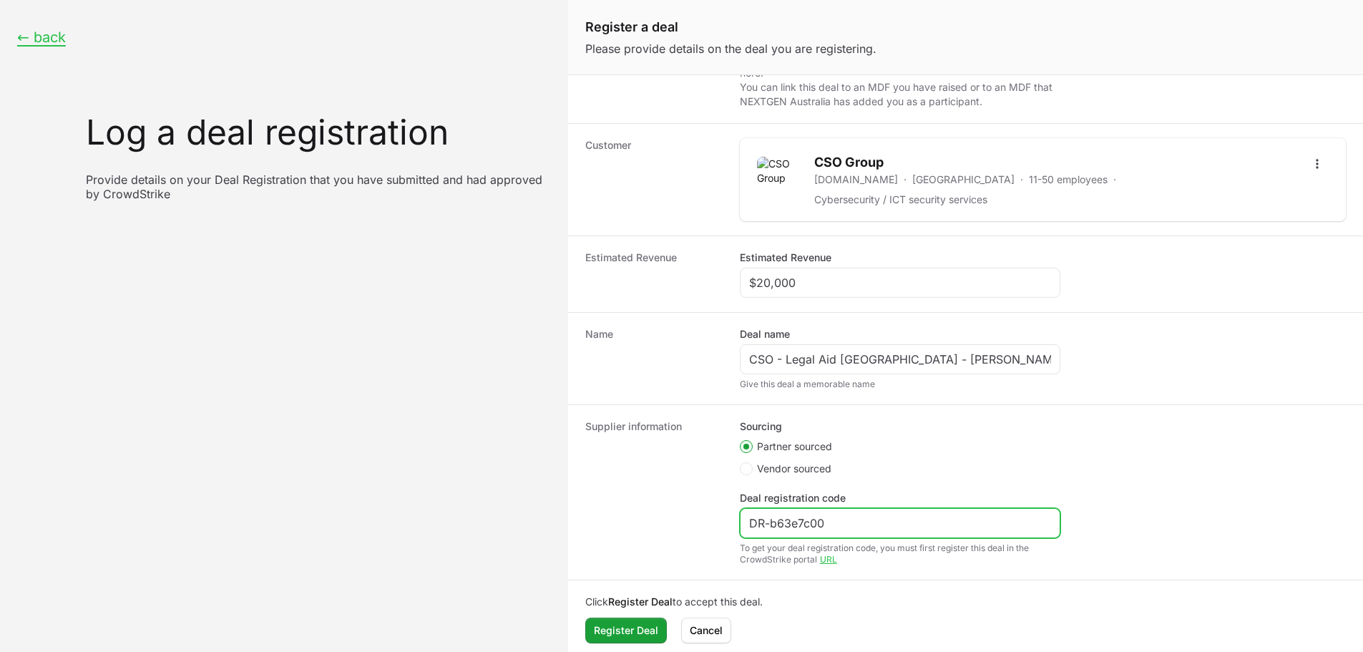
click at [804, 514] on input "DR-b63e7c00" at bounding box center [900, 522] width 302 height 17
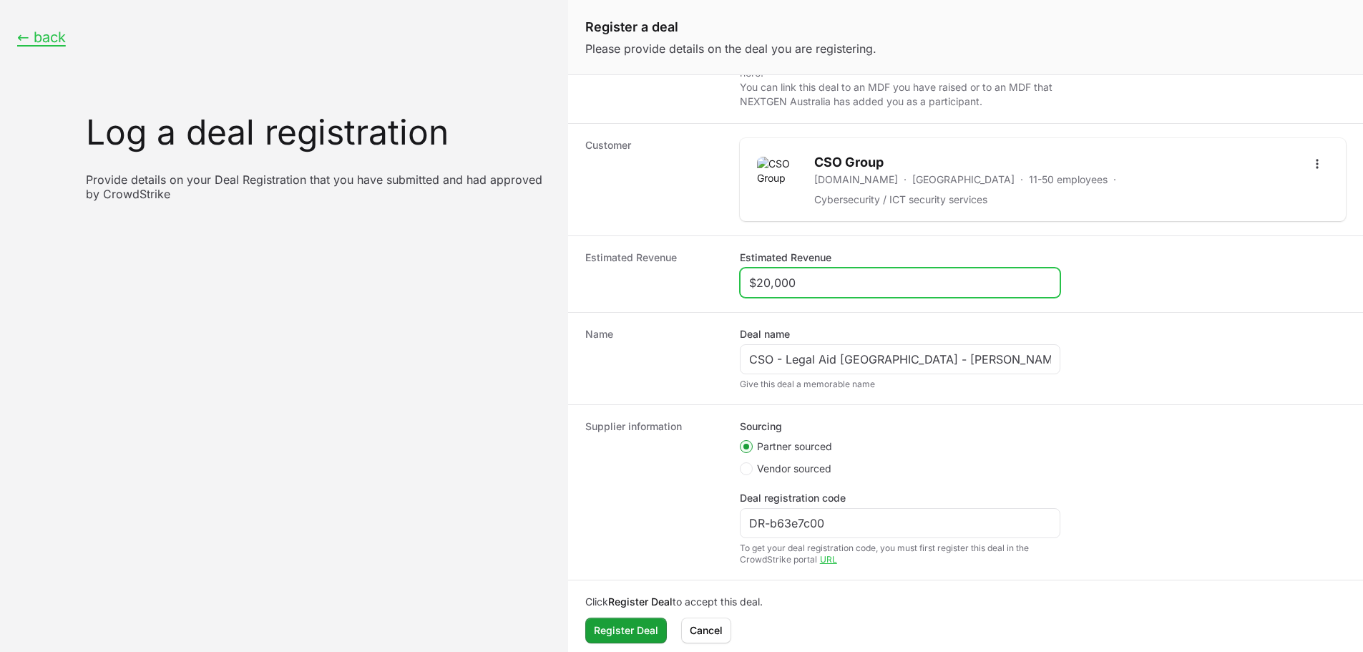
click at [831, 274] on input "$20,000" at bounding box center [900, 282] width 302 height 17
click at [830, 274] on input "$20,000" at bounding box center [900, 282] width 302 height 17
paste input "181,206"
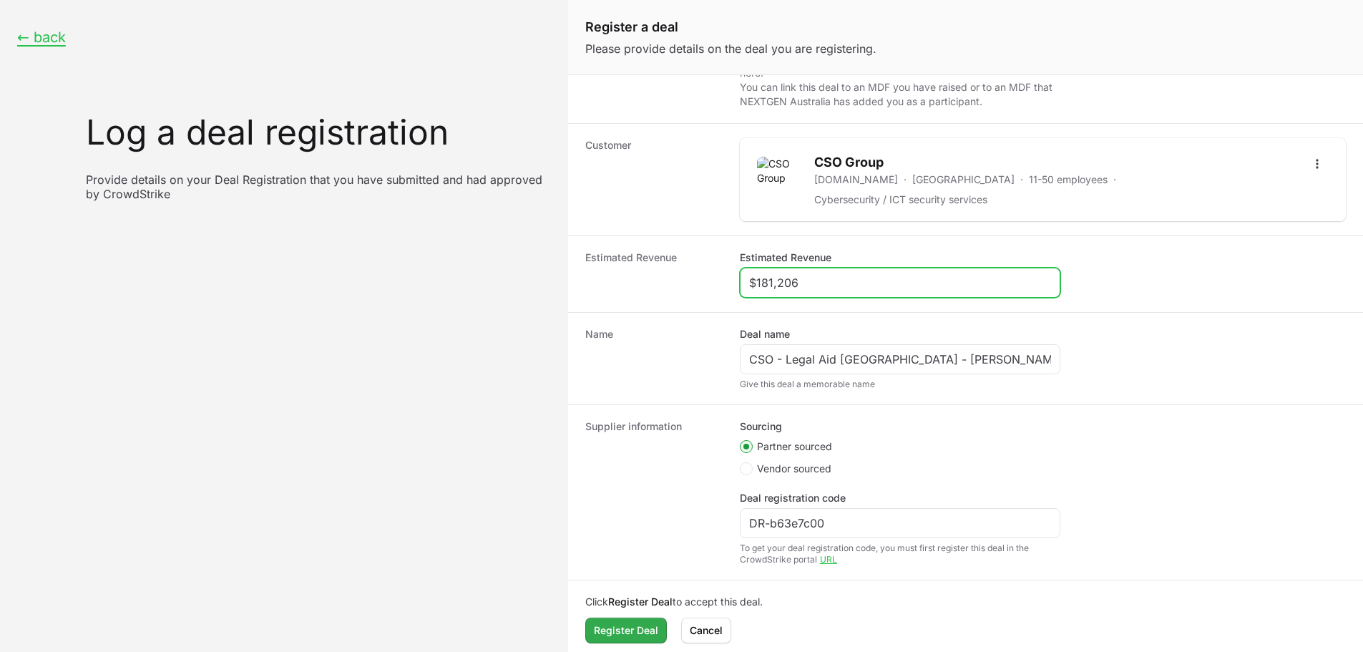
type input "$181,206"
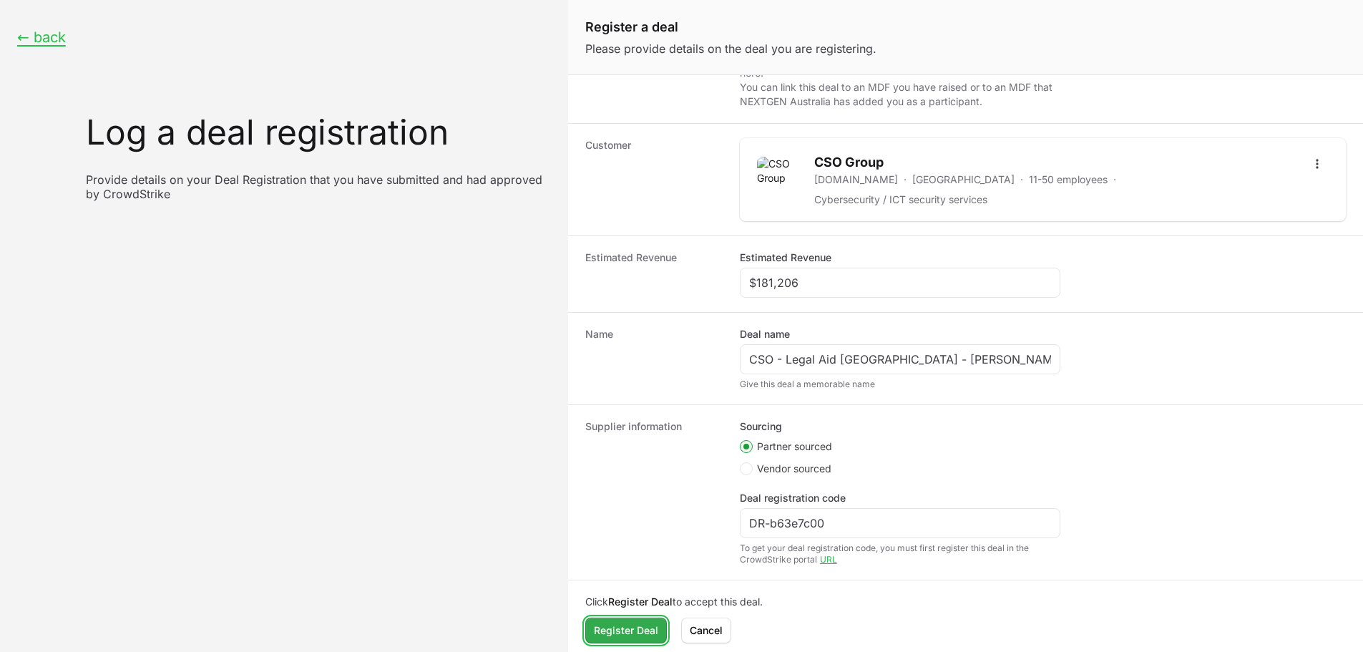
click at [610, 628] on span "Register Deal" at bounding box center [626, 630] width 64 height 17
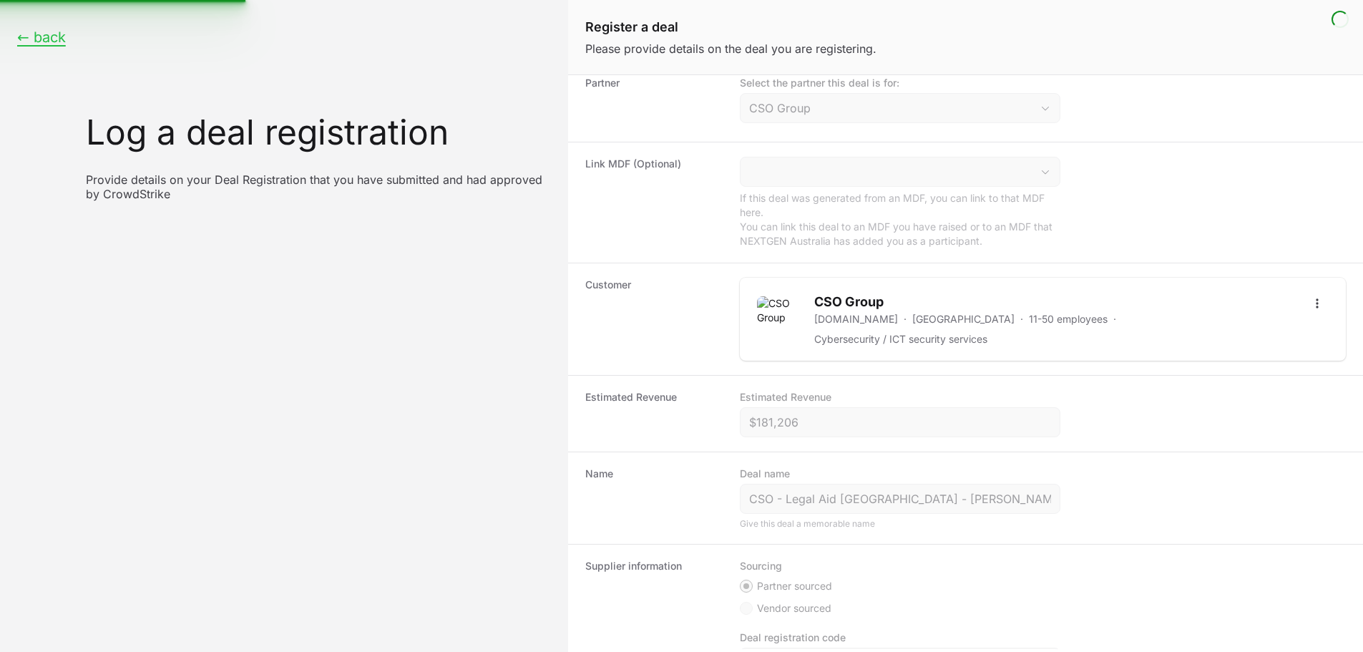
scroll to position [0, 0]
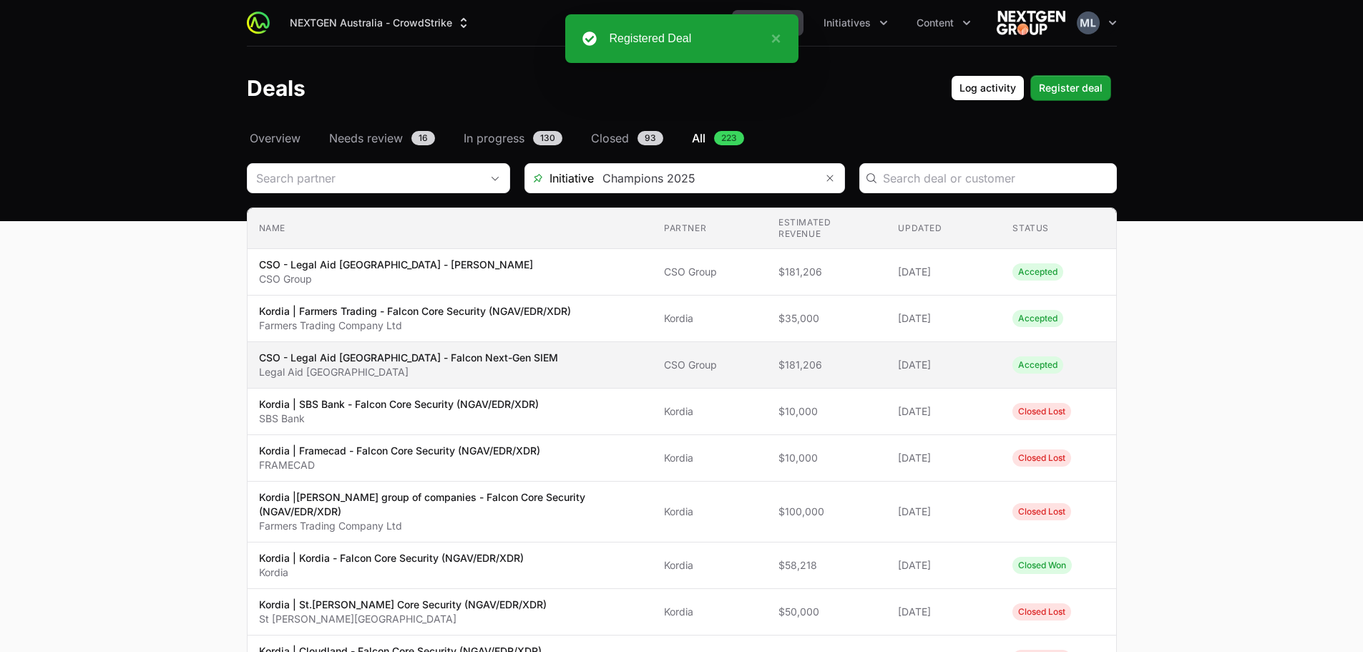
click at [414, 367] on p "Legal Aid NSW" at bounding box center [408, 372] width 299 height 14
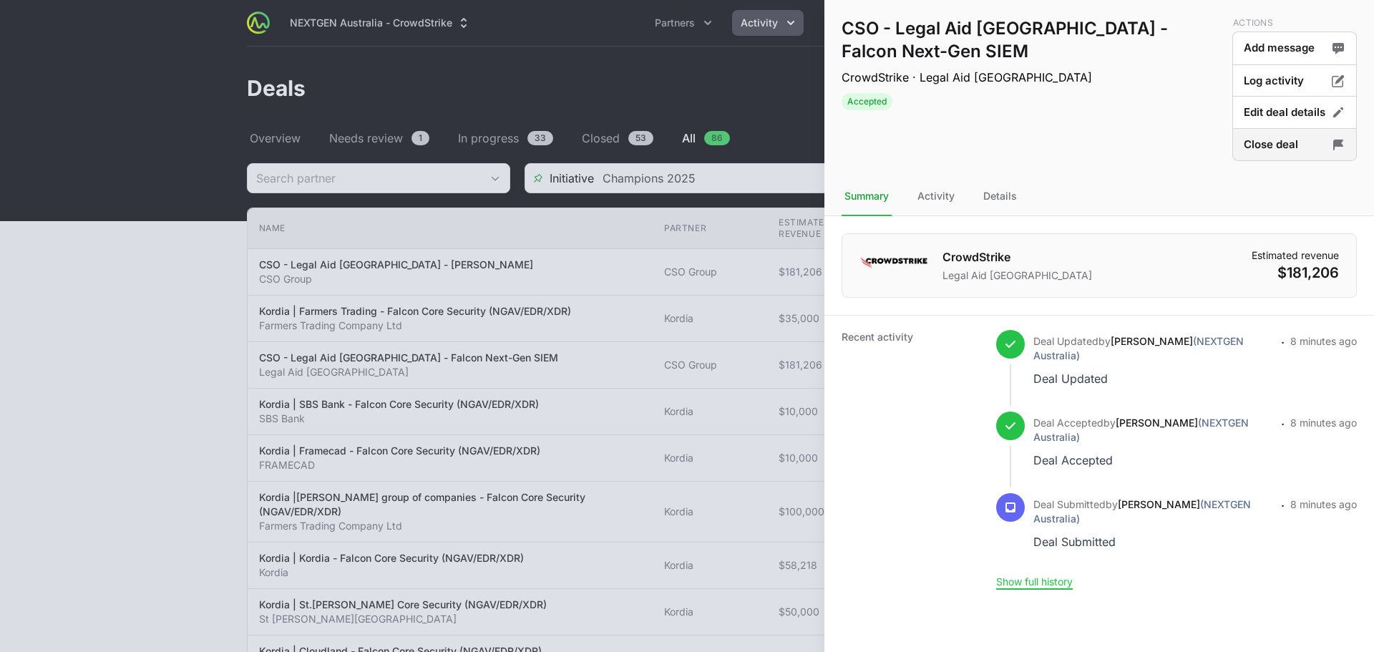
click at [1269, 152] on button "Close deal" at bounding box center [1294, 145] width 125 height 34
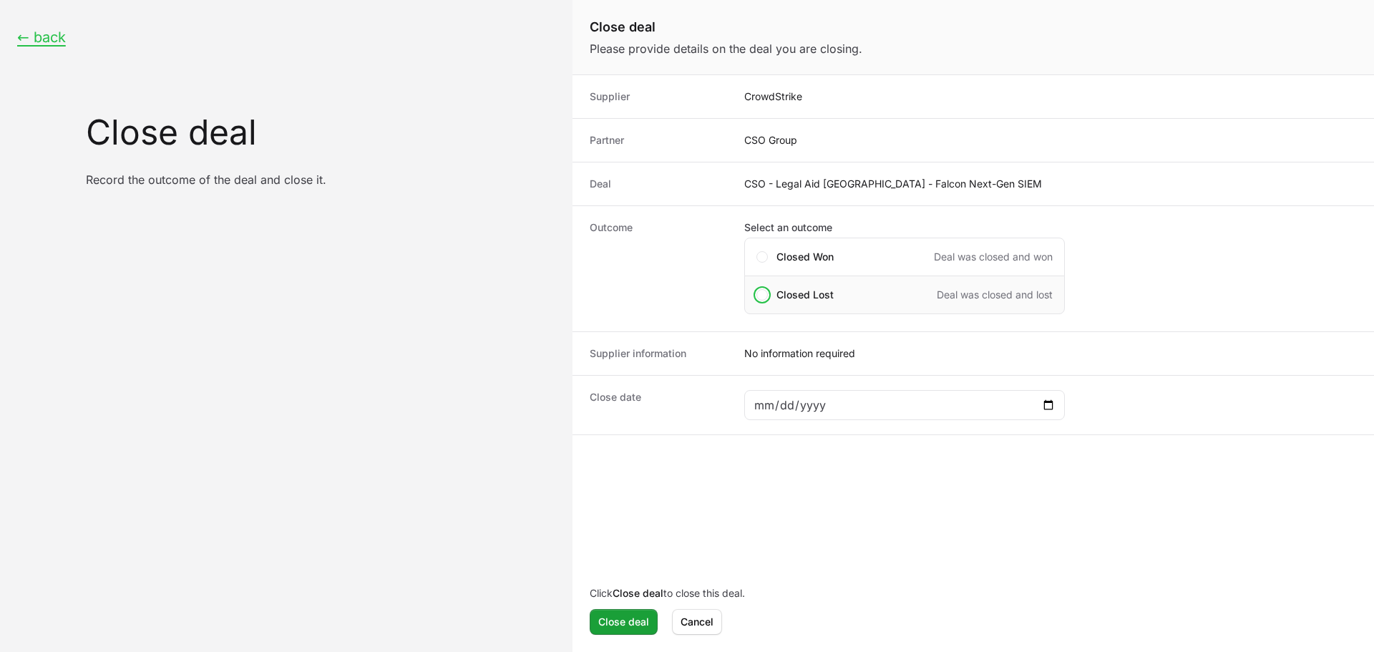
click at [831, 296] on span "Closed Lost" at bounding box center [804, 295] width 57 height 14
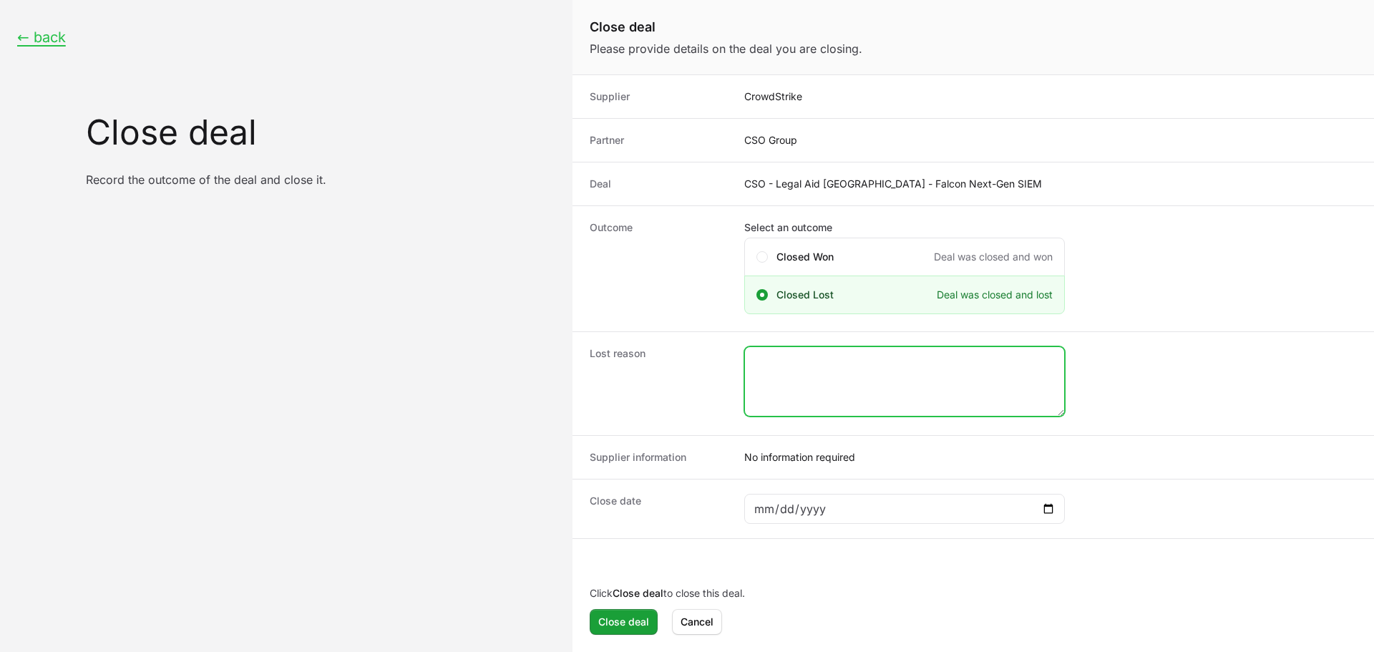
click at [839, 401] on textarea "Close deal form" at bounding box center [904, 381] width 319 height 69
type textarea "Duplicate opp."
click at [892, 524] on div "Close date" at bounding box center [972, 508] width 801 height 59
click at [908, 518] on div "Close deal form" at bounding box center [904, 509] width 321 height 30
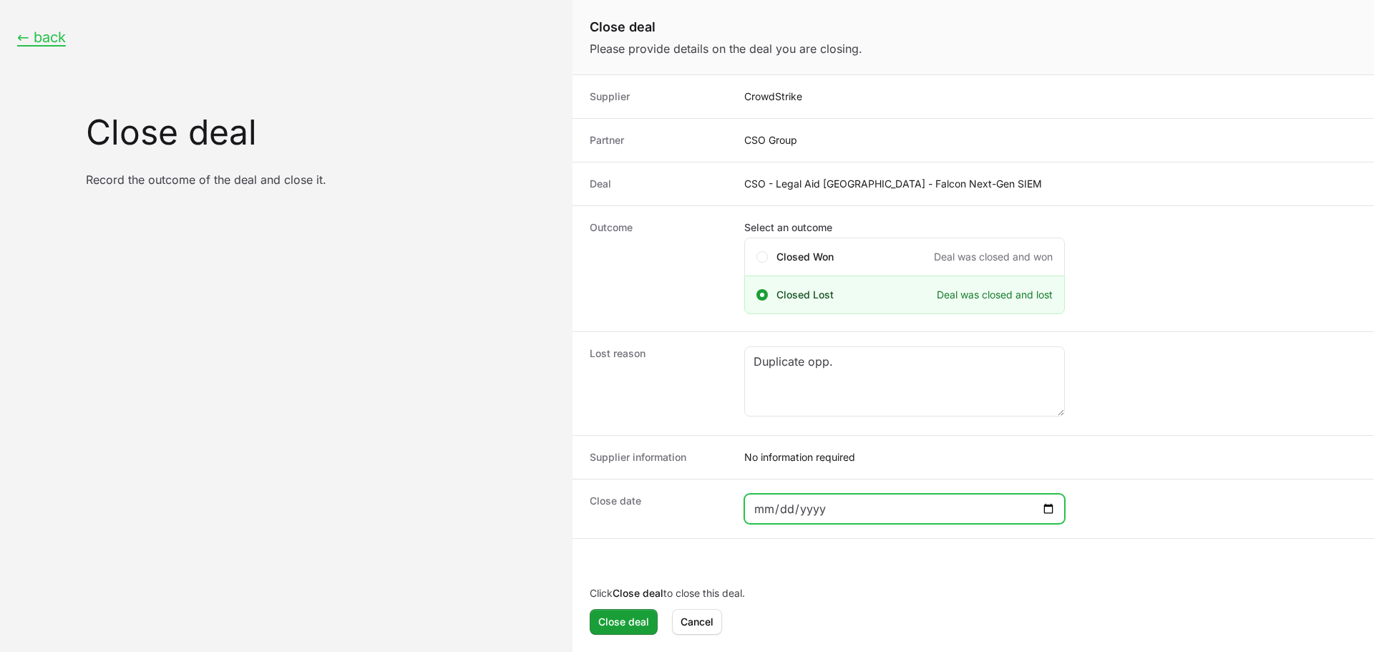
click at [1051, 507] on input "Close deal form" at bounding box center [904, 508] width 302 height 17
type input "2025-09-10"
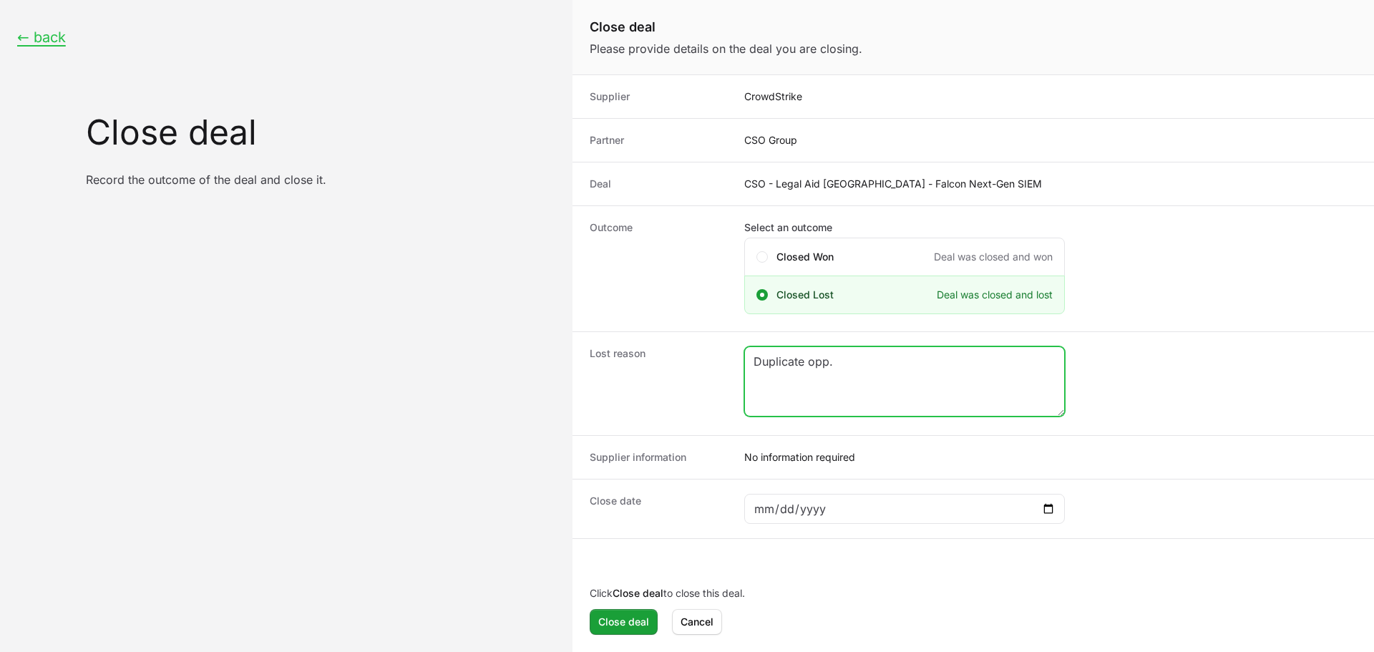
click at [863, 375] on textarea "Duplicate opp." at bounding box center [904, 381] width 319 height 69
type textarea "Duplicate Opp on activity source."
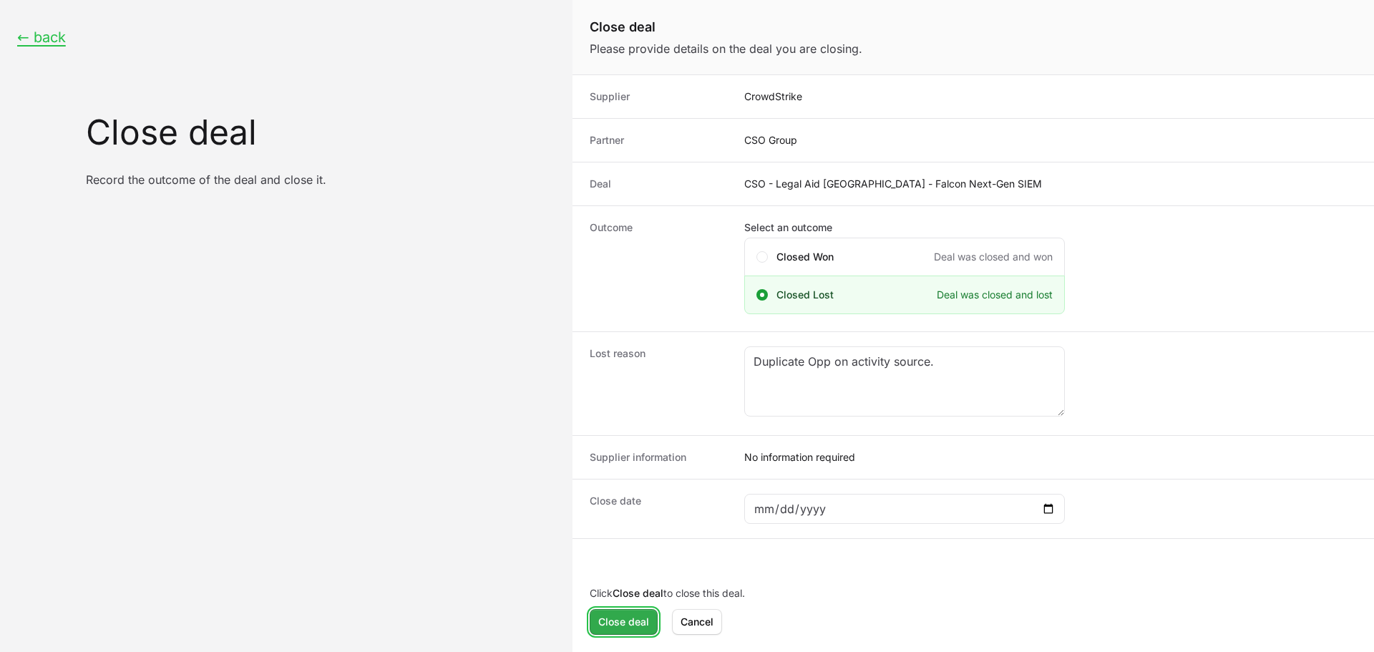
click at [625, 625] on span "Close deal" at bounding box center [623, 621] width 51 height 17
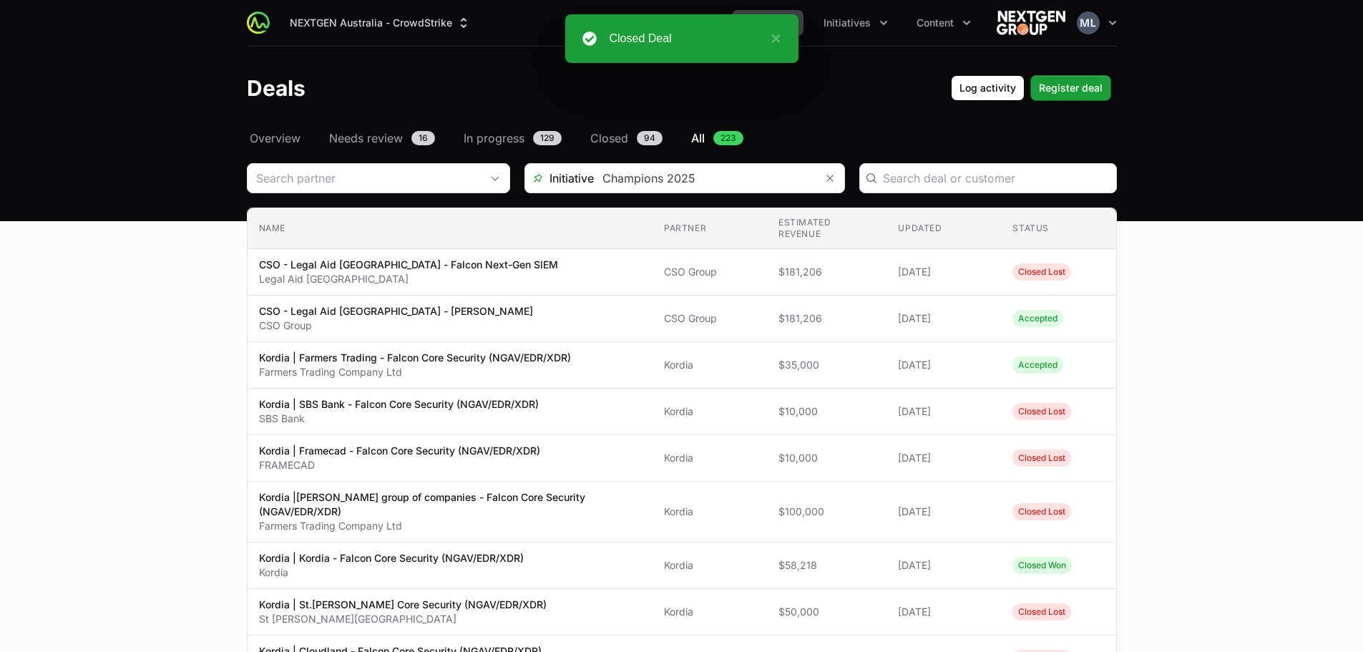
drag, startPoint x: 1248, startPoint y: 321, endPoint x: 1275, endPoint y: 335, distance: 30.7
click at [777, 41] on button "×" at bounding box center [771, 38] width 17 height 17
